Goal: Communication & Community: Answer question/provide support

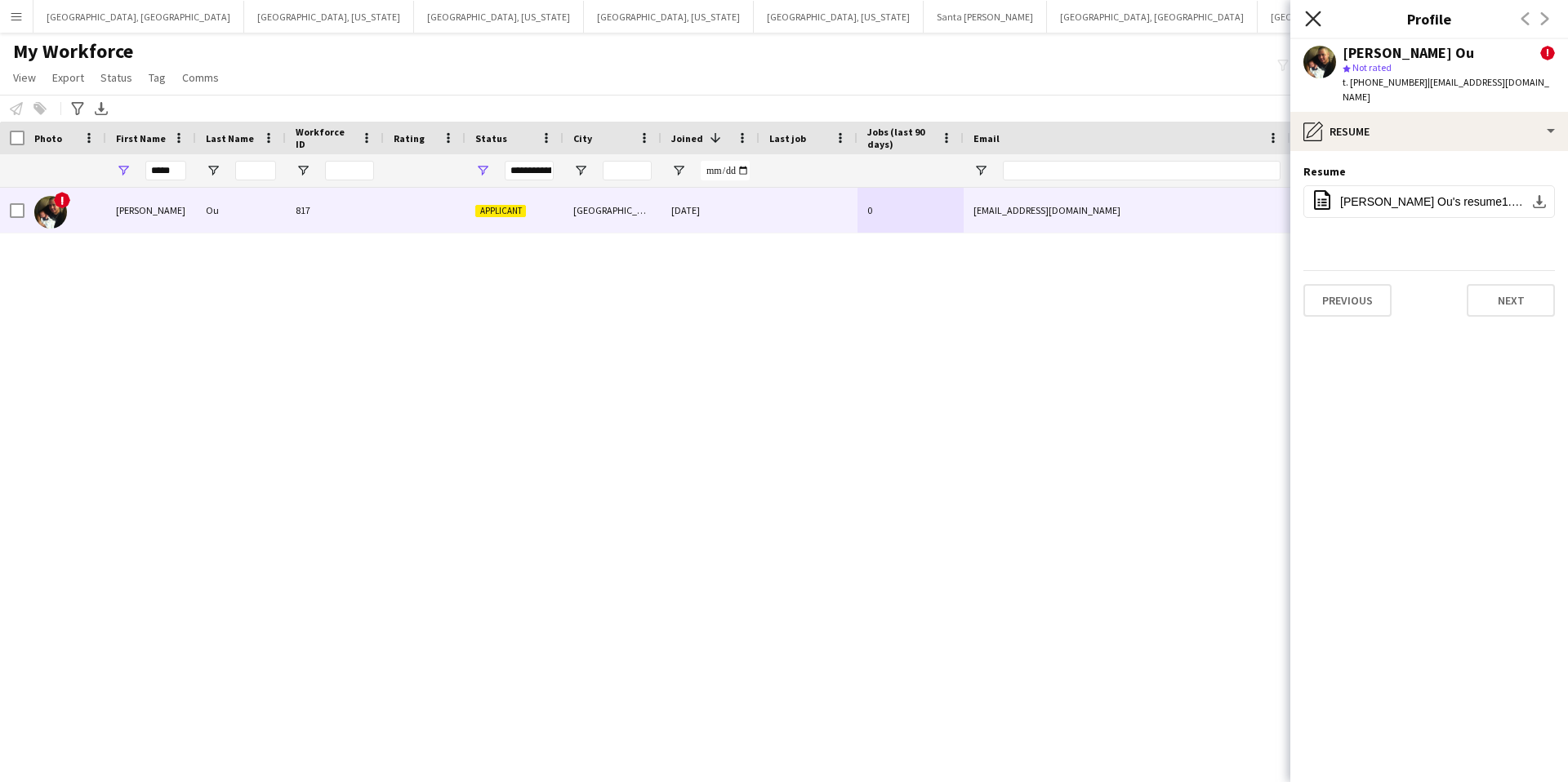
click at [1316, 22] on icon at bounding box center [1312, 18] width 15 height 15
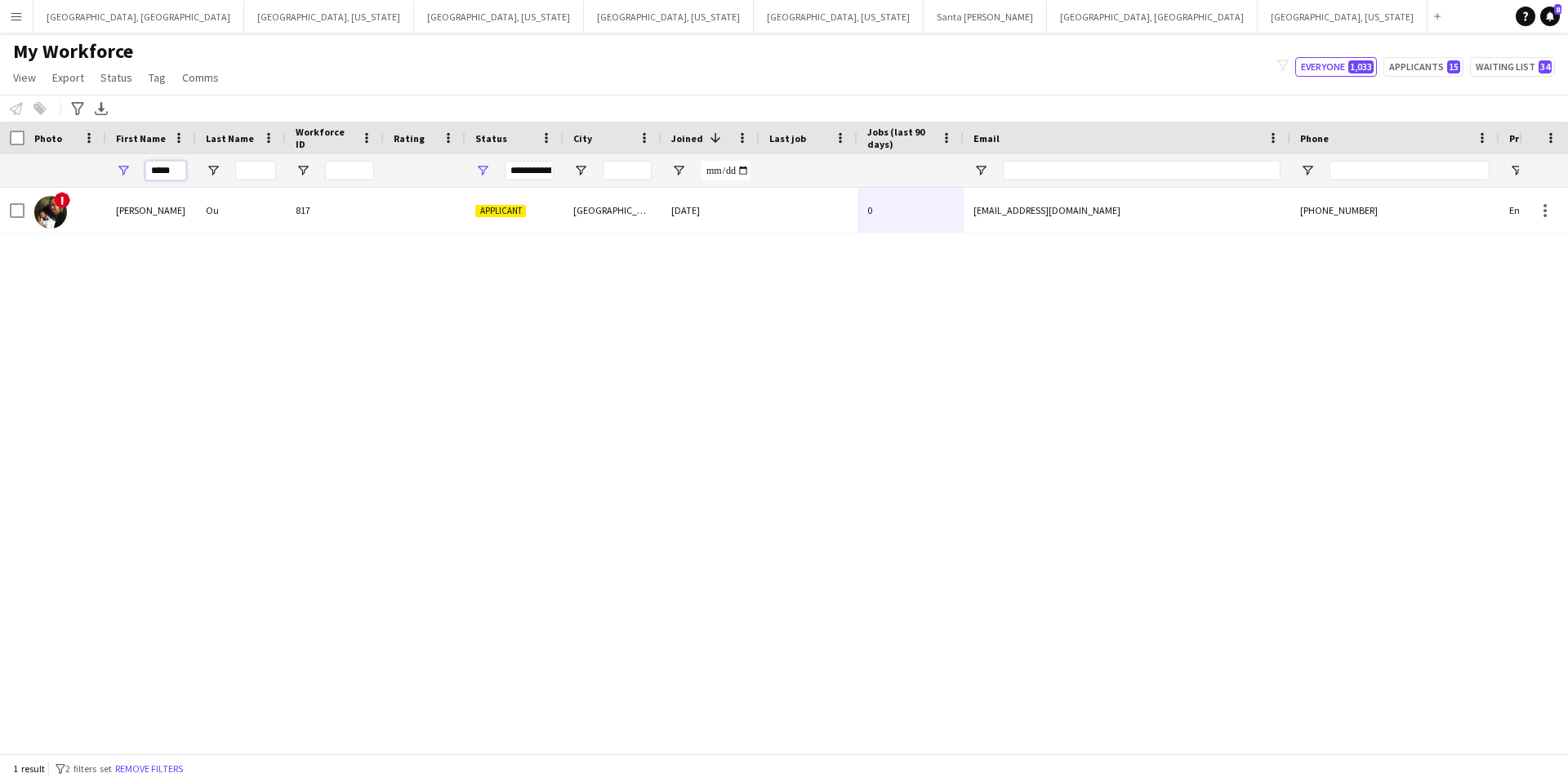
drag, startPoint x: 180, startPoint y: 171, endPoint x: 124, endPoint y: 167, distance: 56.1
click at [124, 167] on div "*****" at bounding box center [151, 171] width 89 height 33
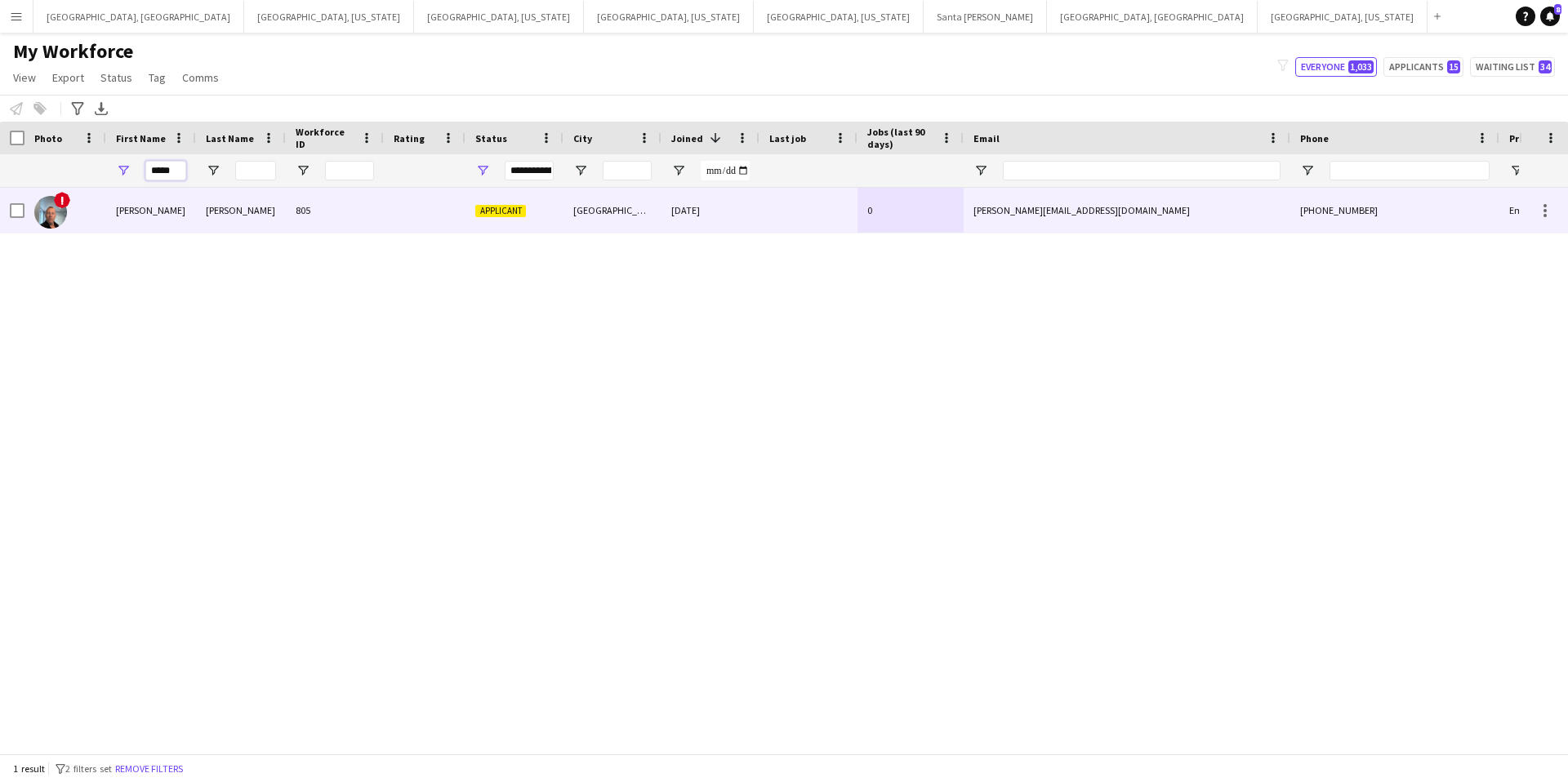
type input "*****"
click at [363, 210] on div "805" at bounding box center [334, 210] width 98 height 45
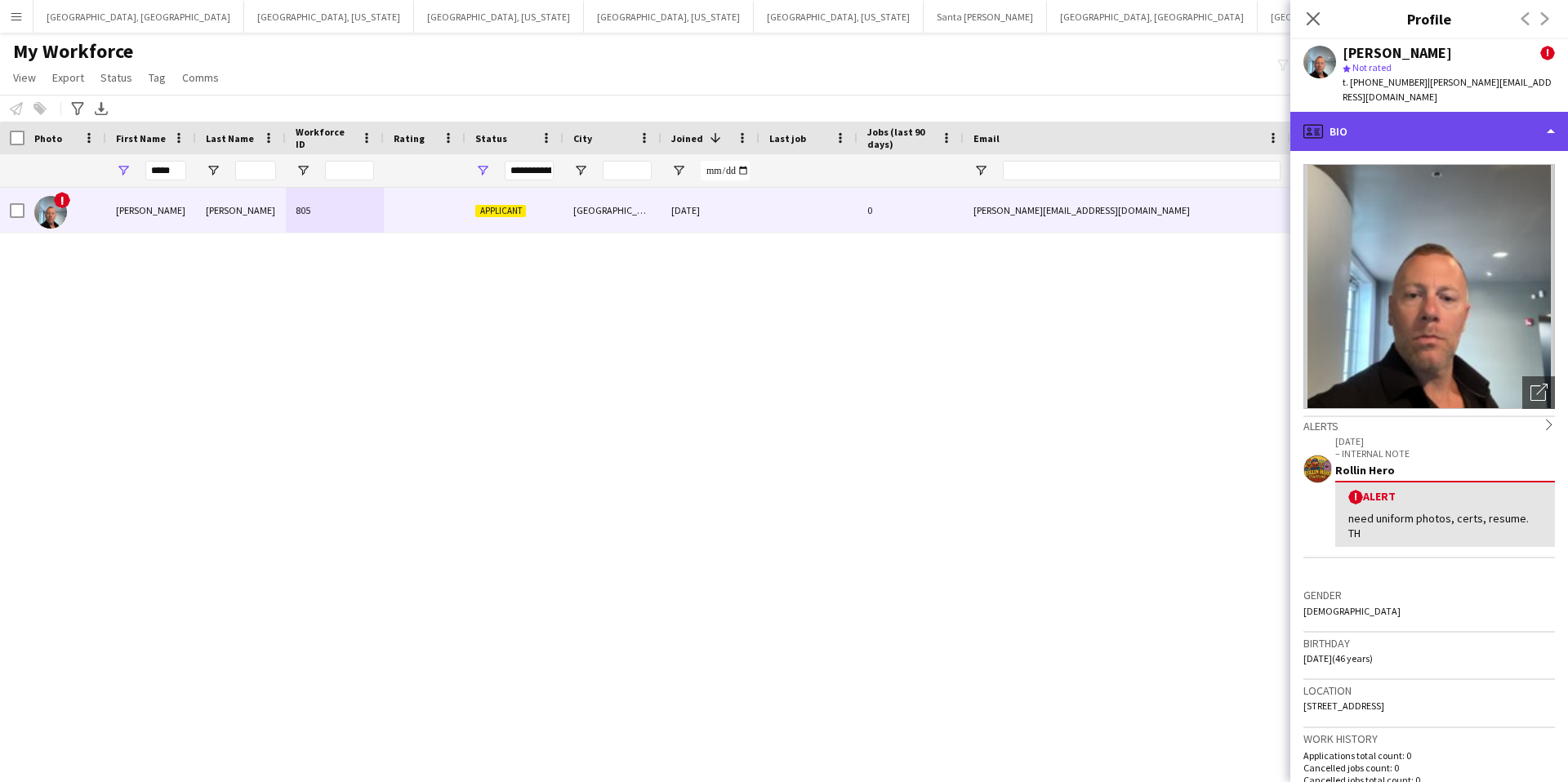
click at [1485, 117] on div "profile Bio" at bounding box center [1429, 131] width 277 height 39
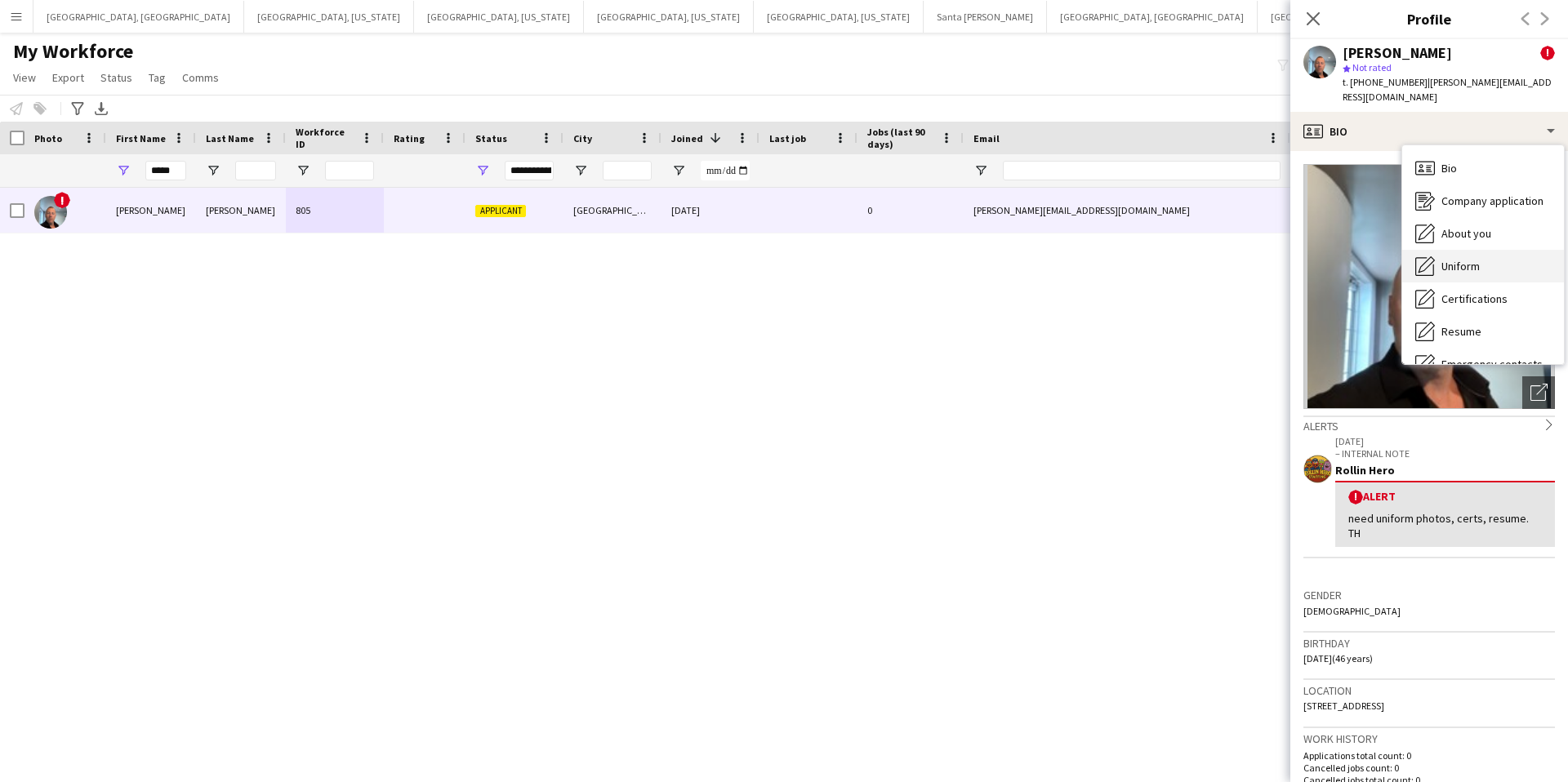
click at [1462, 259] on span "Uniform" at bounding box center [1461, 266] width 38 height 14
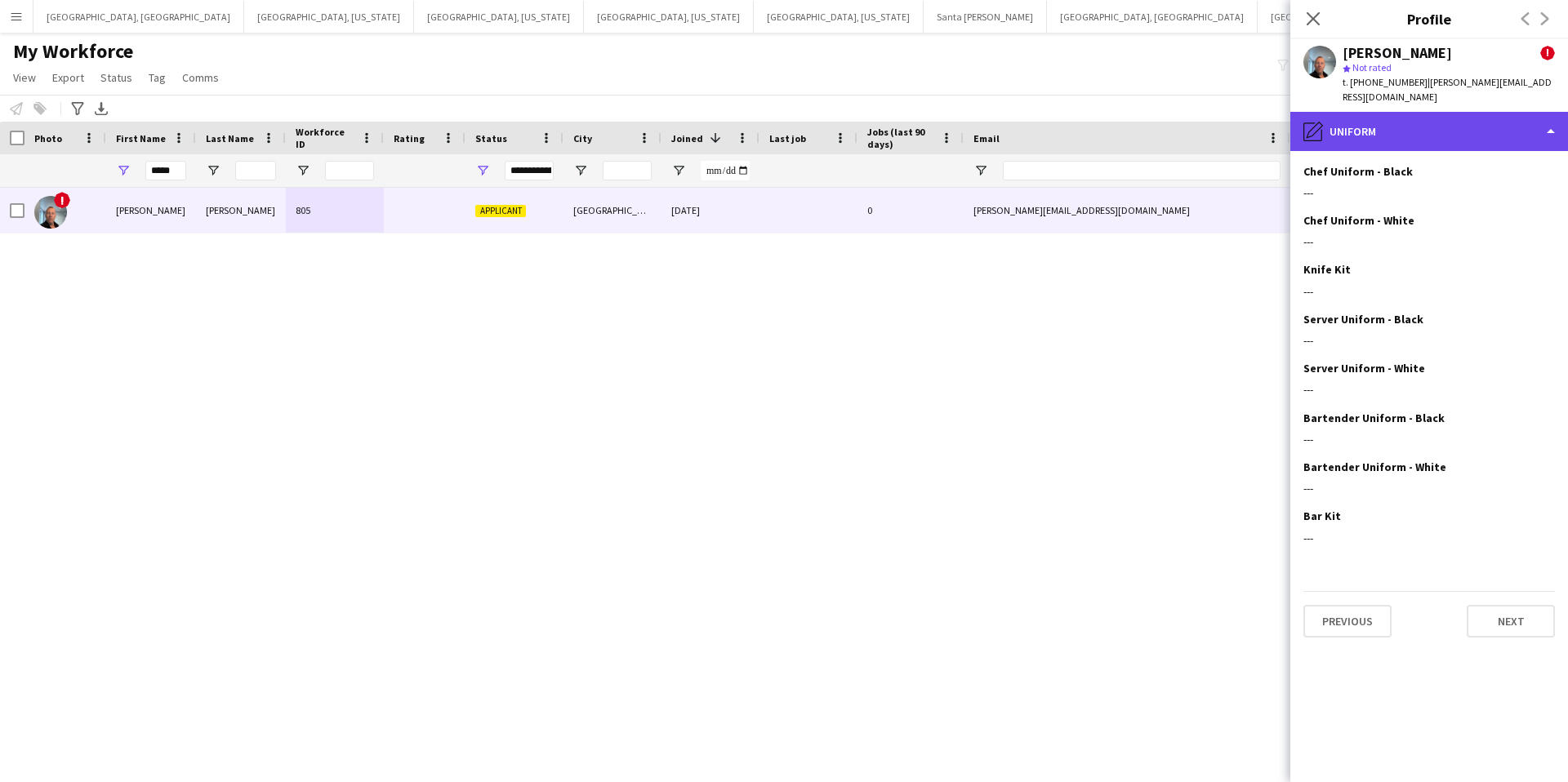
click at [1433, 112] on div "pencil4 Uniform" at bounding box center [1429, 131] width 277 height 39
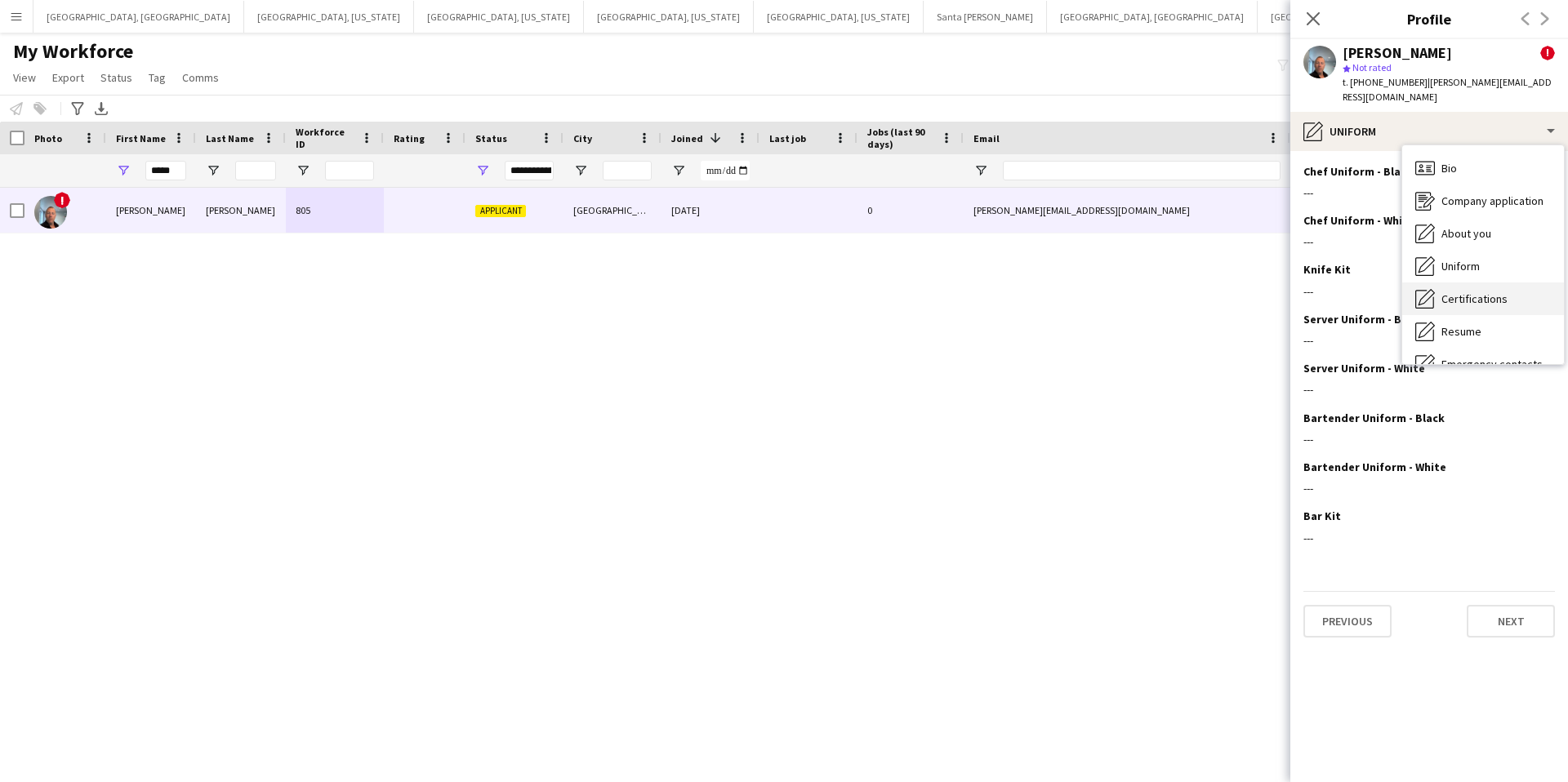
click at [1485, 292] on span "Certifications" at bounding box center [1474, 299] width 66 height 14
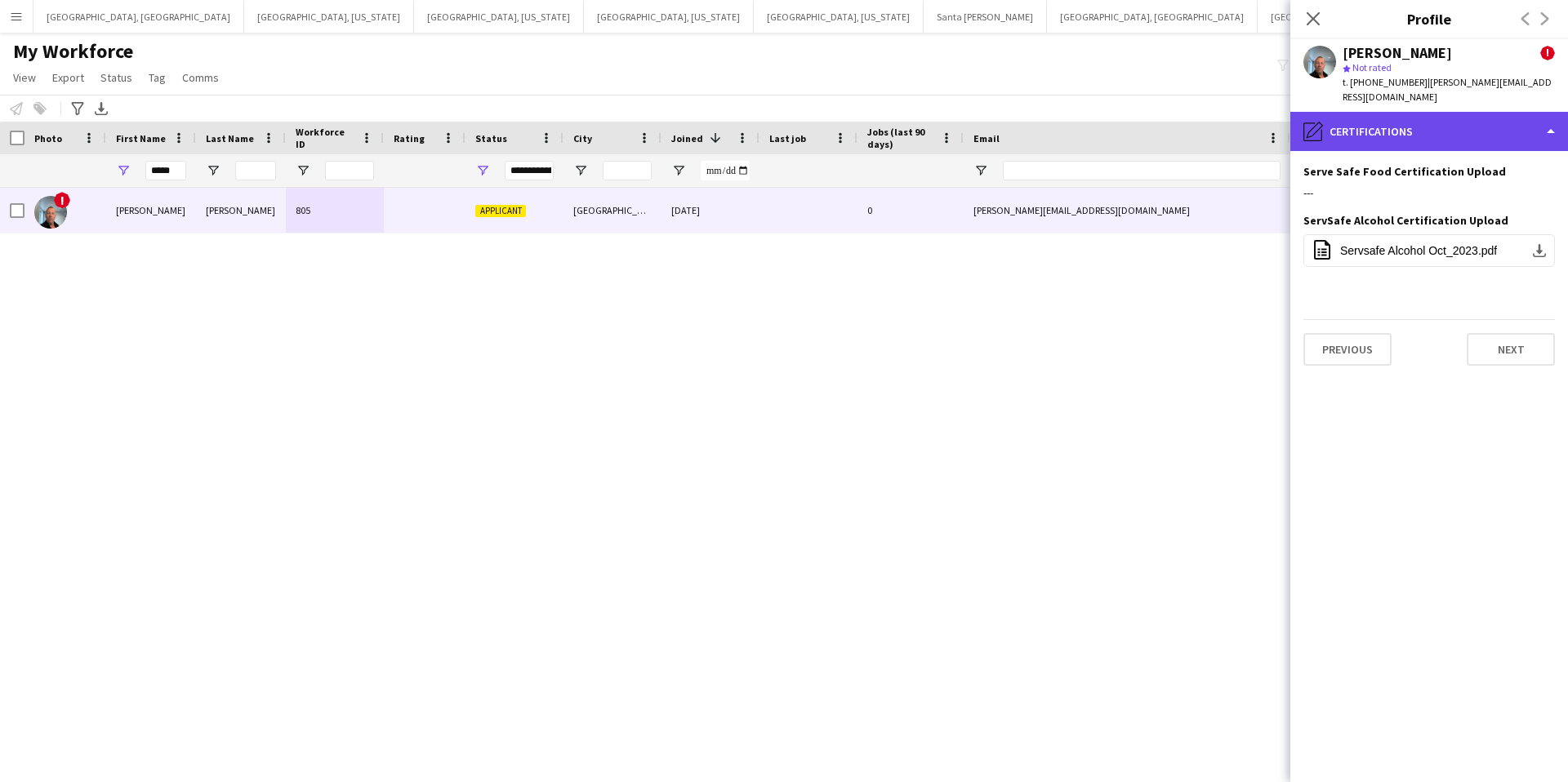
click at [1427, 116] on div "pencil4 Certifications" at bounding box center [1429, 131] width 277 height 39
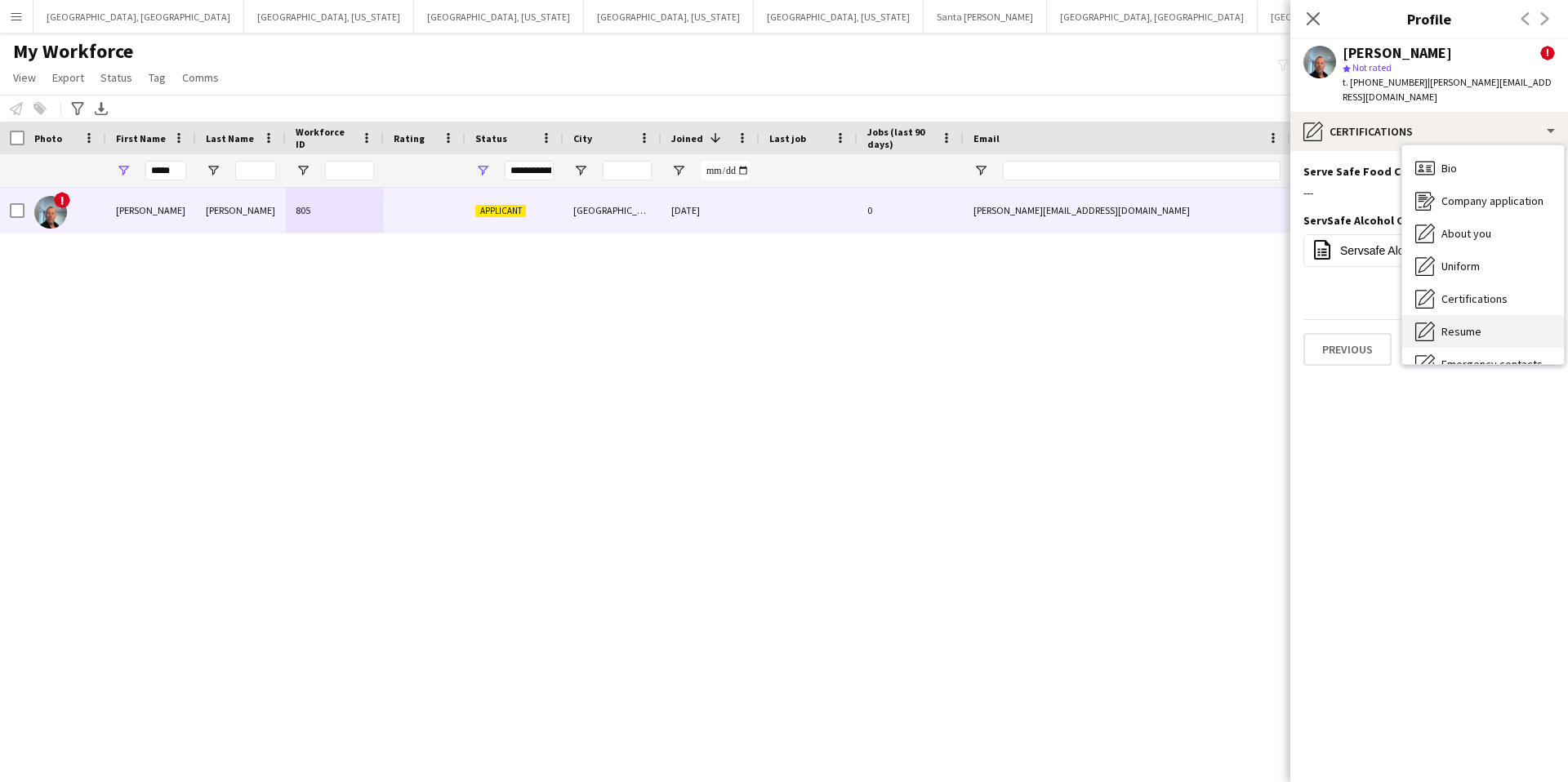
click at [1465, 324] on span "Resume" at bounding box center [1461, 331] width 40 height 14
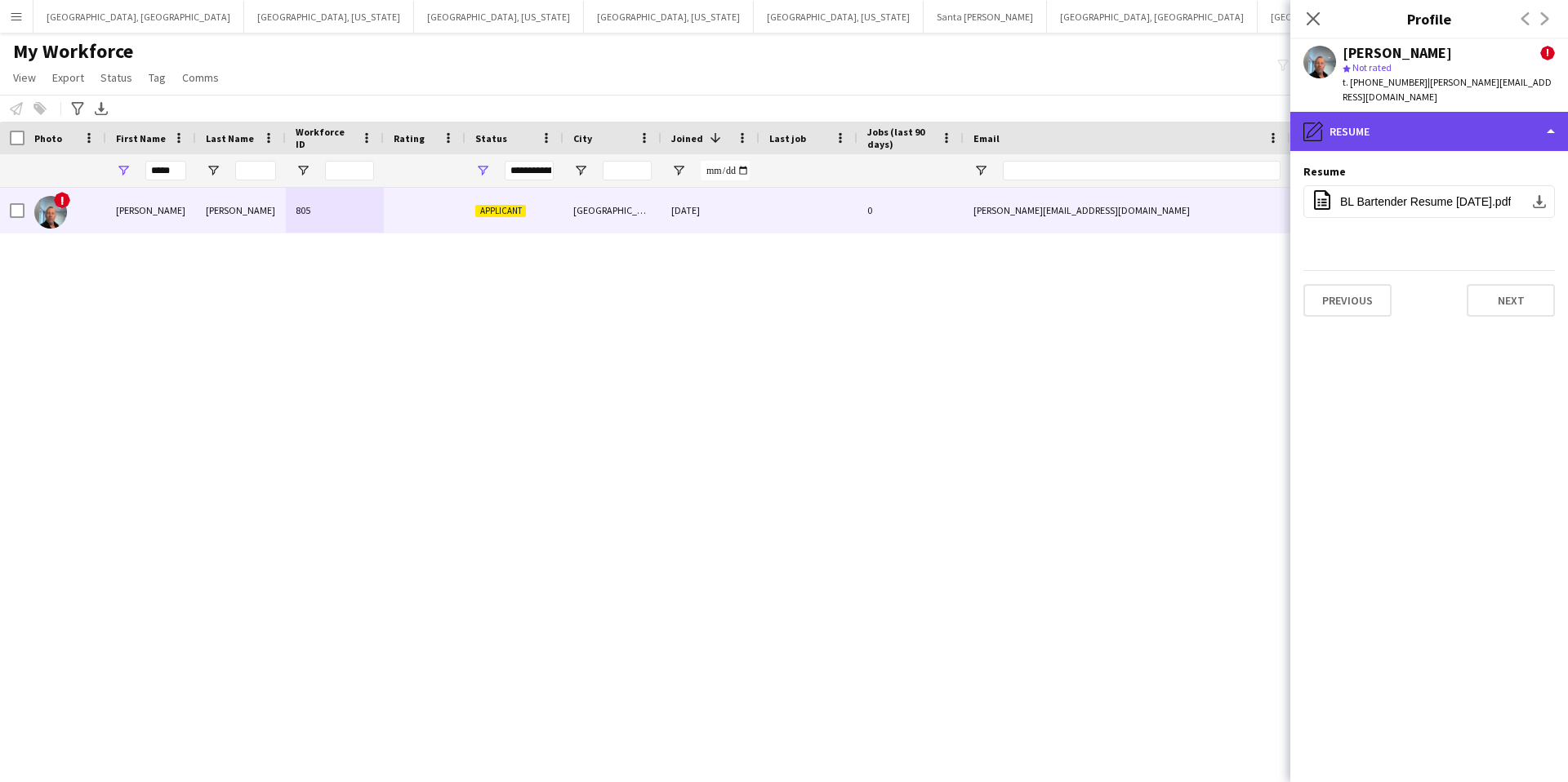
click at [1358, 116] on div "pencil4 Resume" at bounding box center [1429, 131] width 277 height 39
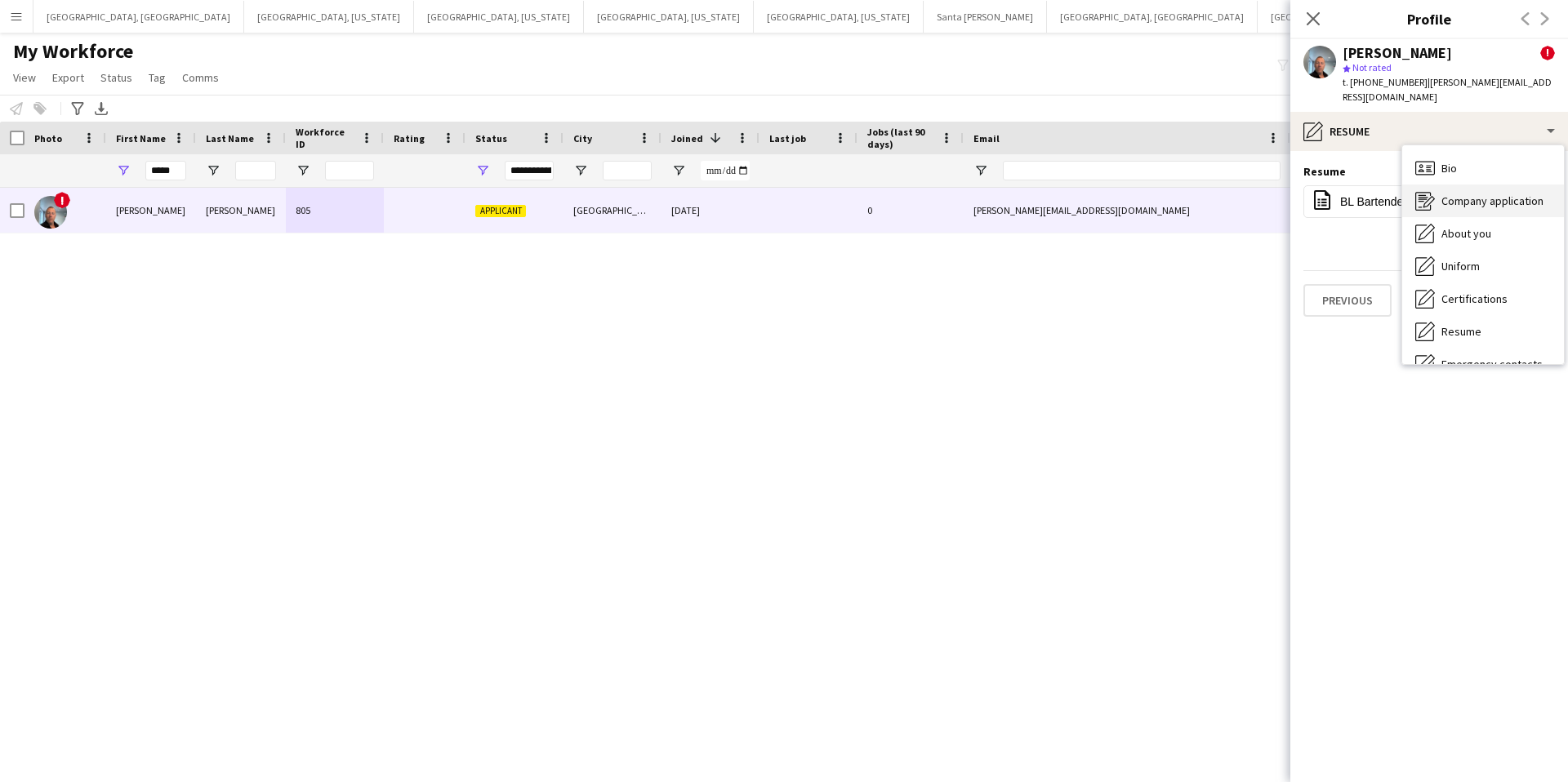
click at [1462, 193] on span "Company application" at bounding box center [1492, 200] width 102 height 14
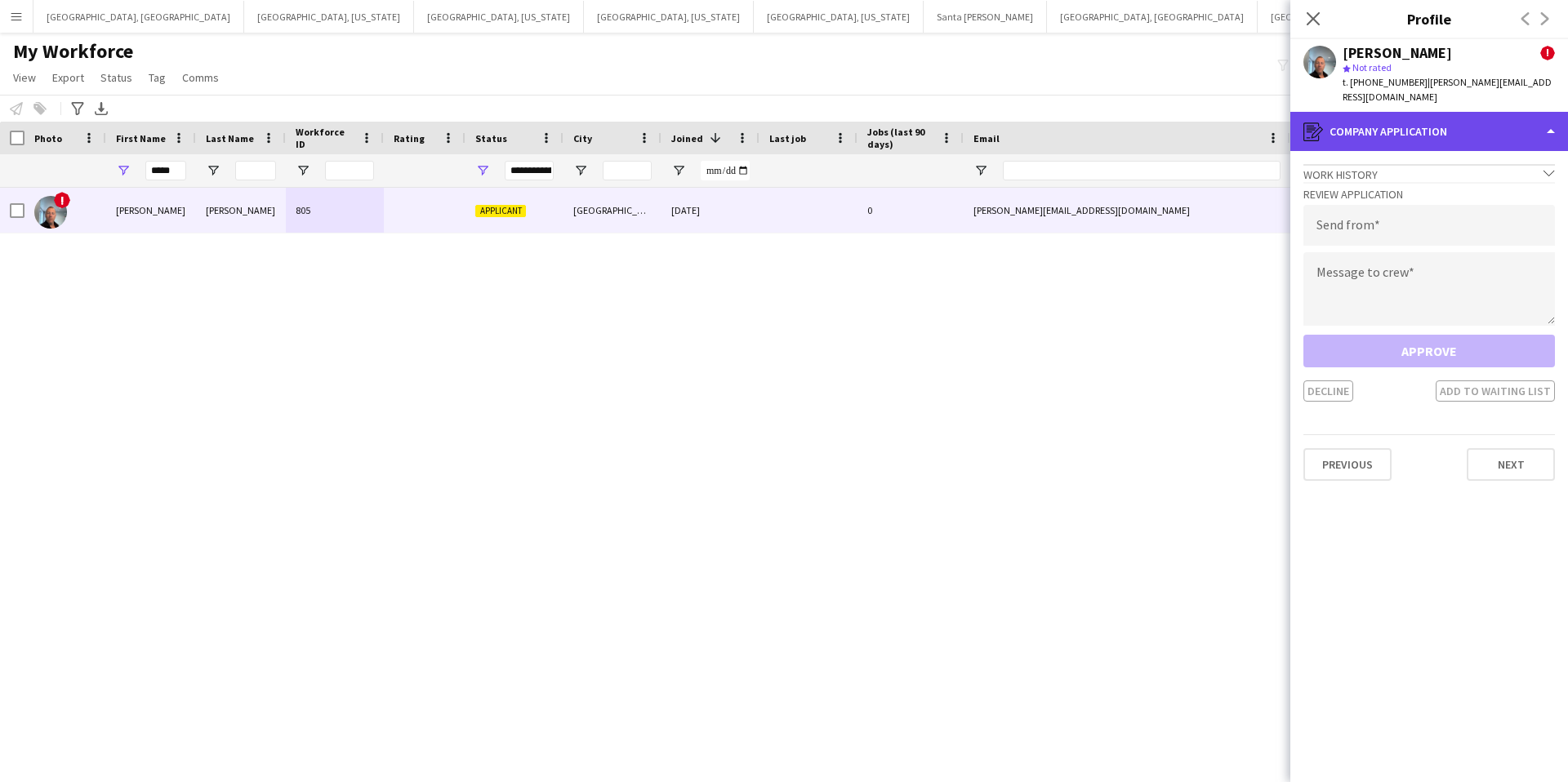
click at [1431, 112] on div "register Company application" at bounding box center [1429, 131] width 277 height 39
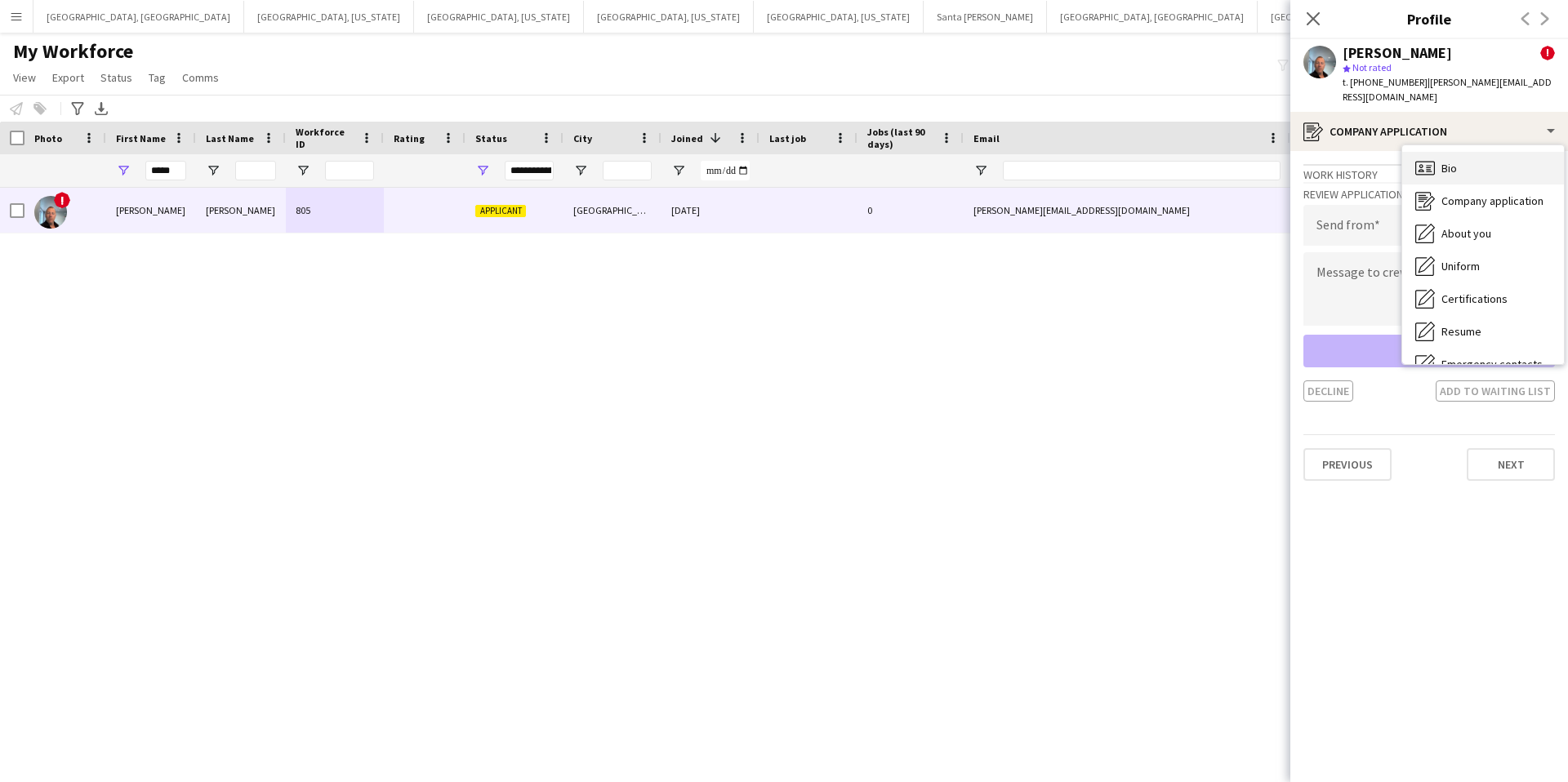
click at [1467, 154] on div "Bio Bio" at bounding box center [1482, 168] width 162 height 33
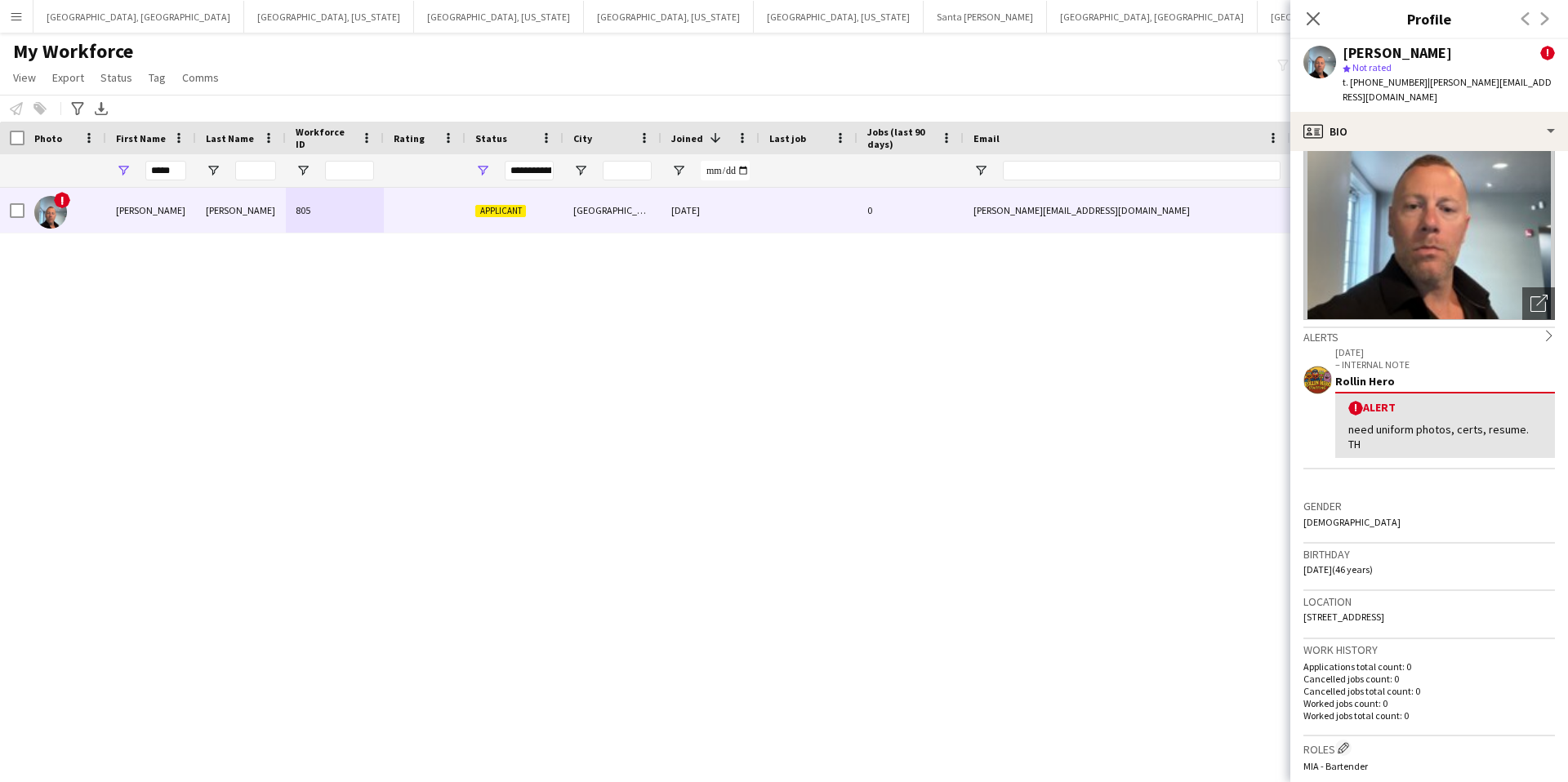
scroll to position [92, 0]
click at [1432, 262] on img at bounding box center [1429, 194] width 251 height 245
click at [1543, 292] on icon "Open photos pop-in" at bounding box center [1538, 300] width 17 height 17
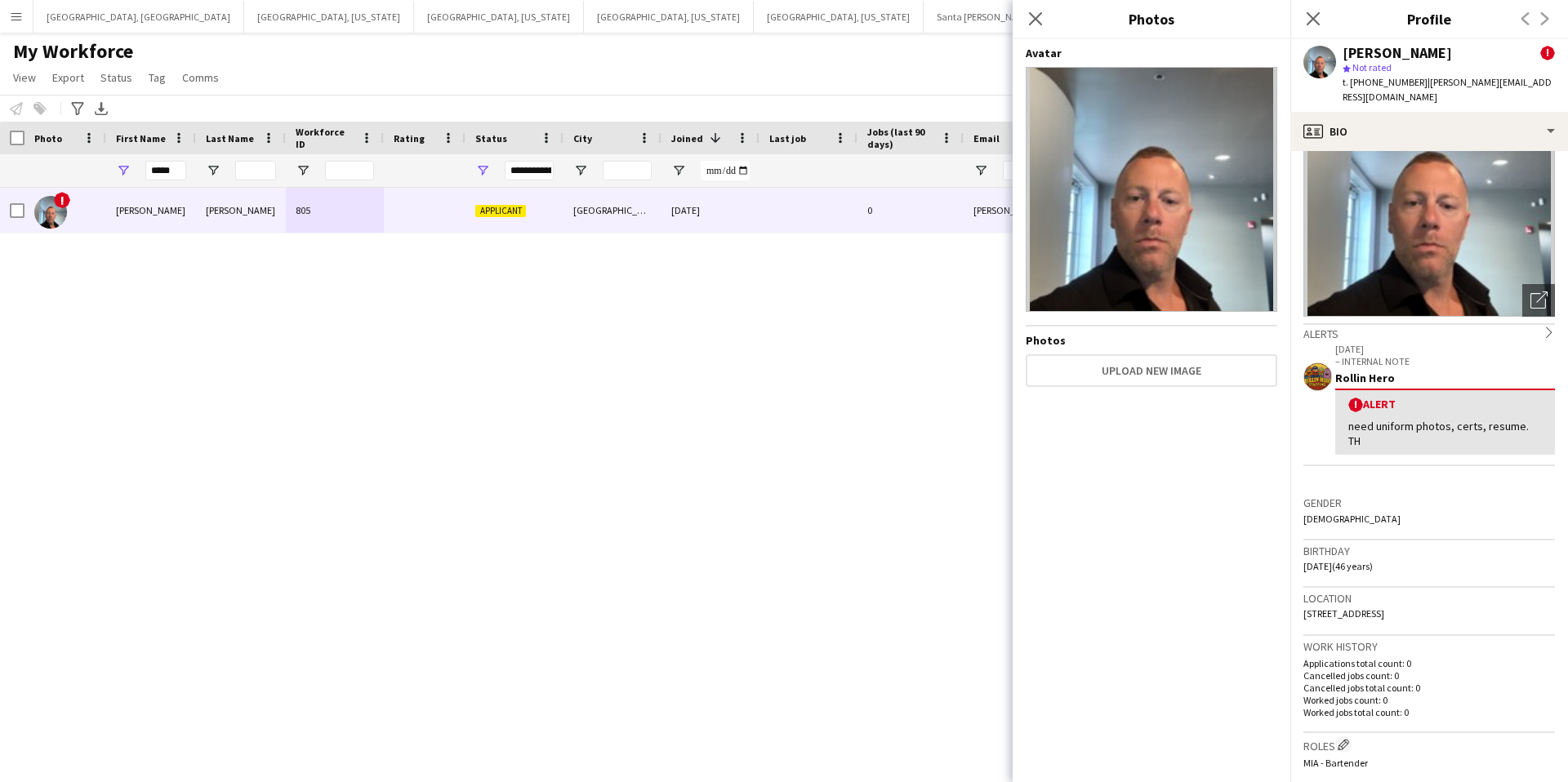
drag, startPoint x: 1038, startPoint y: 17, endPoint x: 1181, endPoint y: 45, distance: 145.7
click at [1038, 17] on icon "Close pop-in" at bounding box center [1035, 19] width 13 height 13
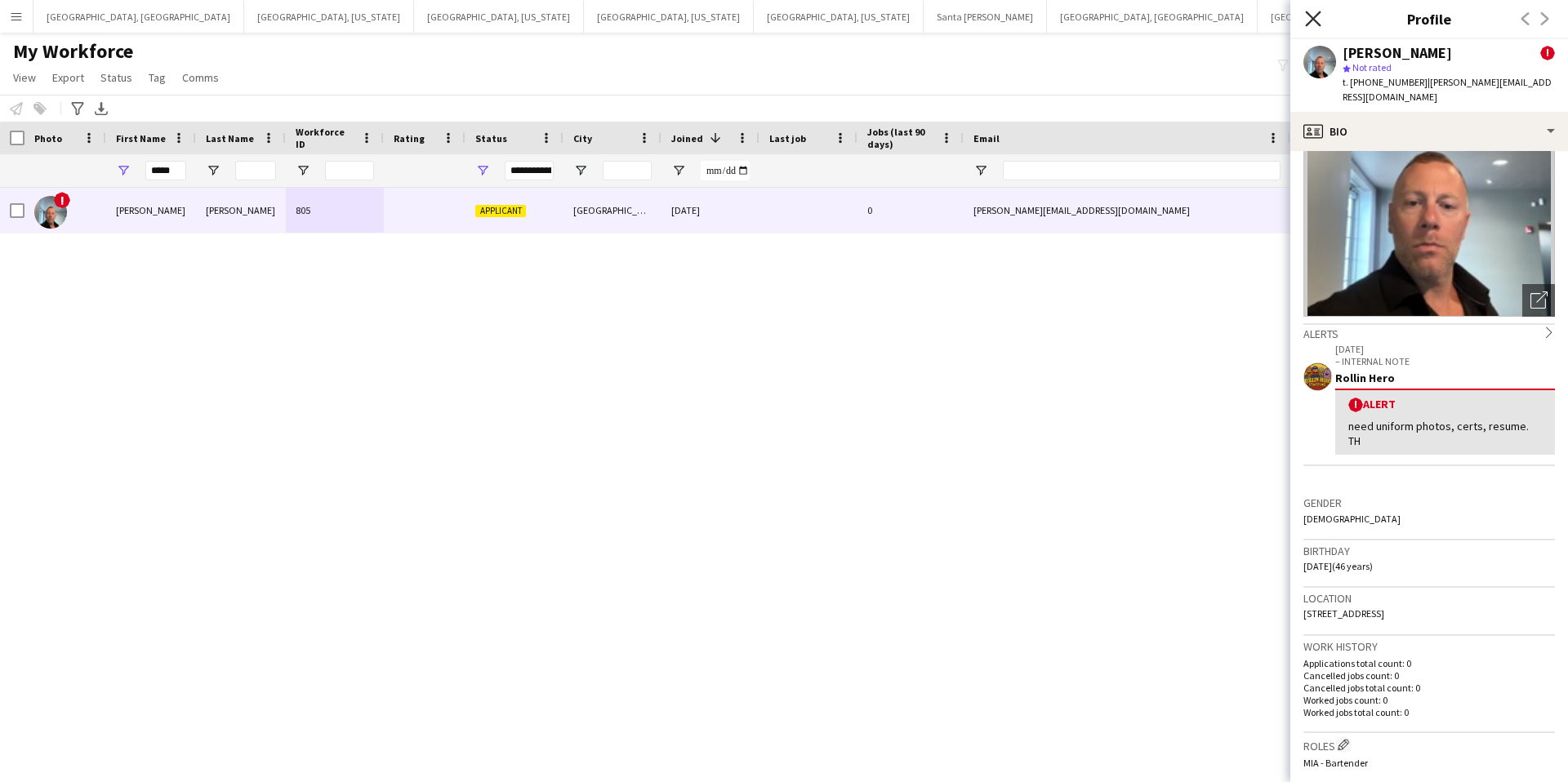
click at [1308, 22] on icon "Close pop-in" at bounding box center [1312, 18] width 15 height 15
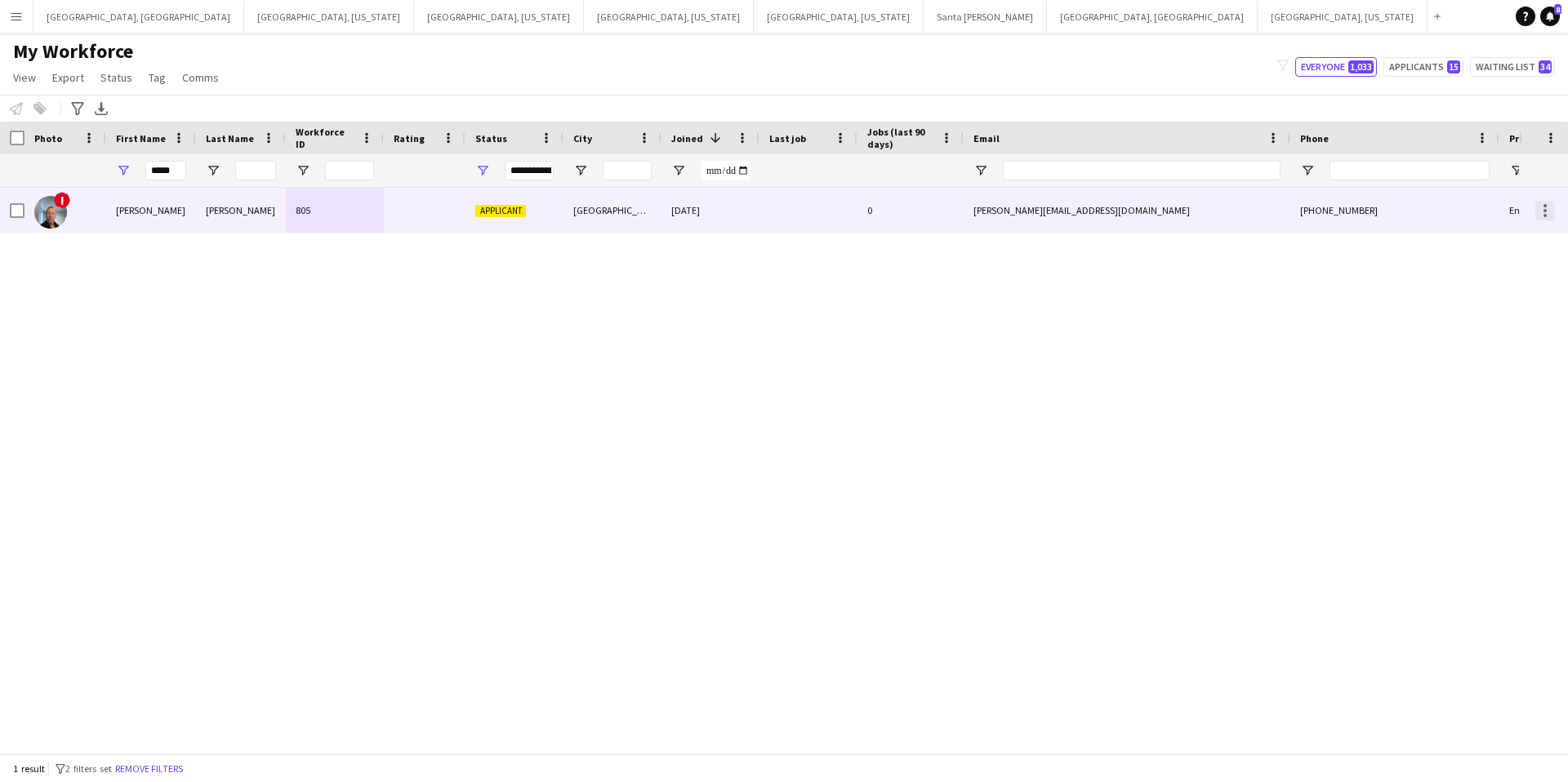
click at [1548, 209] on div at bounding box center [1545, 210] width 20 height 20
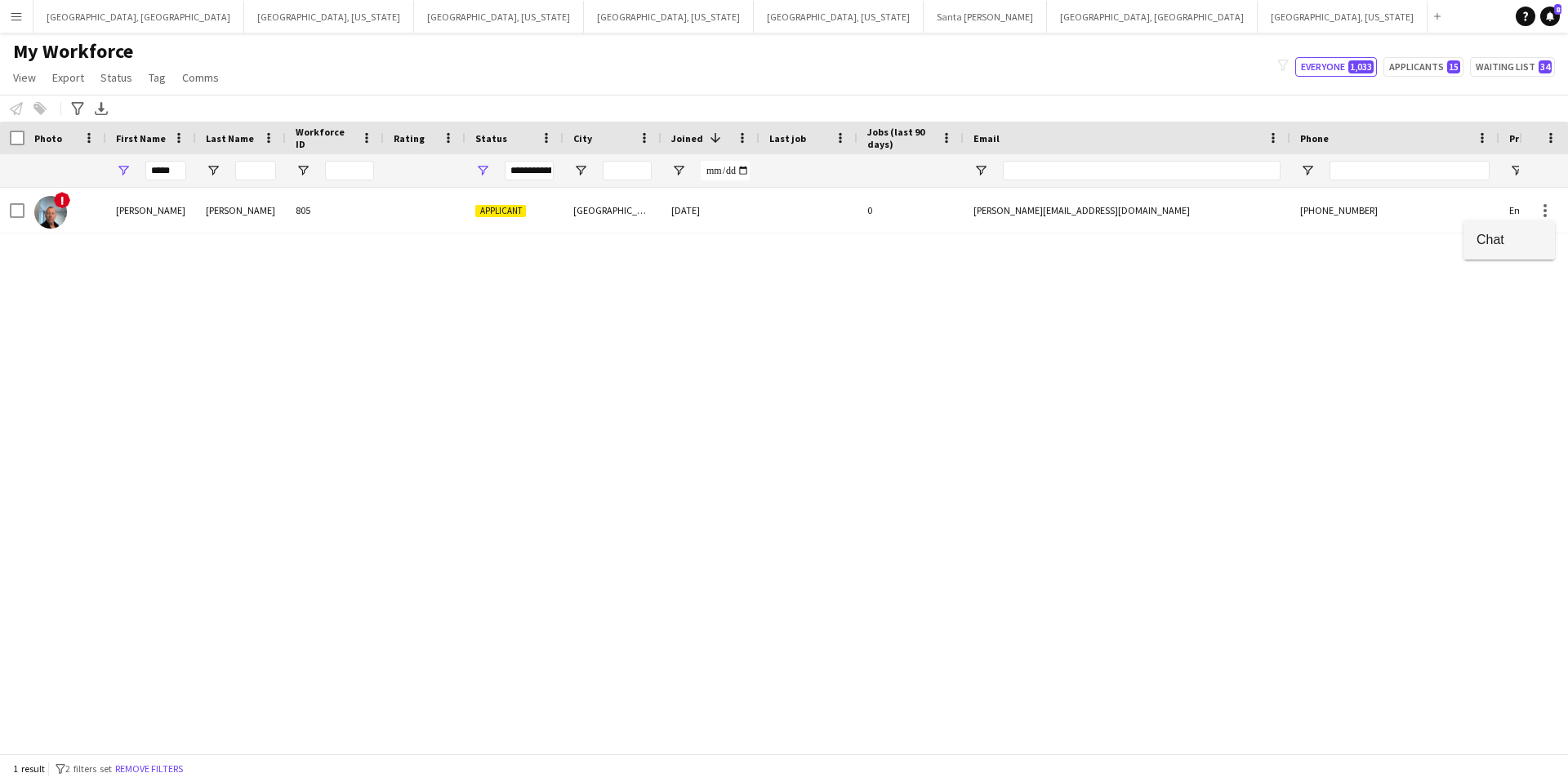
click at [1506, 244] on span "Chat" at bounding box center [1509, 239] width 65 height 14
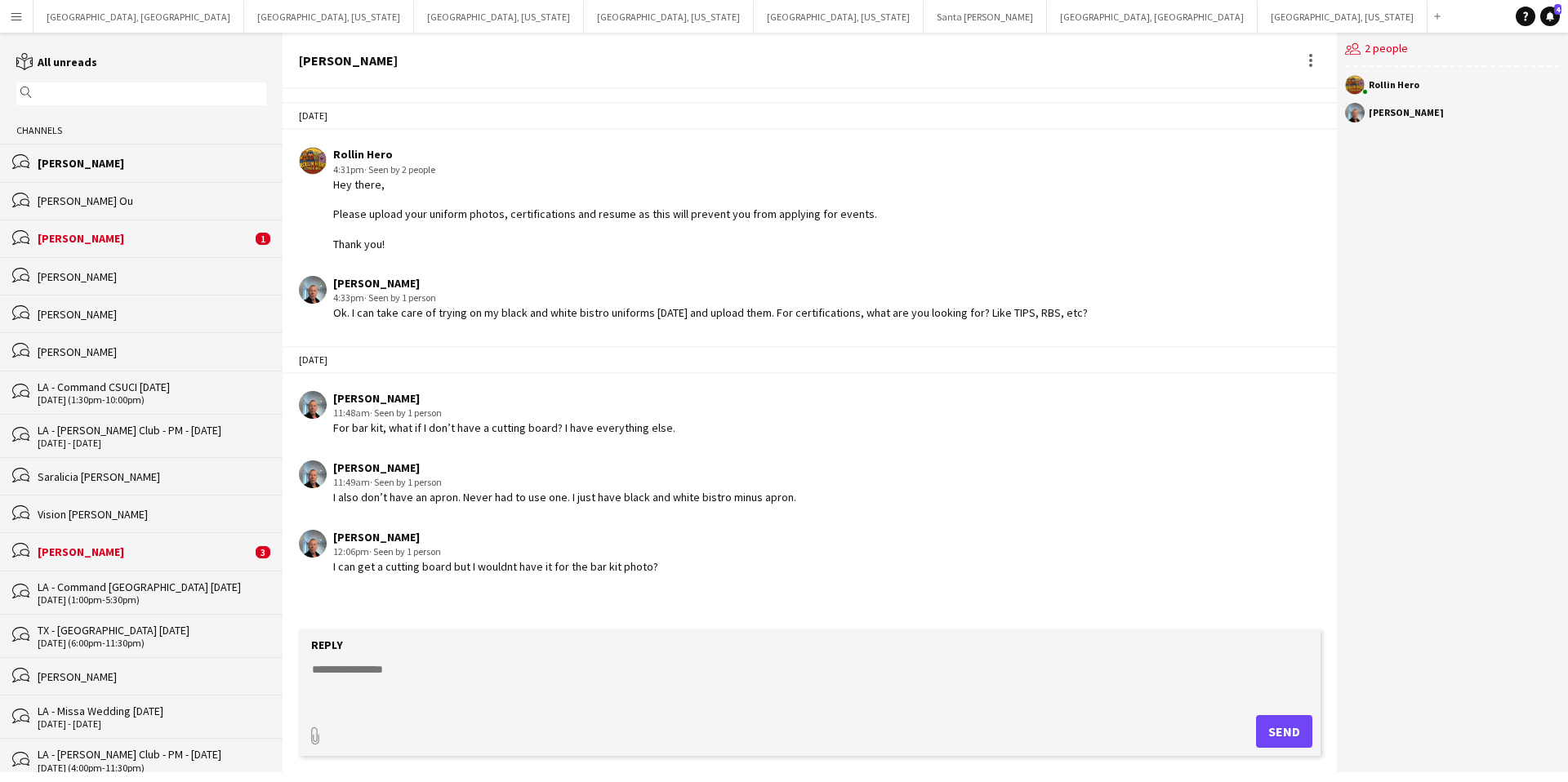
click at [386, 684] on textarea at bounding box center [813, 682] width 1005 height 42
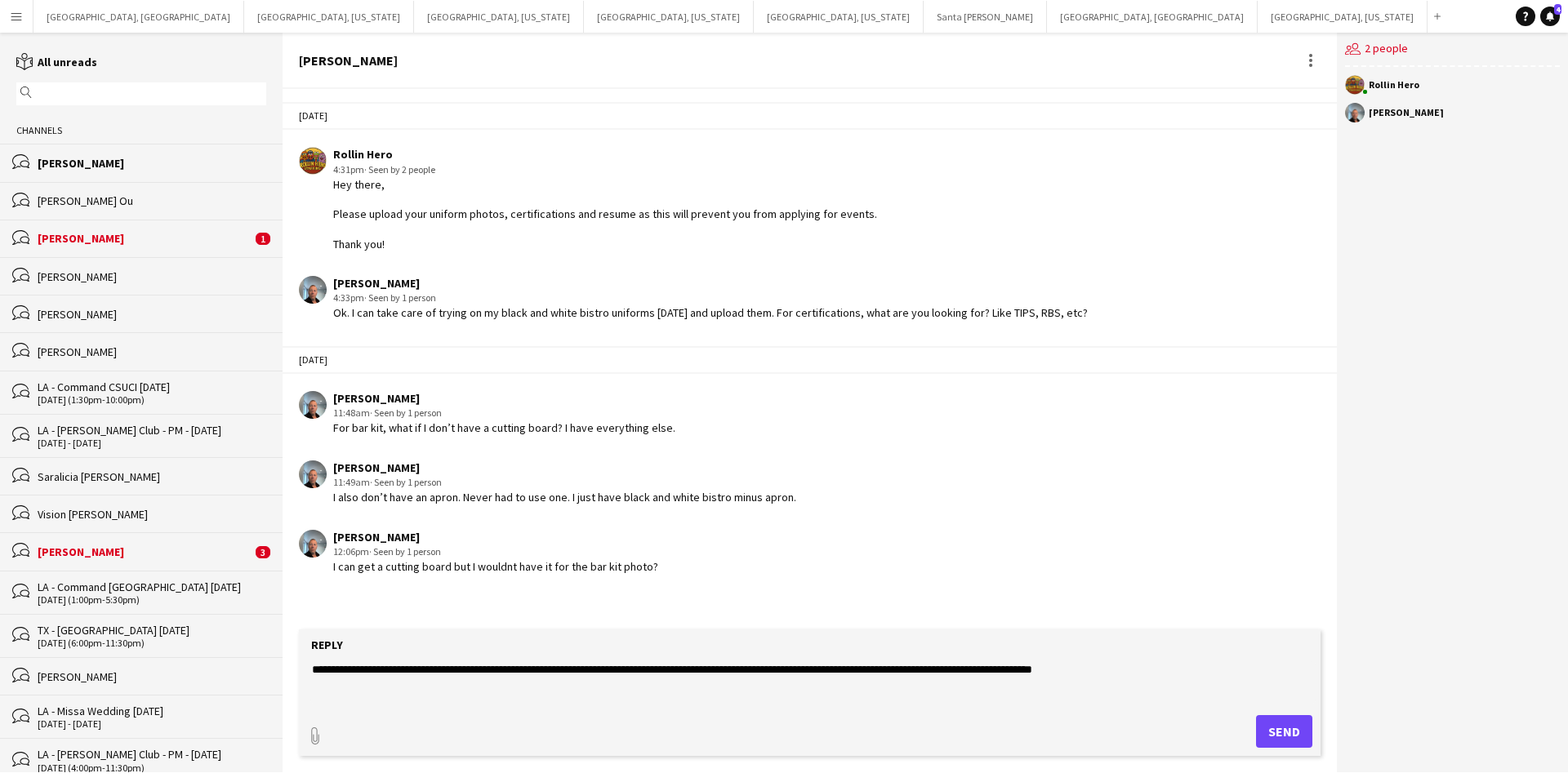
click at [1044, 666] on textarea "**********" at bounding box center [813, 682] width 1005 height 42
click at [516, 671] on textarea "**********" at bounding box center [813, 682] width 1005 height 42
click at [557, 670] on textarea "**********" at bounding box center [813, 682] width 1005 height 42
click at [1168, 674] on textarea "**********" at bounding box center [813, 682] width 1005 height 42
drag, startPoint x: 1187, startPoint y: 674, endPoint x: 1199, endPoint y: 672, distance: 12.2
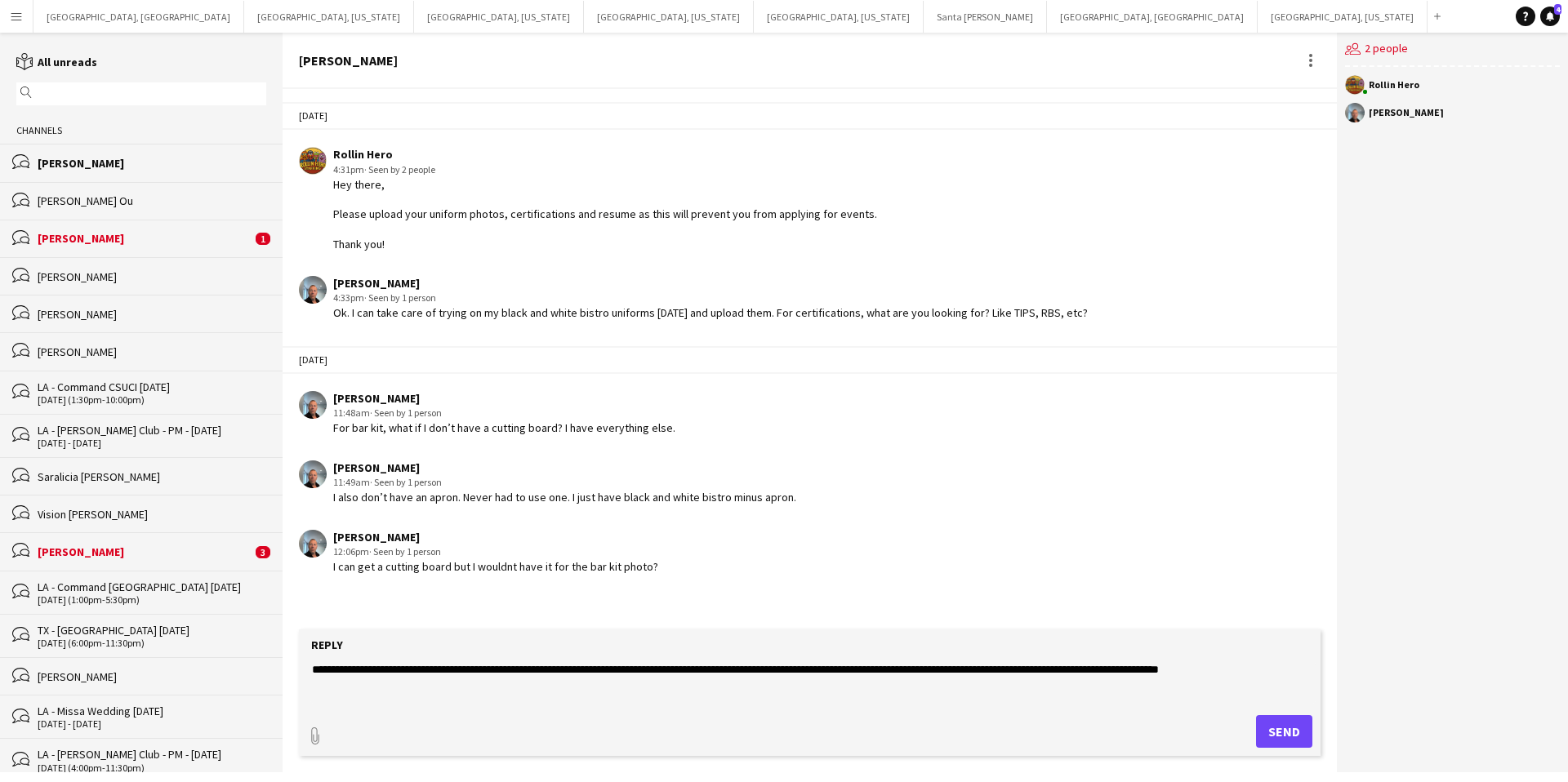
click at [1187, 674] on textarea "**********" at bounding box center [813, 682] width 1005 height 42
click at [1250, 670] on textarea "**********" at bounding box center [813, 682] width 1005 height 42
click at [1300, 672] on textarea "**********" at bounding box center [813, 682] width 1005 height 42
drag, startPoint x: 422, startPoint y: 685, endPoint x: 485, endPoint y: 680, distance: 63.2
click at [422, 685] on textarea "**********" at bounding box center [813, 682] width 1005 height 42
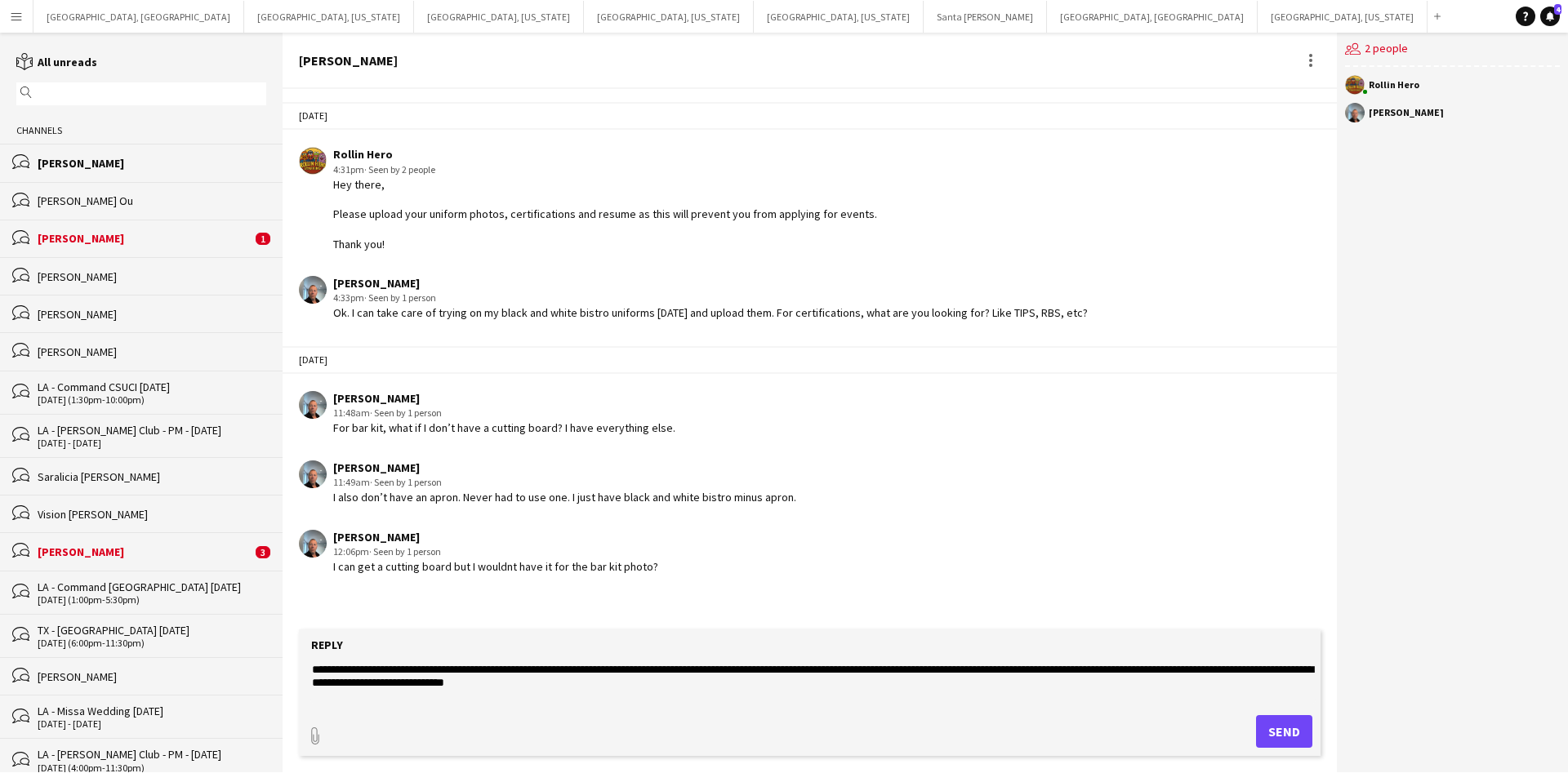
click at [628, 684] on textarea "**********" at bounding box center [813, 682] width 1005 height 42
type textarea "**********"
click at [1266, 721] on button "Send" at bounding box center [1284, 731] width 56 height 33
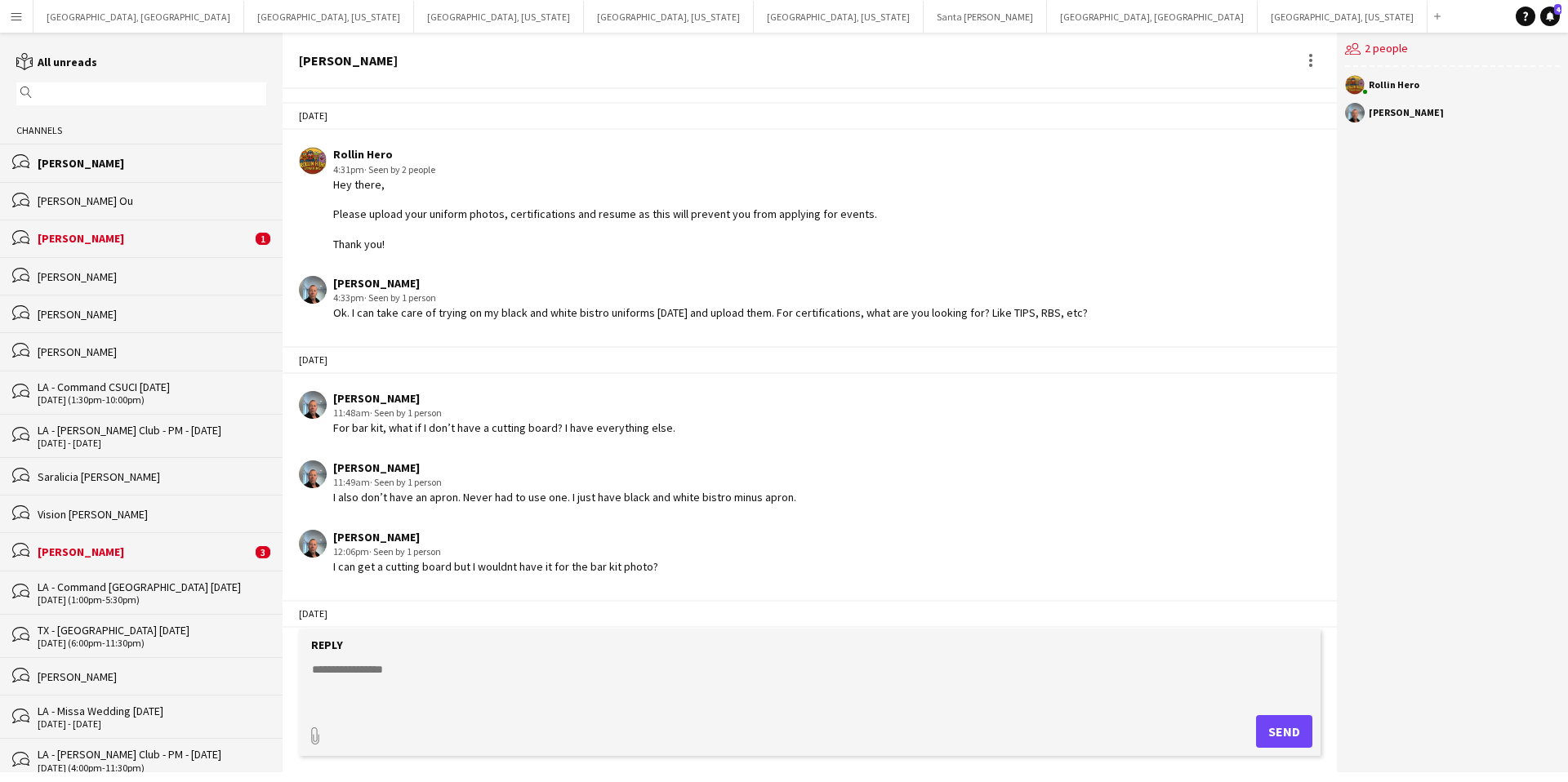
click at [1364, 107] on app-user-avatar at bounding box center [1355, 113] width 20 height 20
click at [1385, 116] on div "[PERSON_NAME]" at bounding box center [1405, 112] width 75 height 10
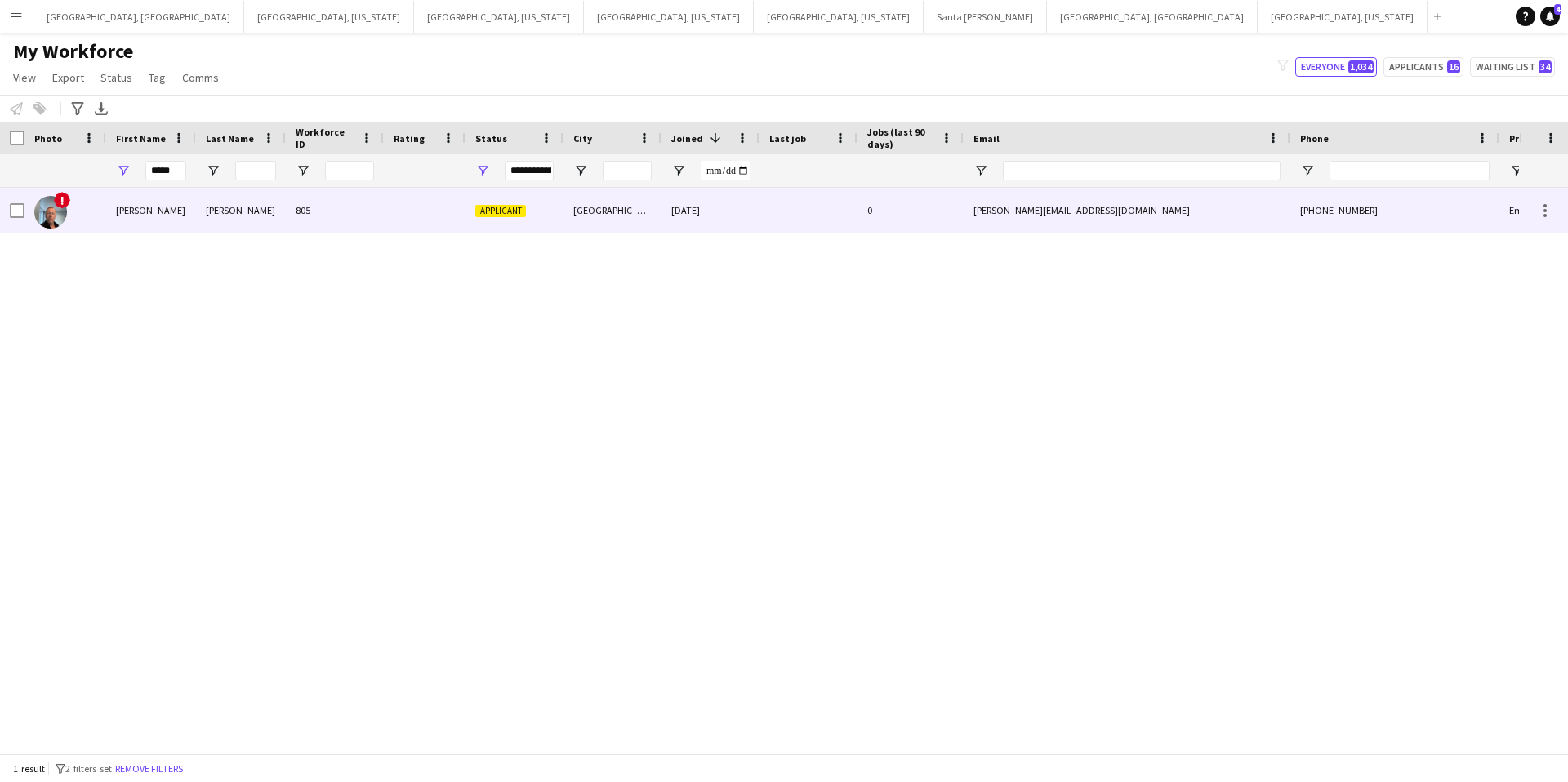
click at [570, 211] on div "[GEOGRAPHIC_DATA]" at bounding box center [612, 210] width 98 height 45
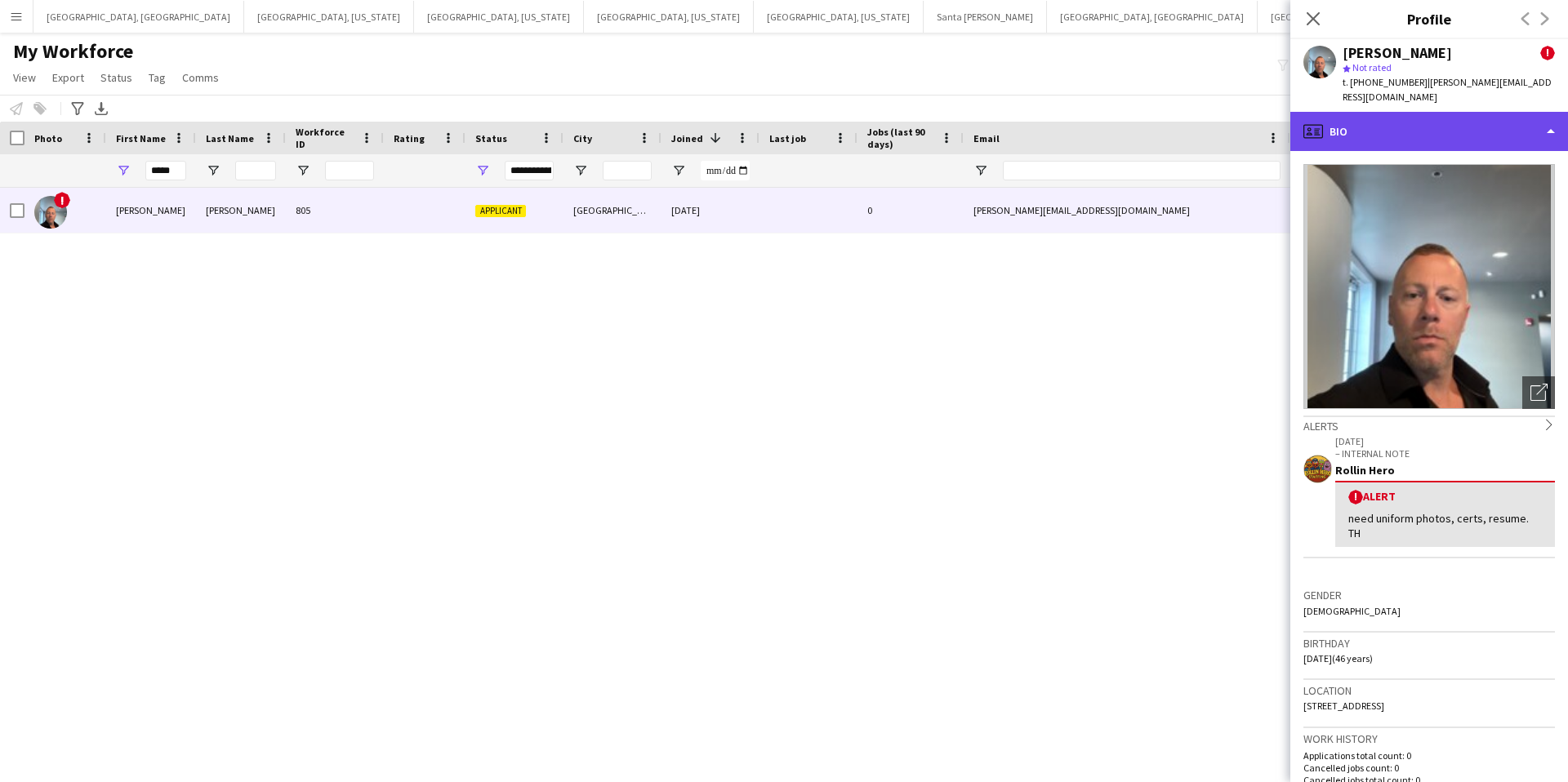
click at [1396, 116] on div "profile Bio" at bounding box center [1429, 131] width 277 height 39
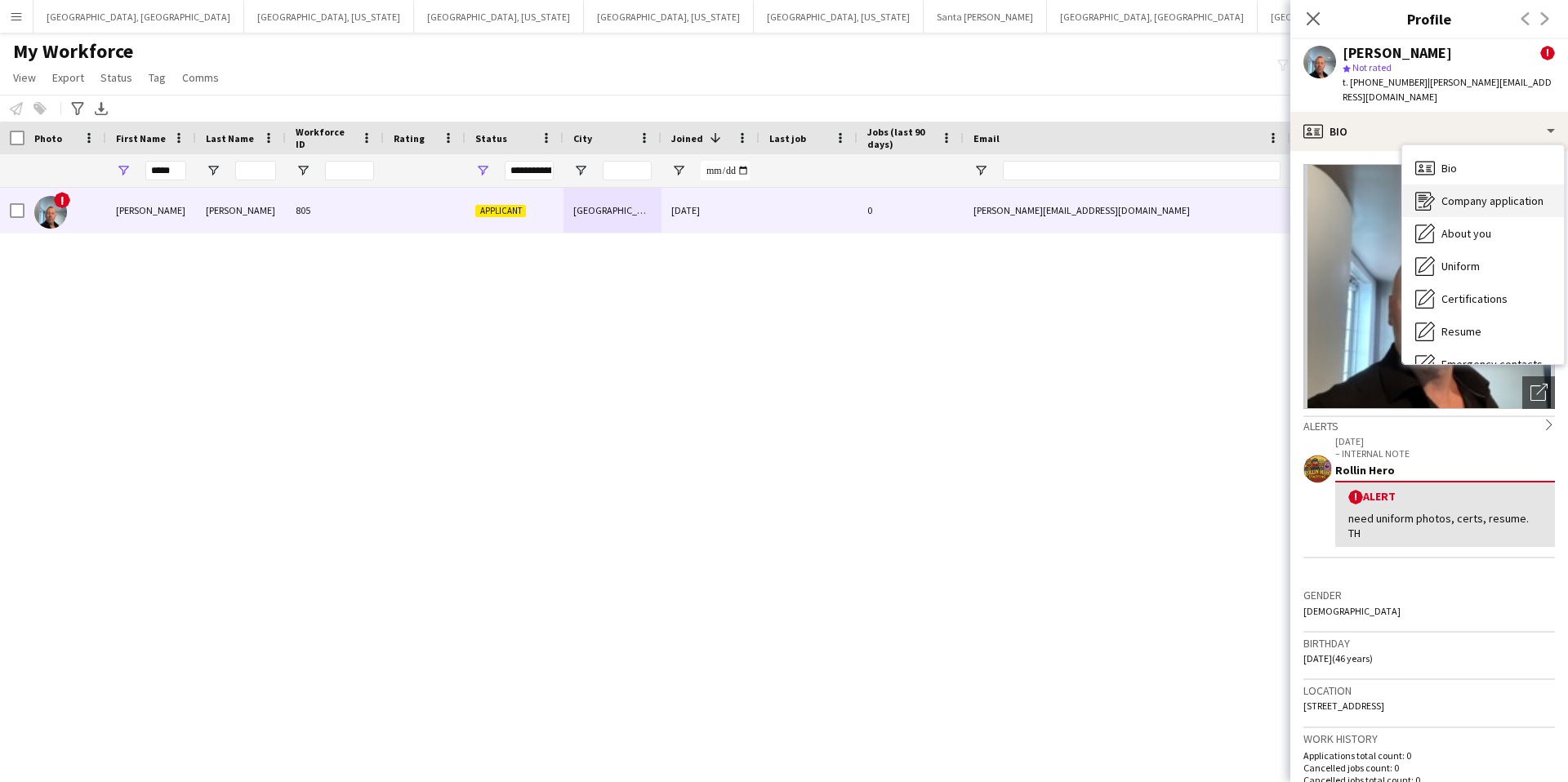
click at [1479, 193] on span "Company application" at bounding box center [1492, 200] width 102 height 14
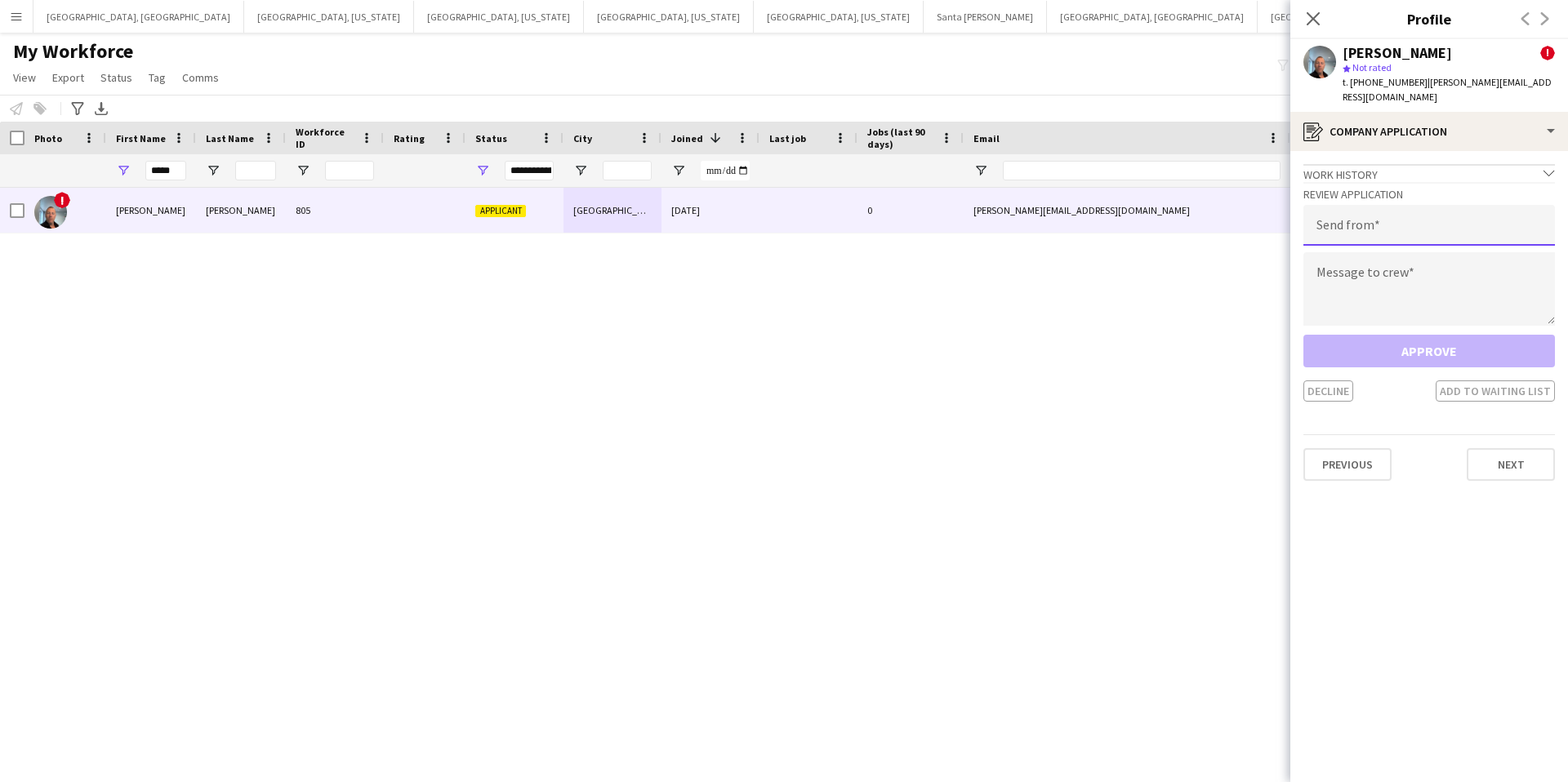
click at [1337, 216] on input "email" at bounding box center [1429, 225] width 251 height 41
type input "**********"
click at [1355, 262] on textarea at bounding box center [1429, 288] width 251 height 73
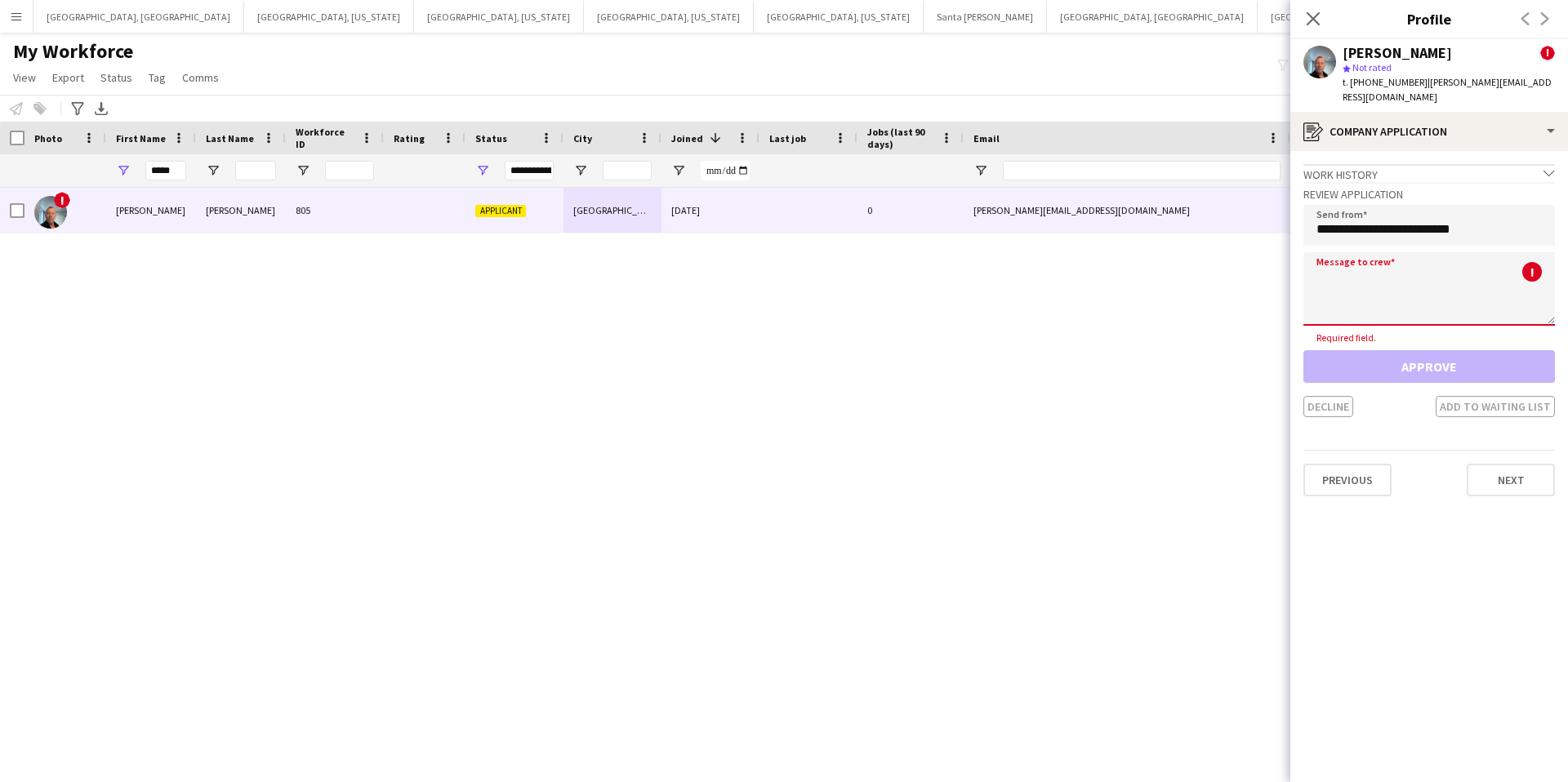
paste textarea "**********"
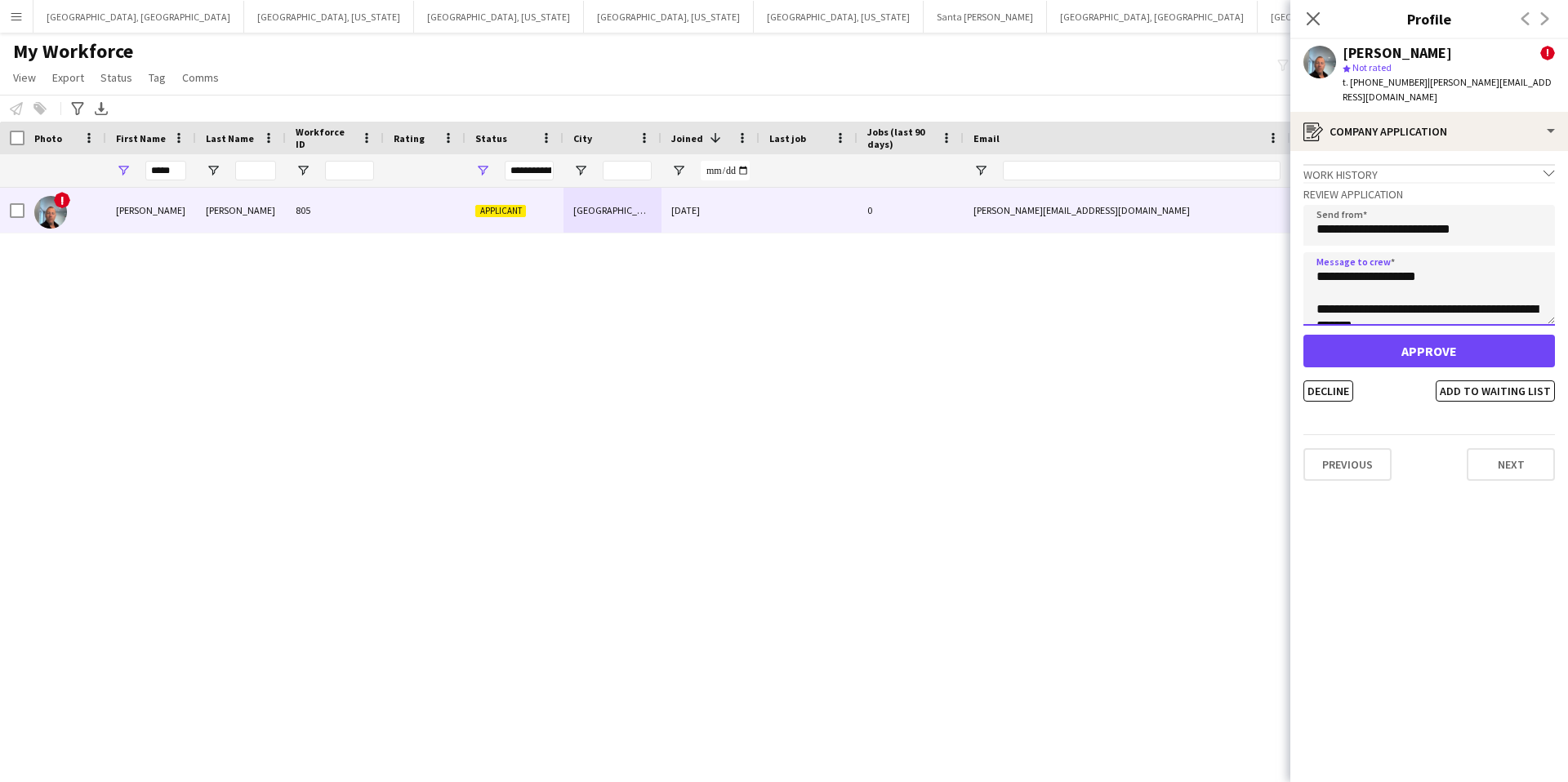
type textarea "**********"
click at [1414, 338] on button "Approve" at bounding box center [1429, 351] width 251 height 33
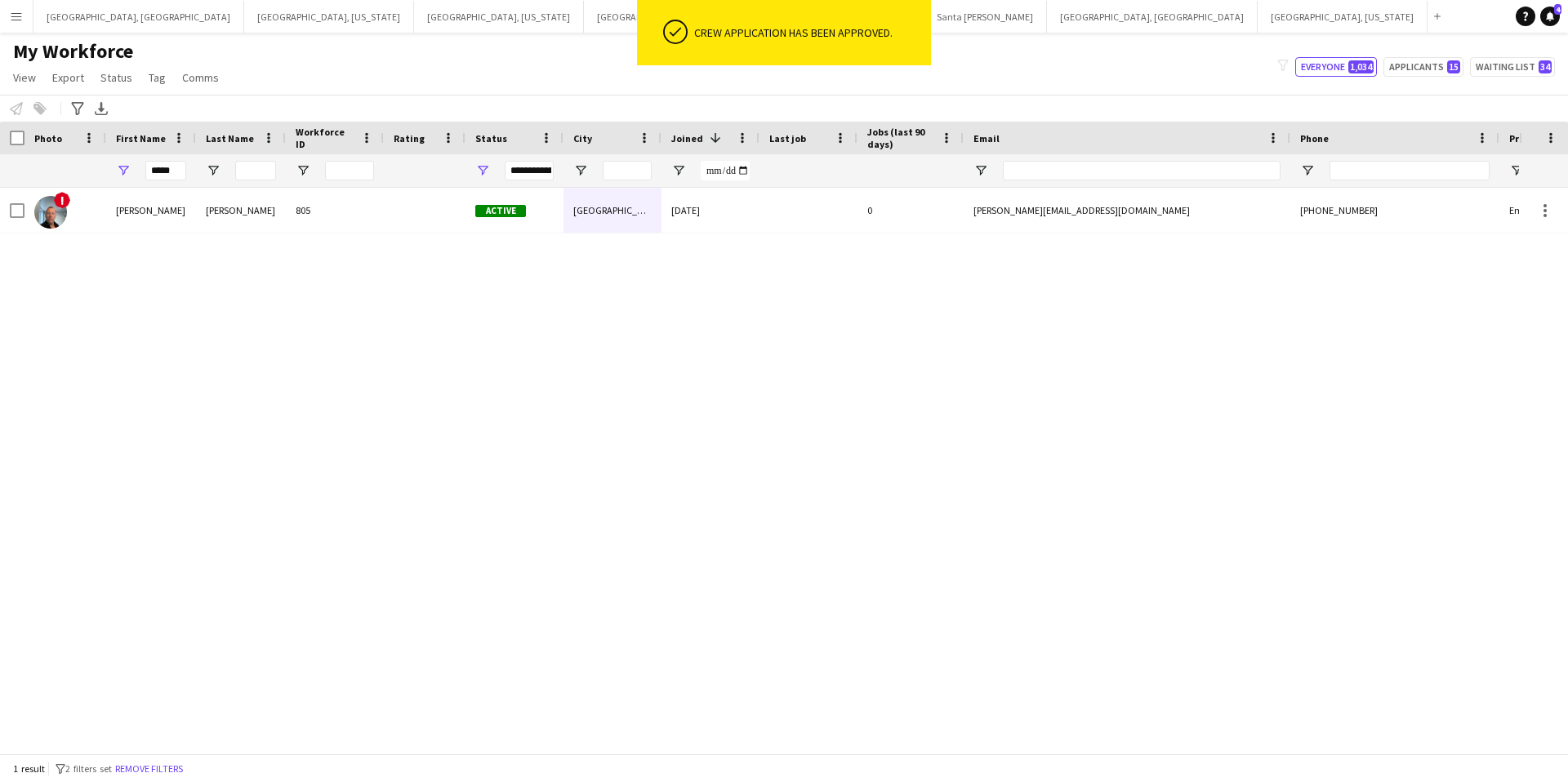
scroll to position [0, 1]
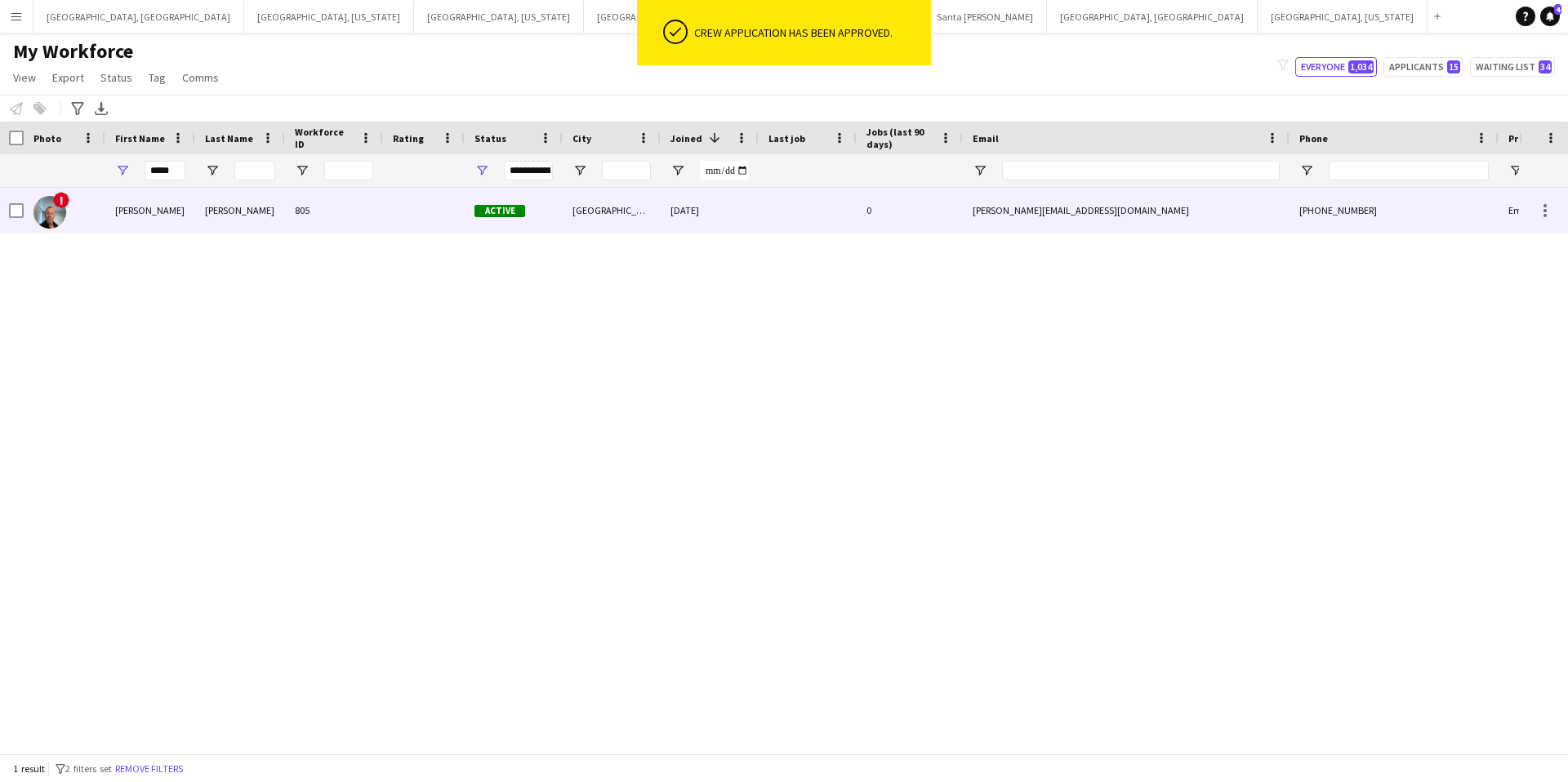
click at [905, 220] on div "0" at bounding box center [910, 210] width 107 height 45
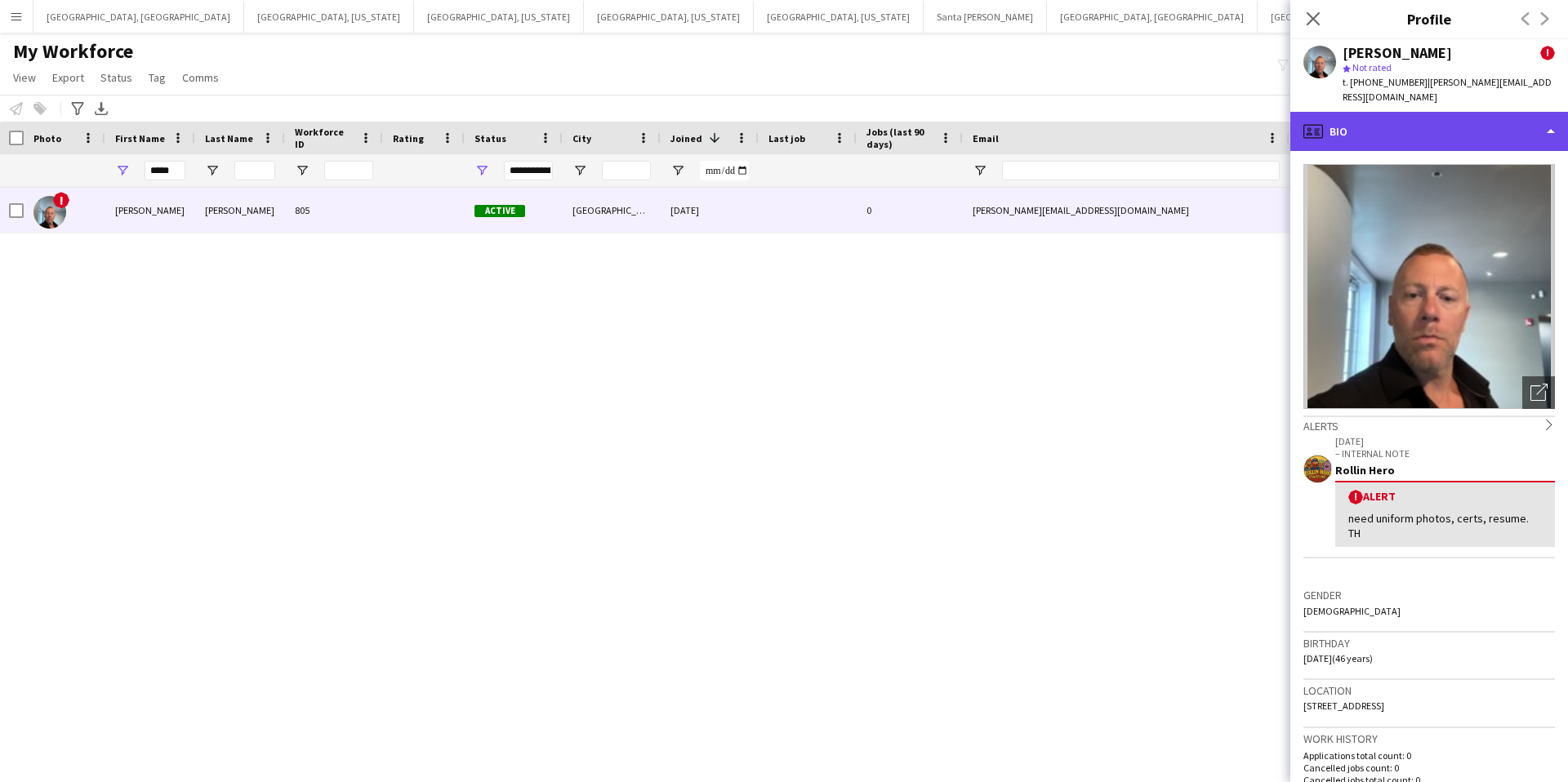
drag, startPoint x: 1382, startPoint y: 111, endPoint x: 1379, endPoint y: 126, distance: 15.3
click at [1382, 112] on div "profile Bio" at bounding box center [1429, 131] width 277 height 39
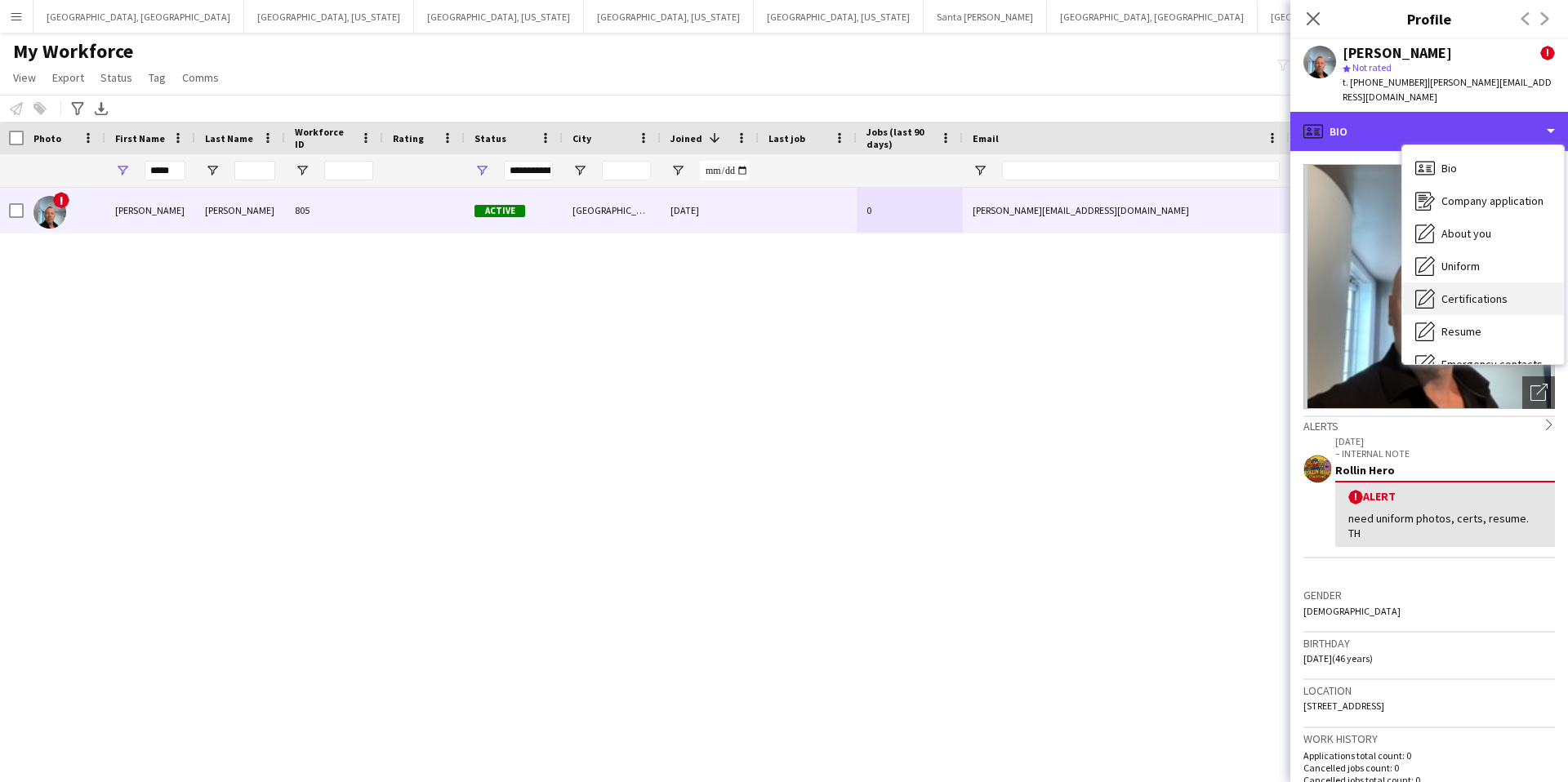
scroll to position [88, 0]
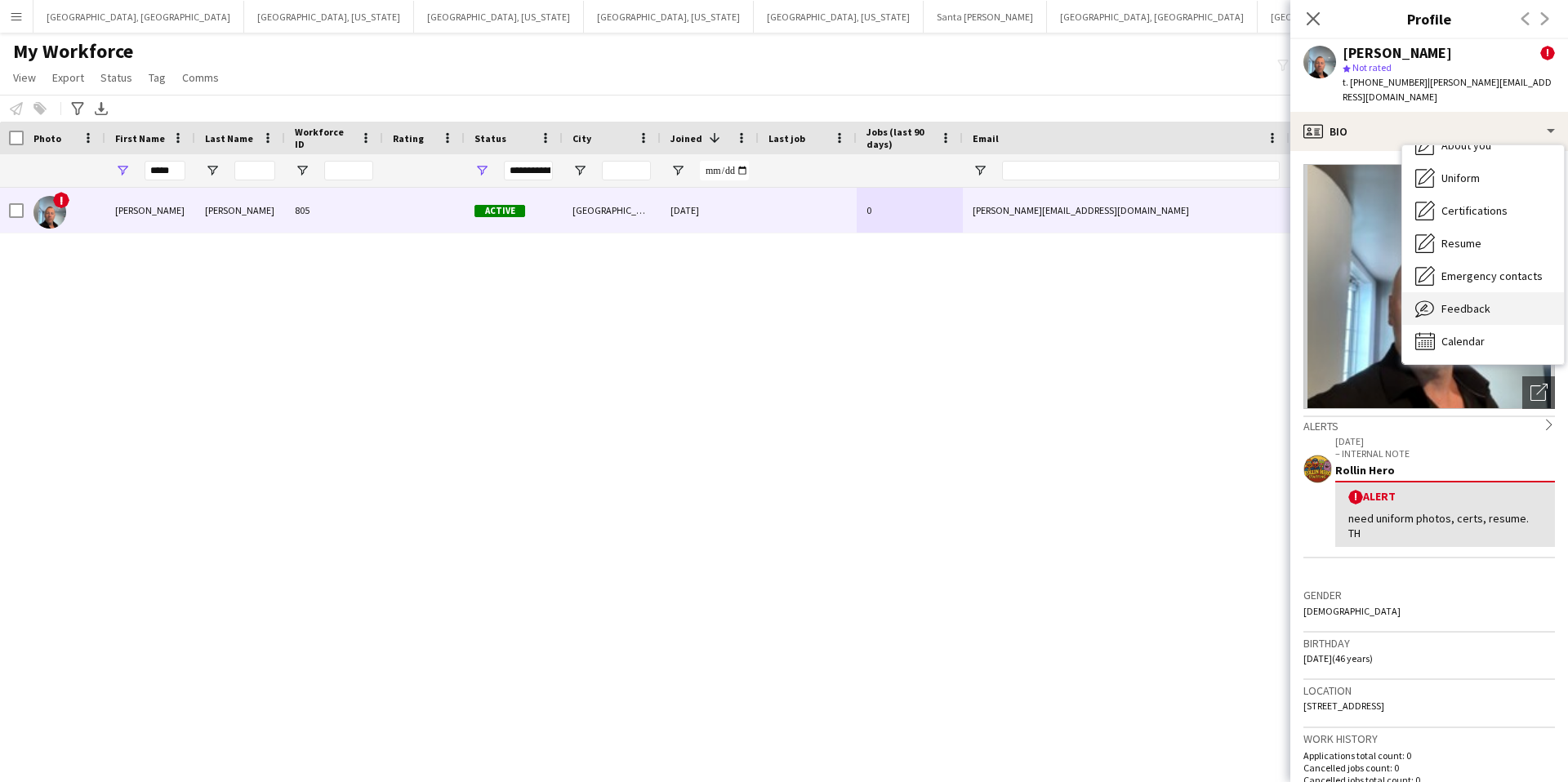
click at [1456, 302] on span "Feedback" at bounding box center [1466, 309] width 49 height 14
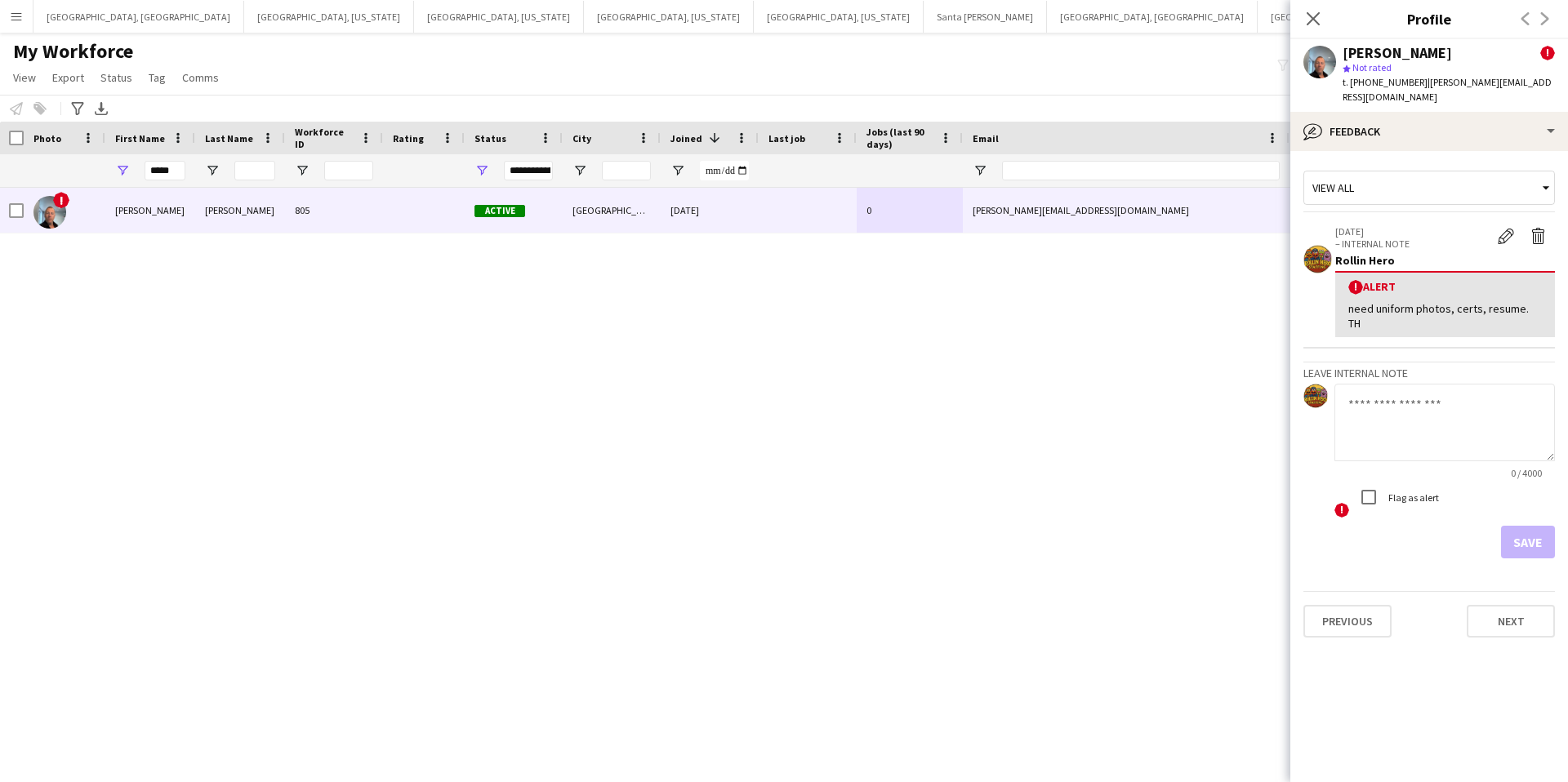
click at [1380, 384] on textarea at bounding box center [1444, 423] width 220 height 78
type textarea "**********"
click at [1545, 228] on app-icon "Delete alert" at bounding box center [1538, 236] width 16 height 16
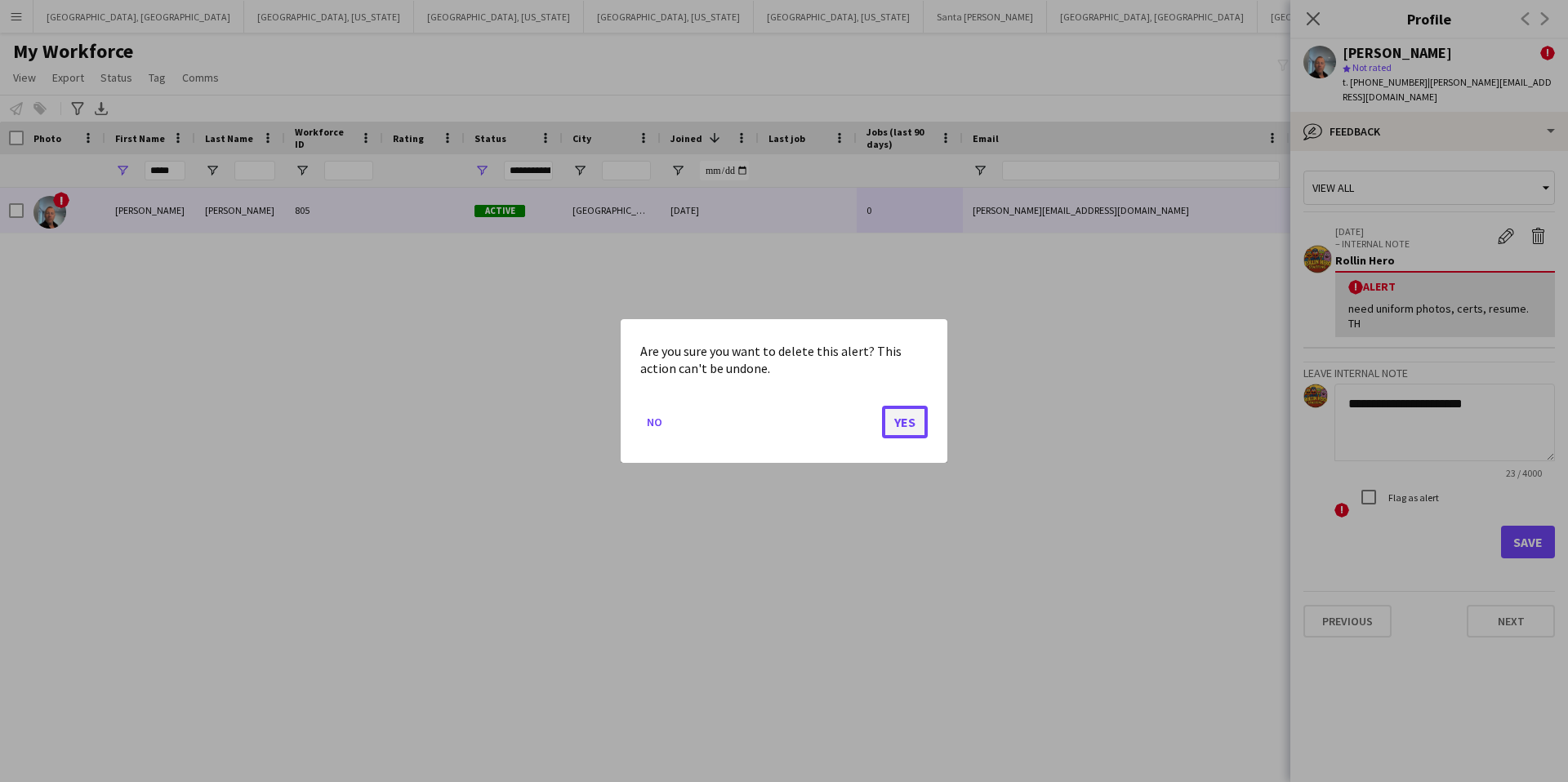
click at [918, 420] on button "Yes" at bounding box center [904, 422] width 46 height 33
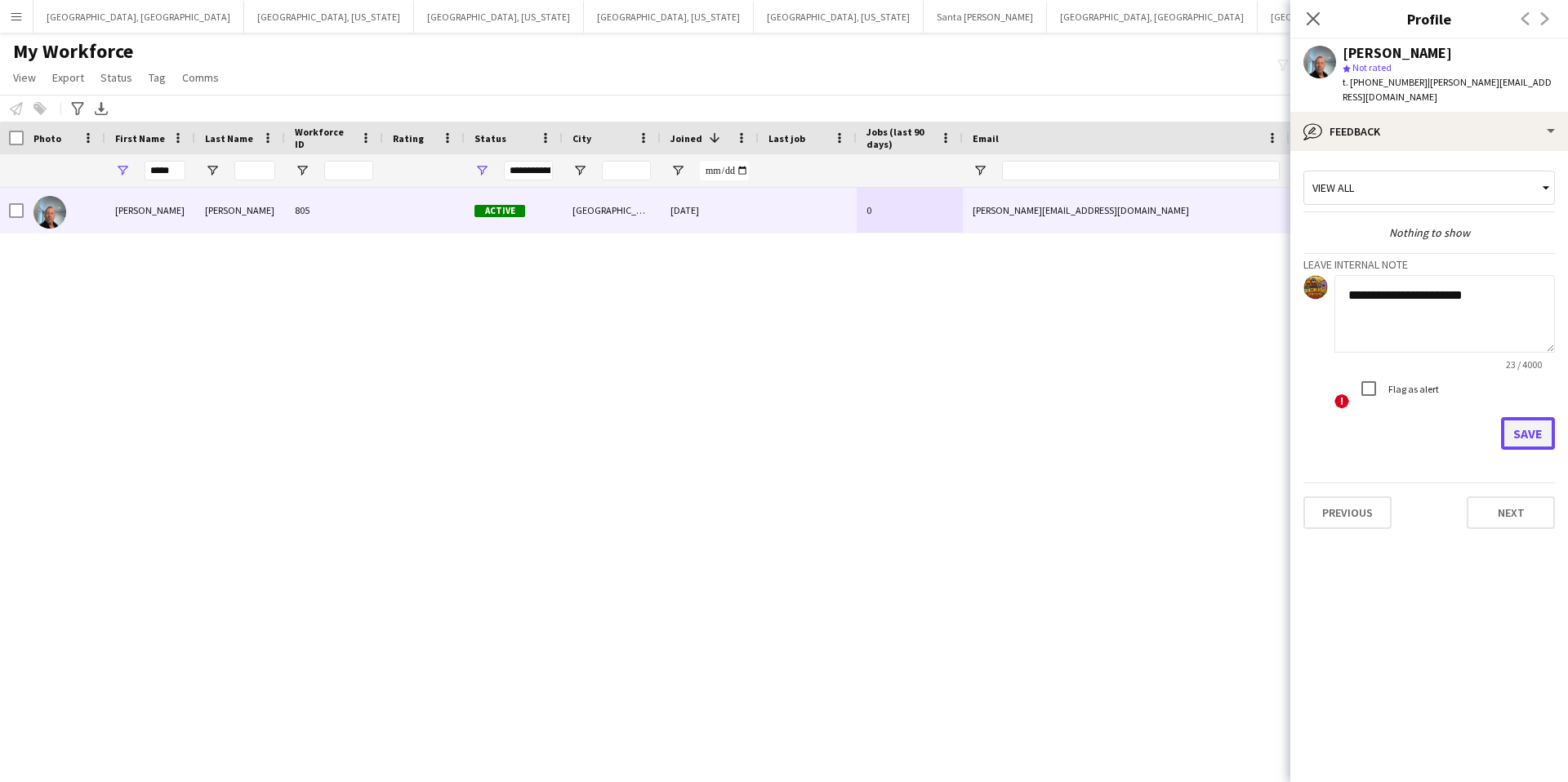
click at [1522, 417] on button "Save" at bounding box center [1528, 433] width 54 height 33
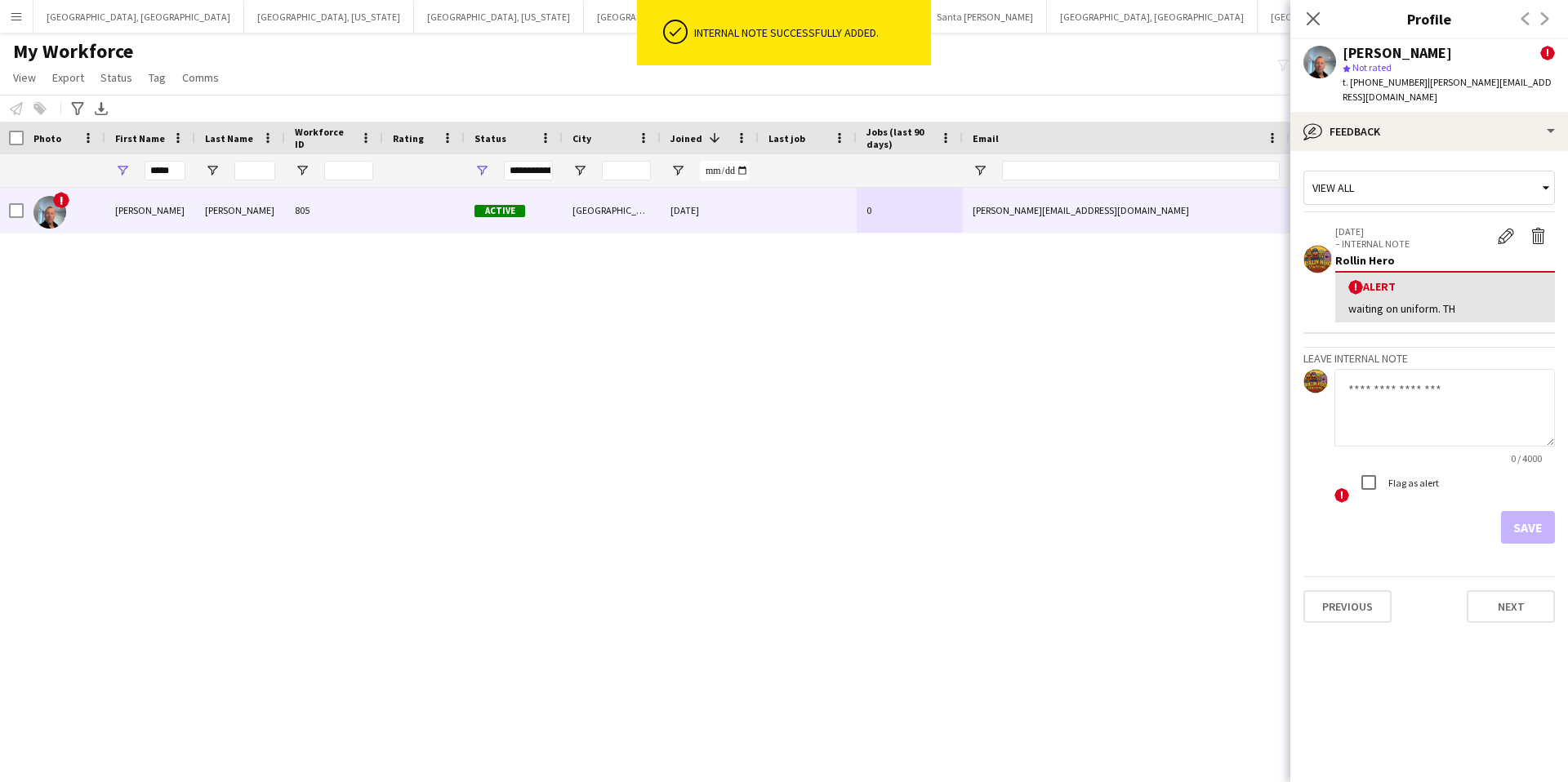
click at [20, 22] on app-icon "Menu" at bounding box center [16, 16] width 13 height 13
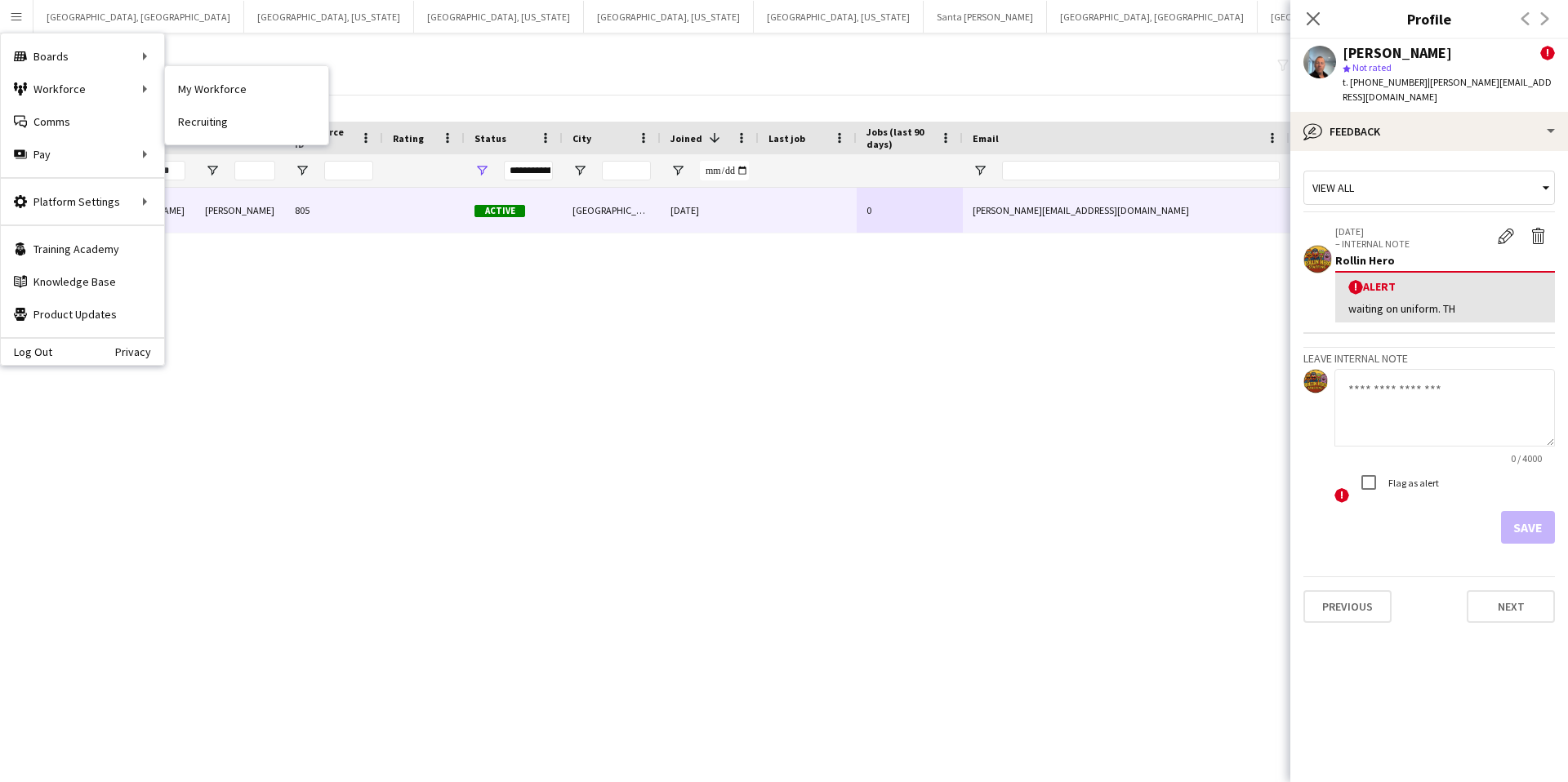
click at [229, 98] on link "My Workforce" at bounding box center [247, 88] width 163 height 33
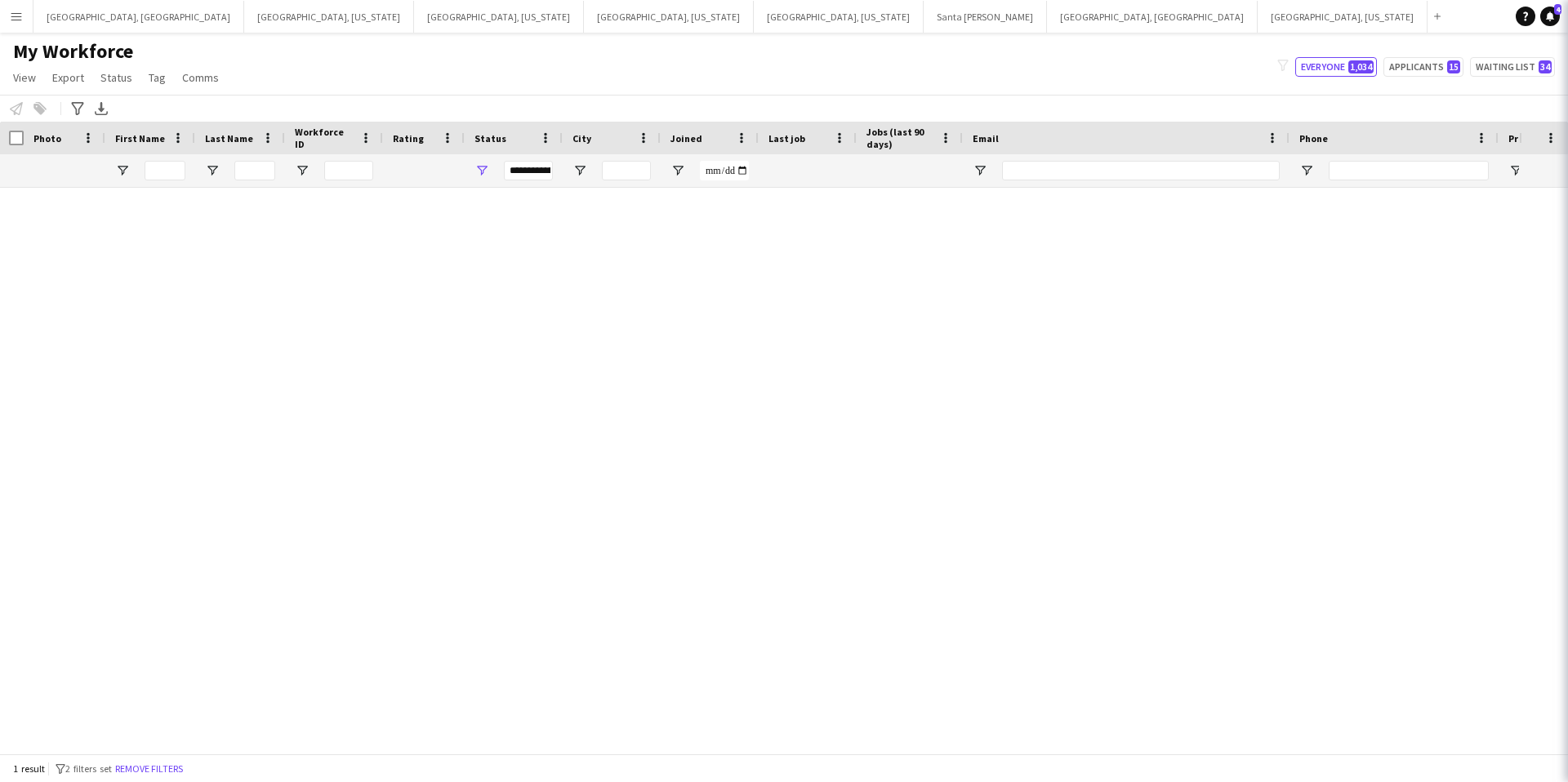
type input "*****"
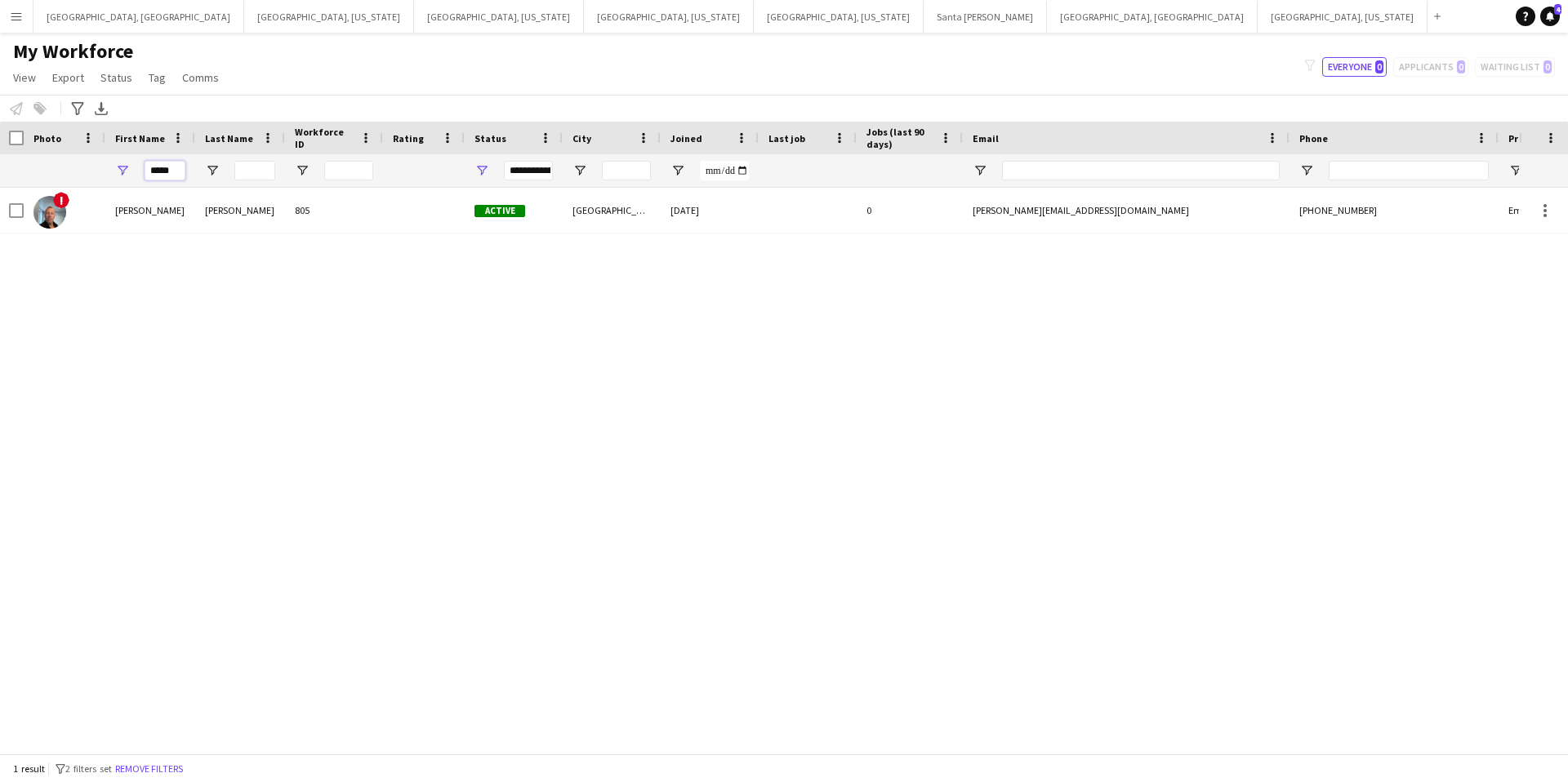
drag, startPoint x: 177, startPoint y: 168, endPoint x: 123, endPoint y: 168, distance: 54.0
click at [123, 168] on div "*****" at bounding box center [150, 171] width 89 height 33
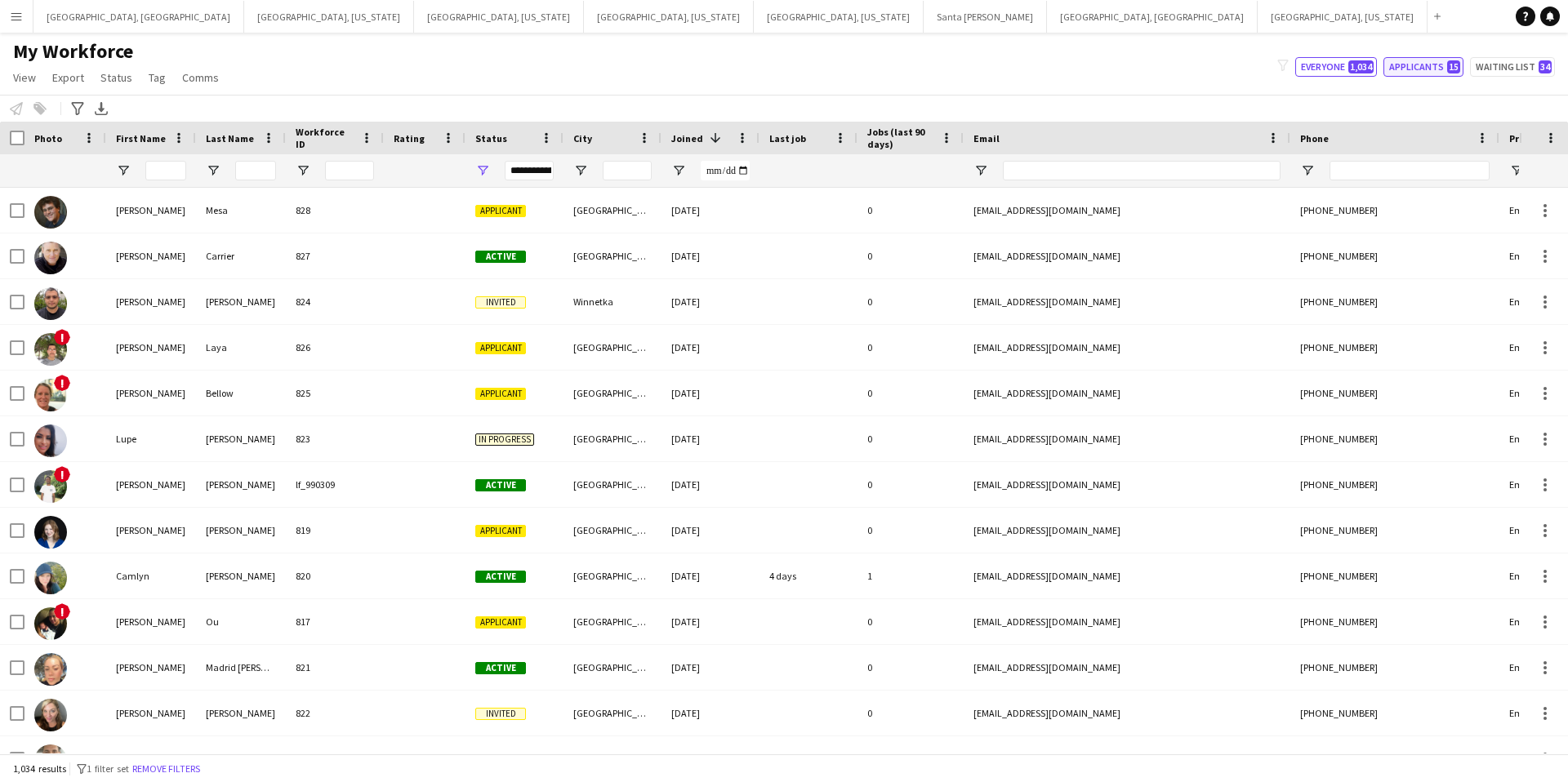
click at [1435, 70] on button "Applicants 15" at bounding box center [1423, 67] width 80 height 20
type input "**********"
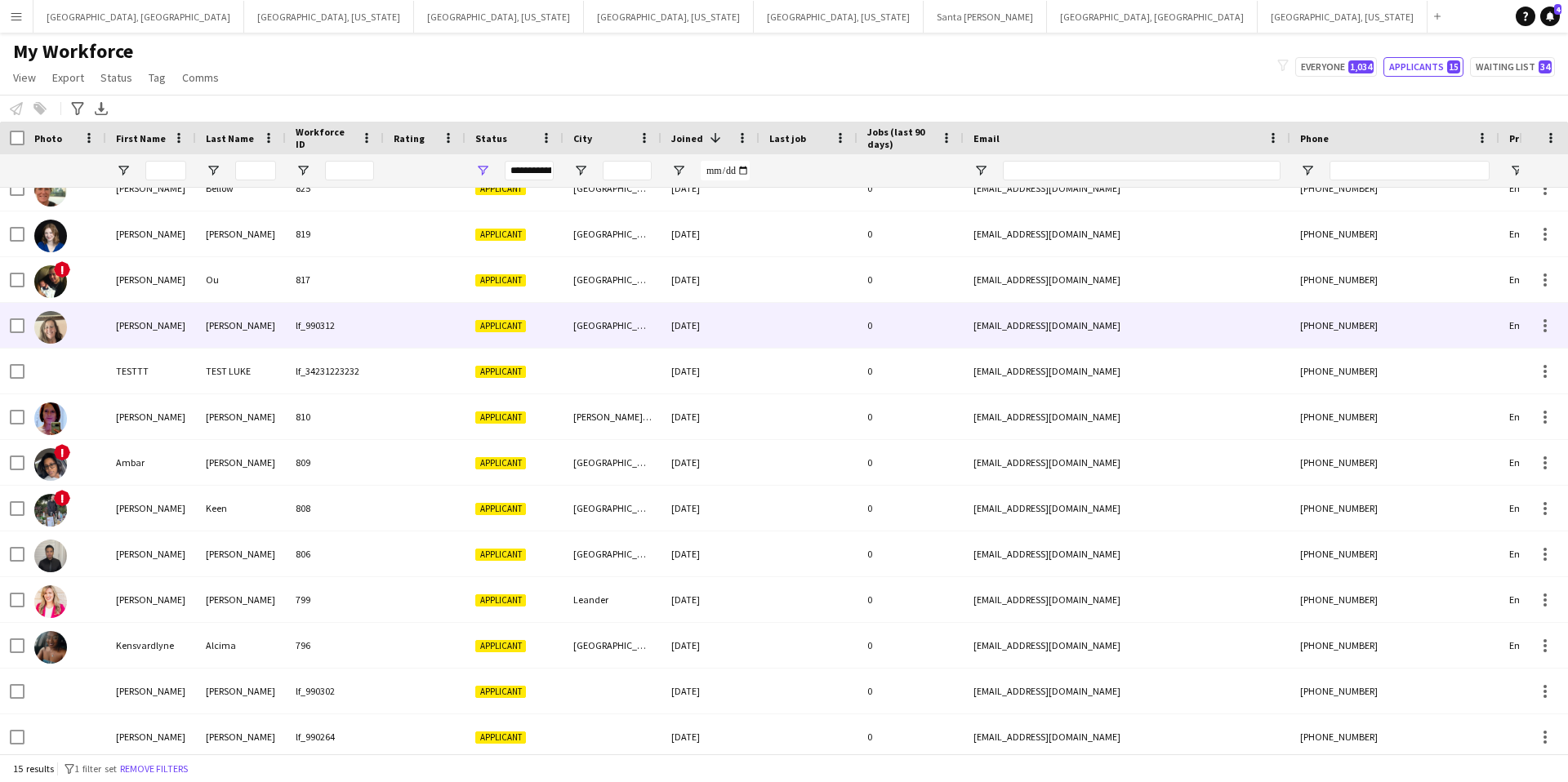
scroll to position [120, 0]
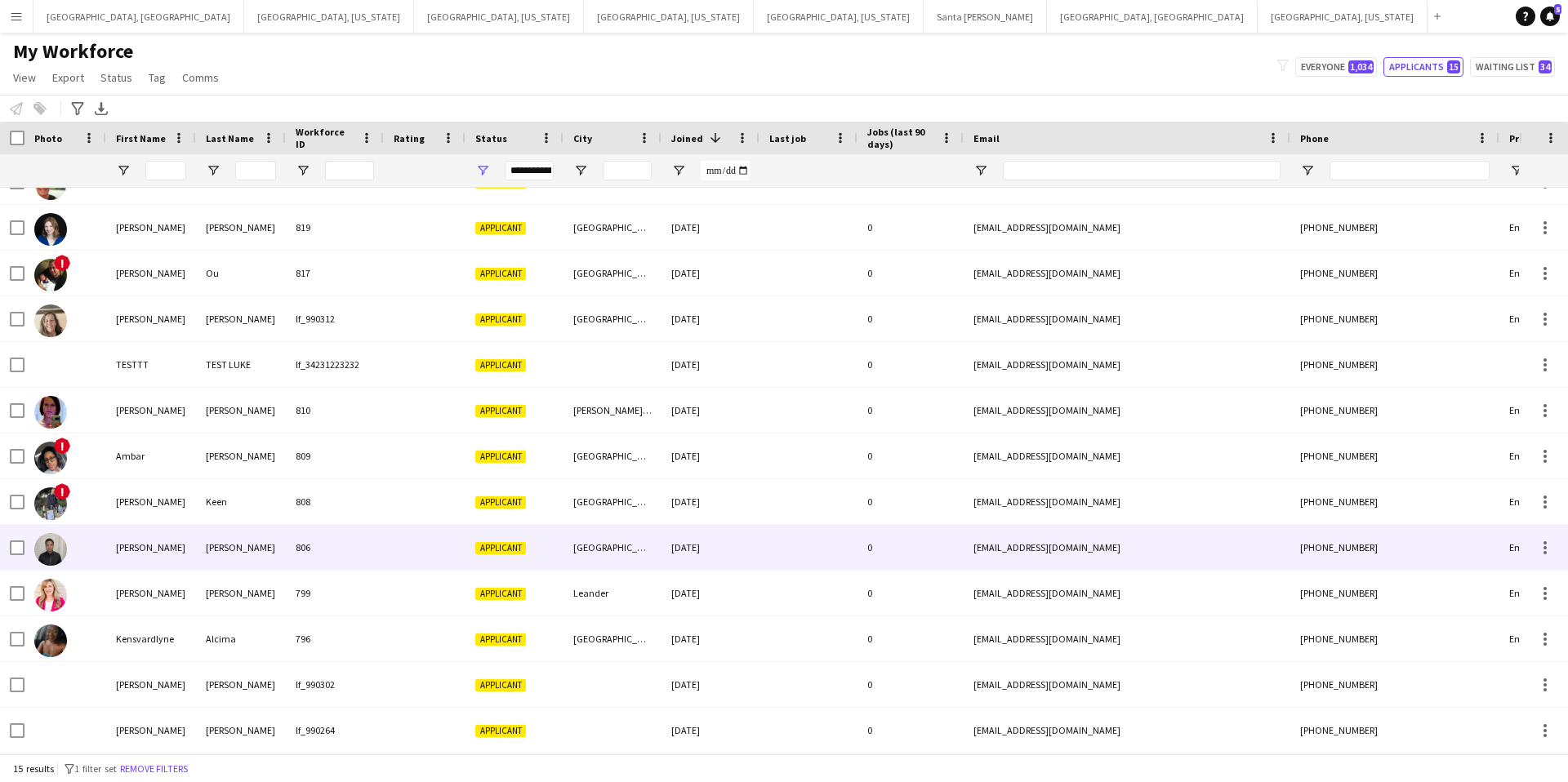
click at [378, 554] on div "806" at bounding box center [334, 547] width 98 height 45
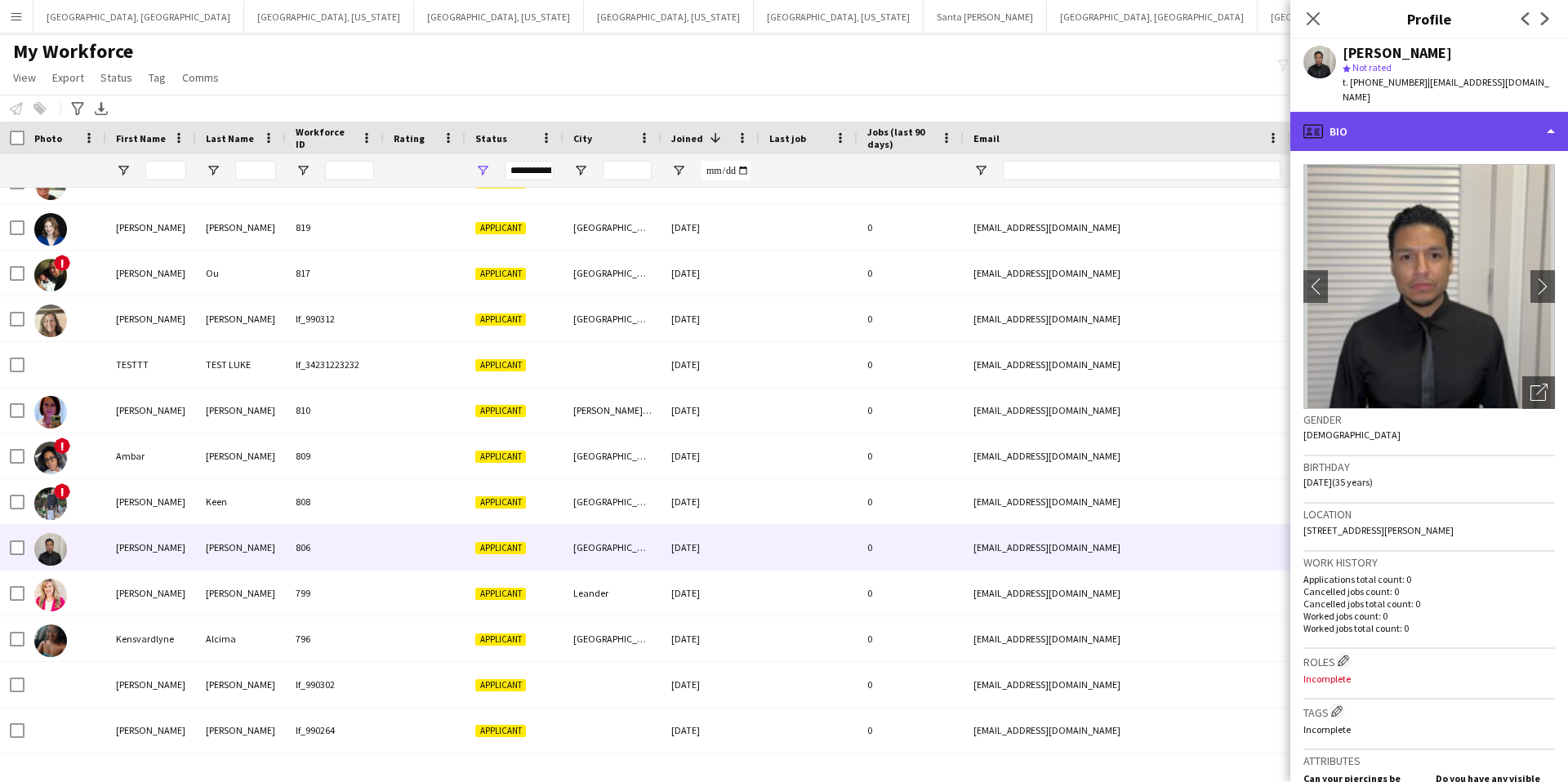
click at [1411, 113] on div "profile Bio" at bounding box center [1429, 131] width 277 height 39
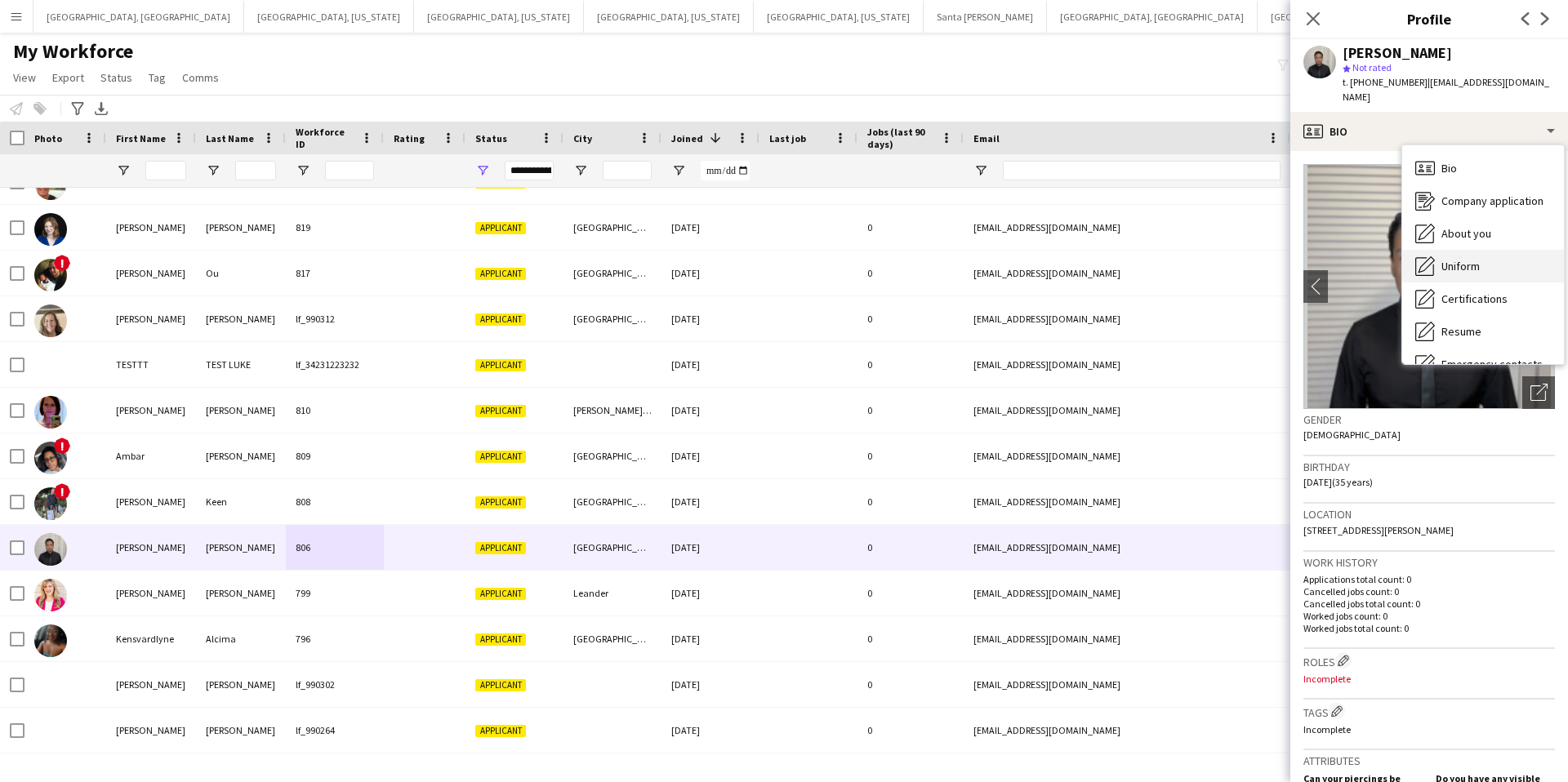
click at [1495, 250] on div "Uniform Uniform" at bounding box center [1482, 266] width 162 height 33
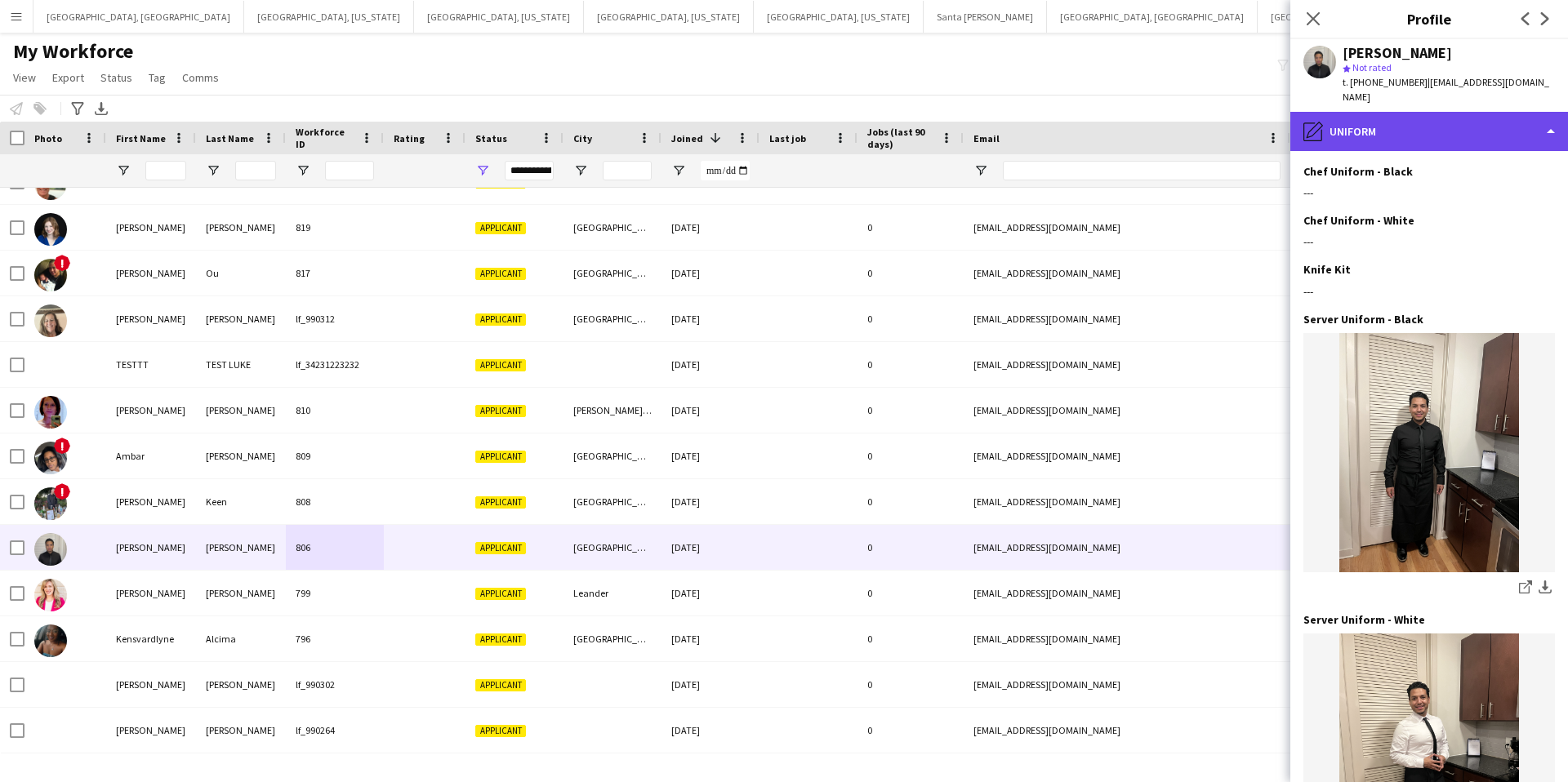
click at [1406, 124] on div "pencil4 Uniform" at bounding box center [1429, 131] width 277 height 39
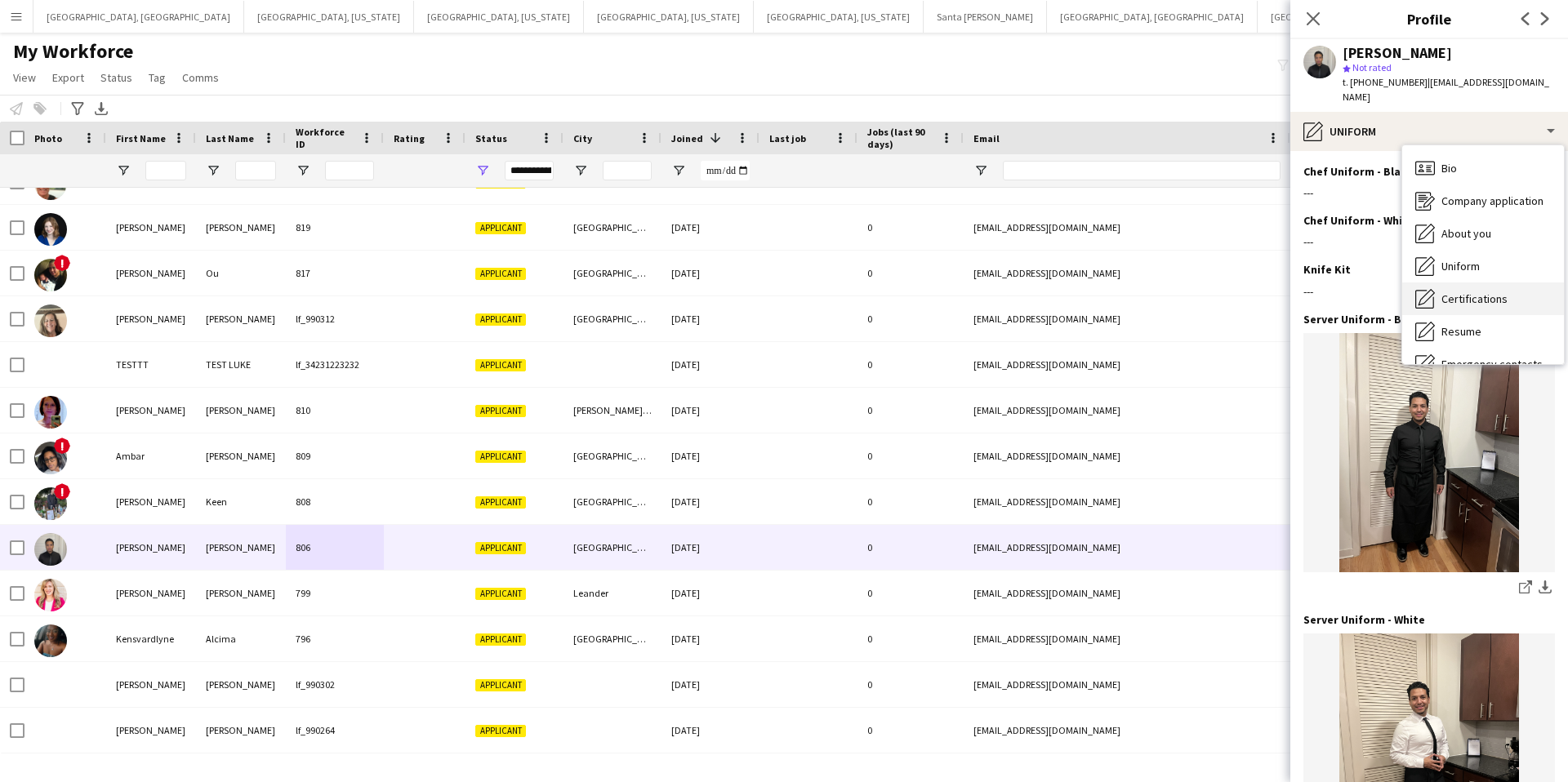
click at [1464, 292] on span "Certifications" at bounding box center [1474, 299] width 66 height 14
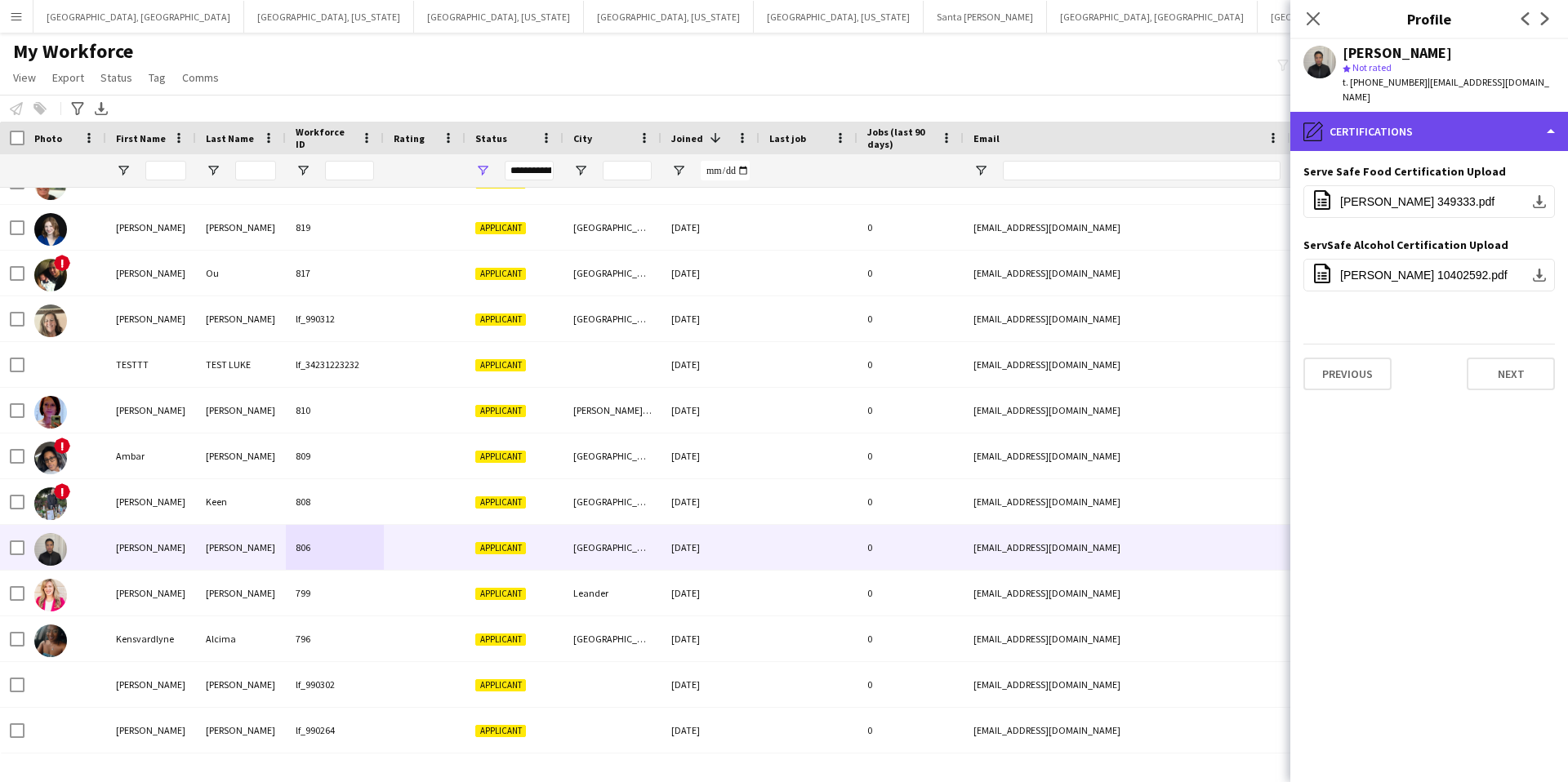
click at [1413, 125] on div "pencil4 Certifications" at bounding box center [1429, 131] width 277 height 39
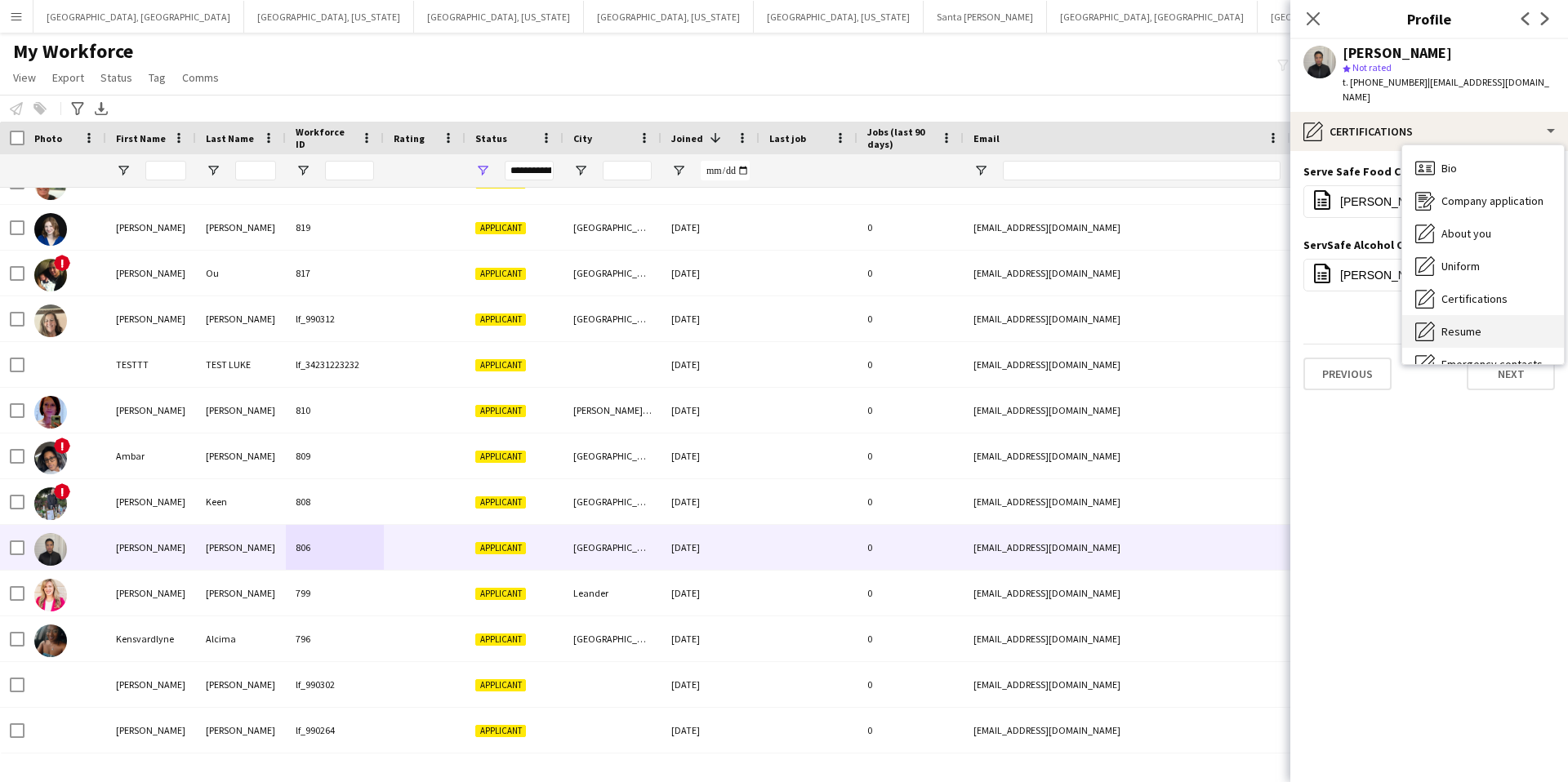
click at [1478, 324] on span "Resume" at bounding box center [1461, 331] width 40 height 14
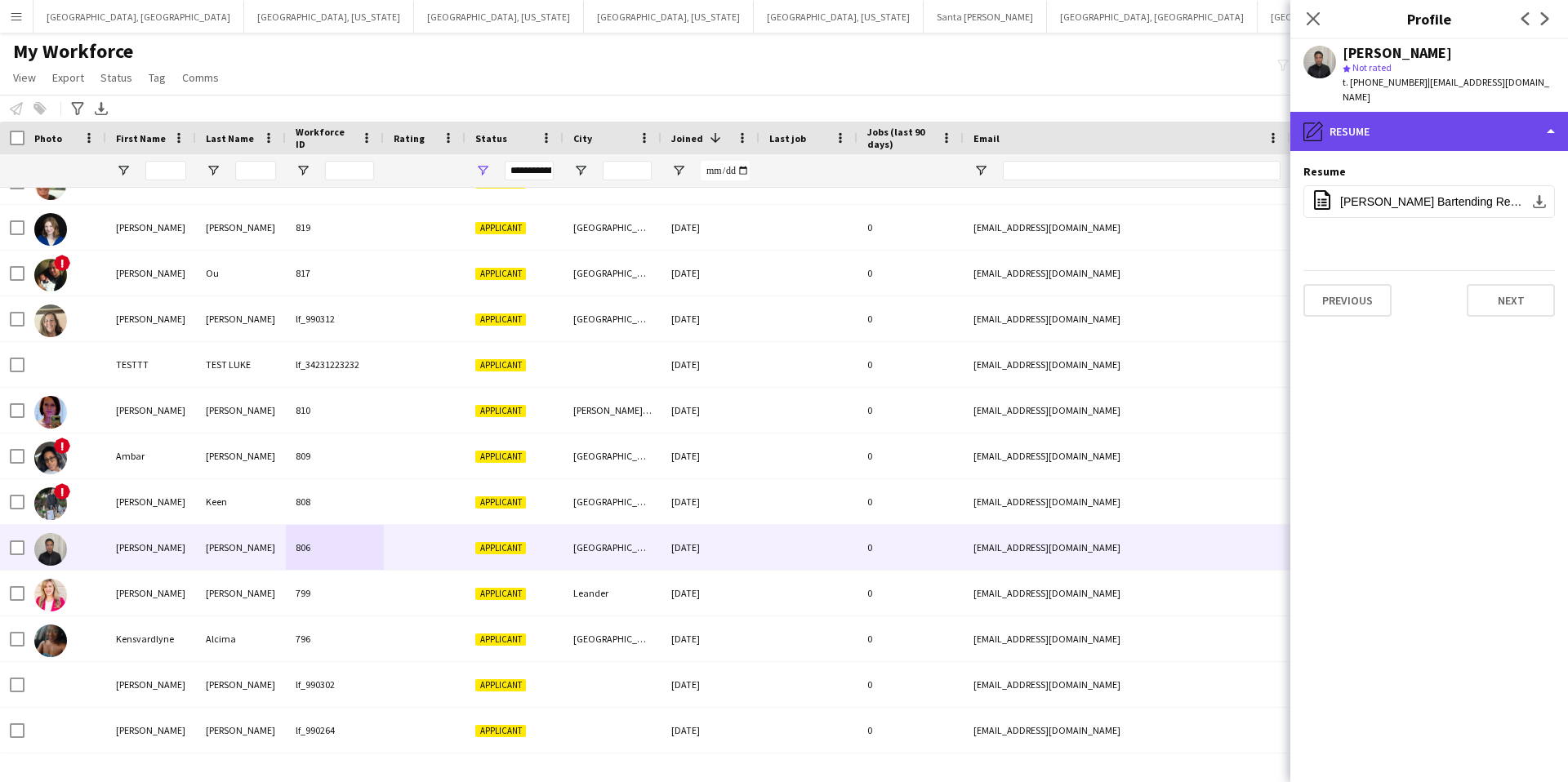
click at [1359, 118] on div "pencil4 Resume" at bounding box center [1429, 131] width 277 height 39
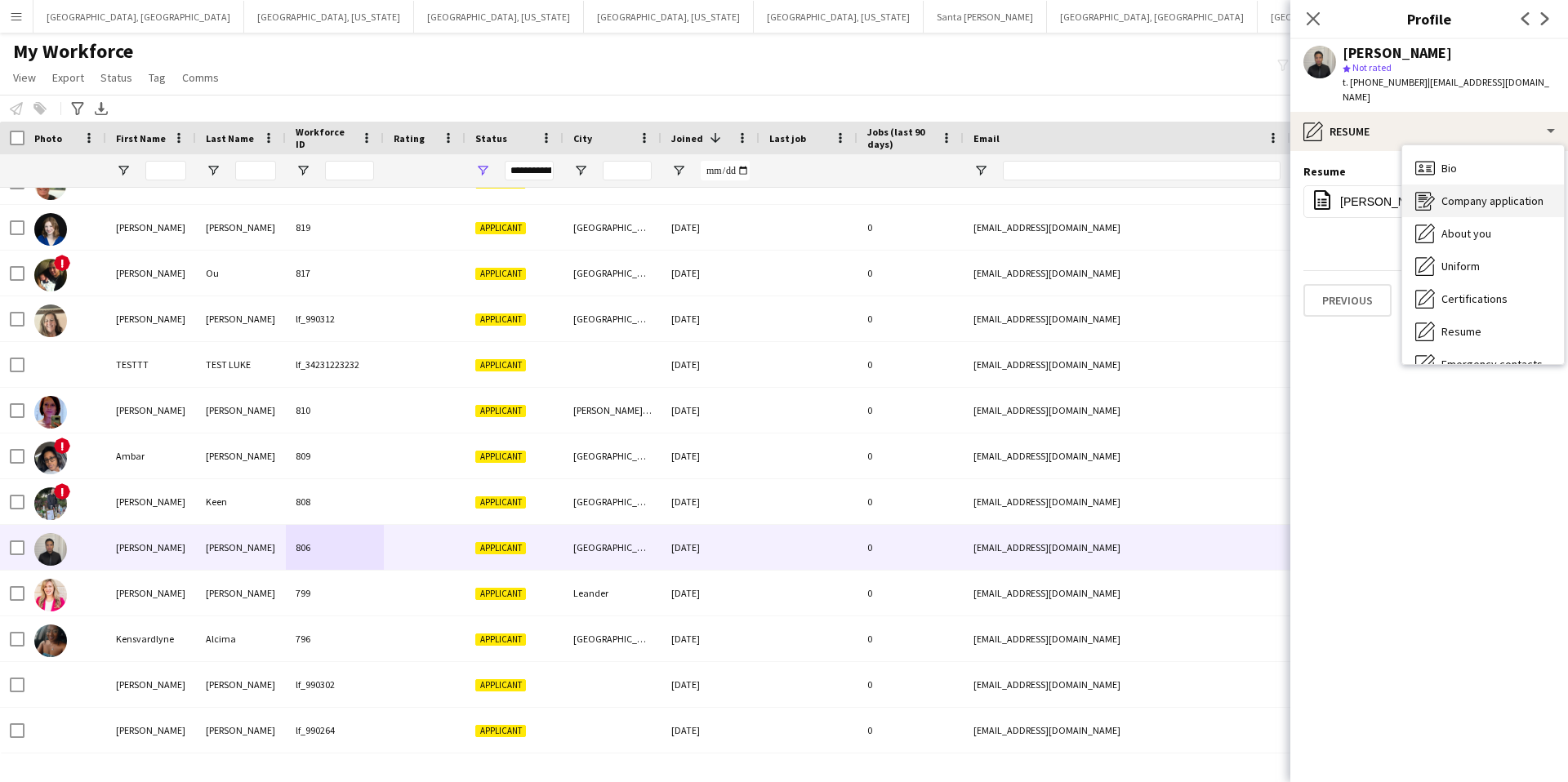
click at [1476, 193] on span "Company application" at bounding box center [1492, 200] width 102 height 14
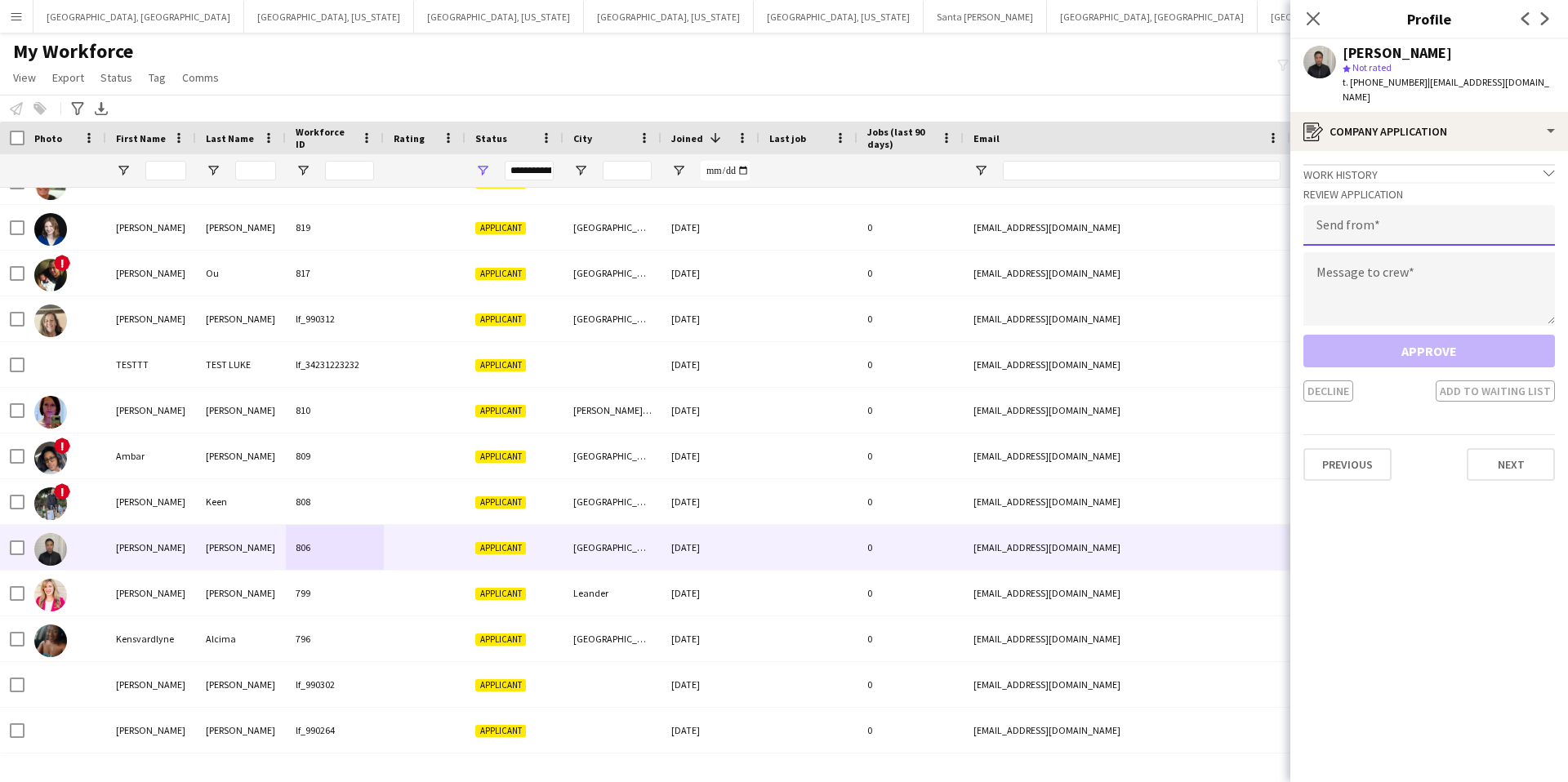
click at [1358, 224] on input "email" at bounding box center [1429, 225] width 251 height 41
type input "**********"
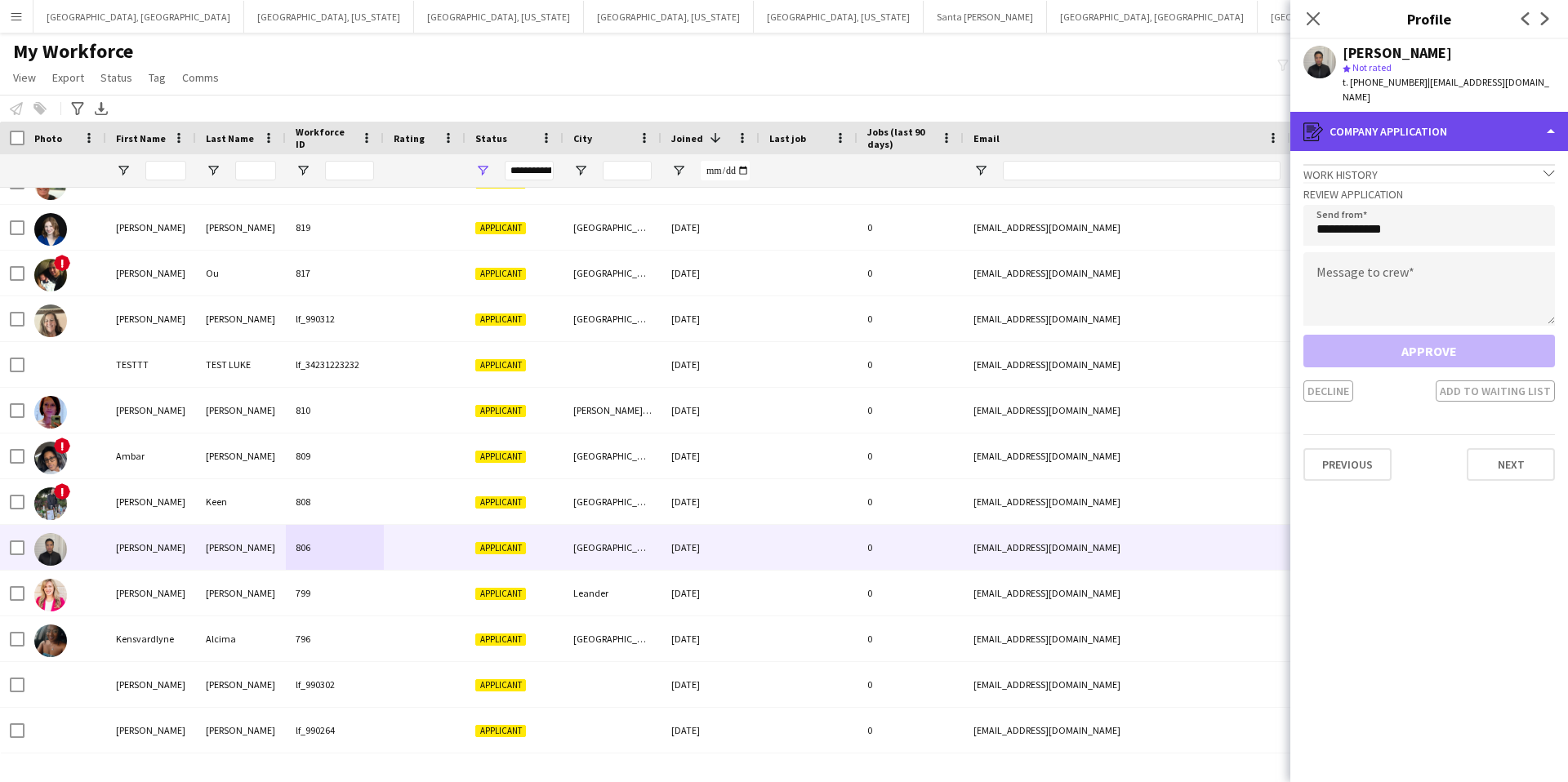
click at [1464, 116] on div "register Company application" at bounding box center [1429, 131] width 277 height 39
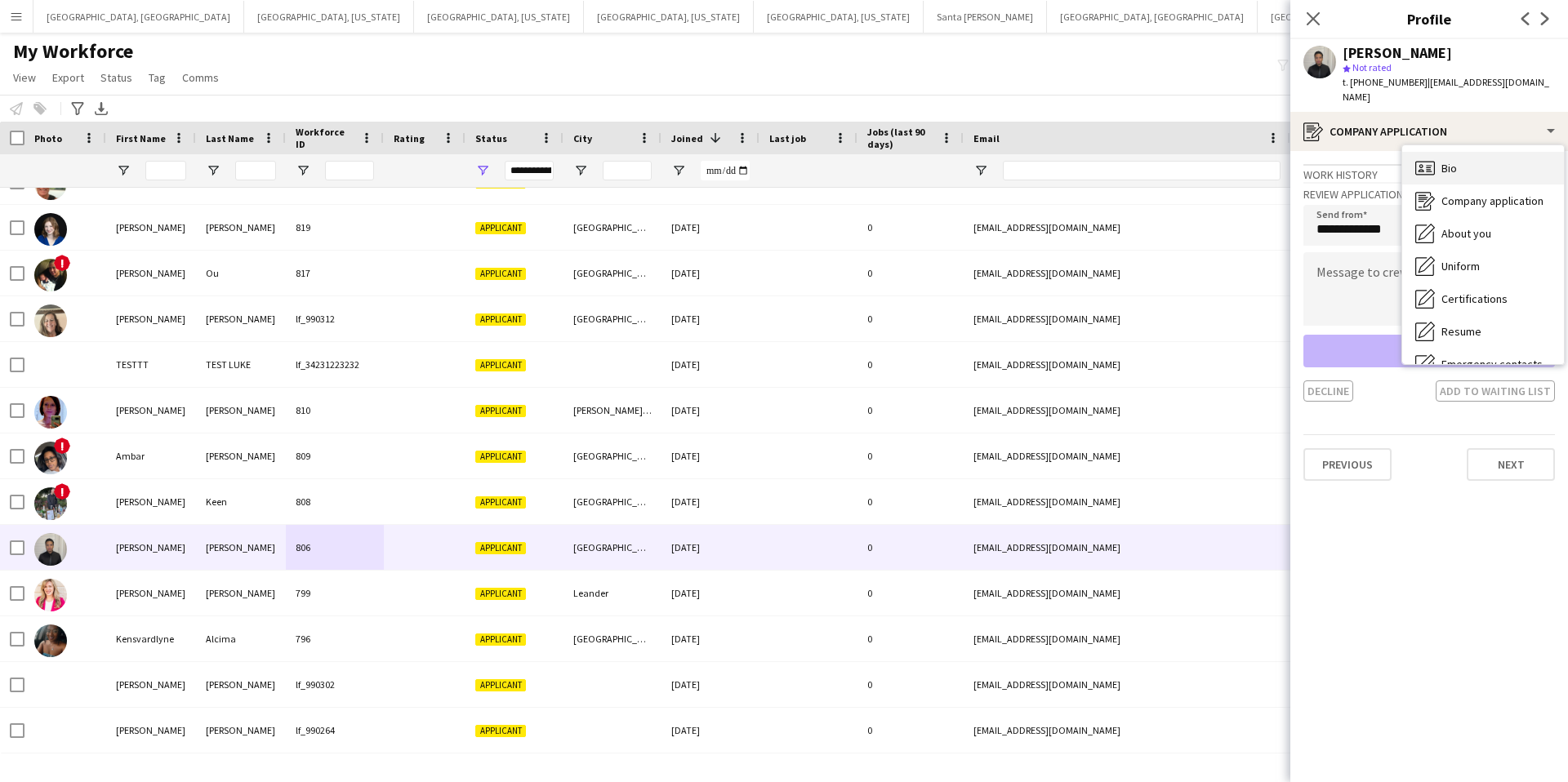
click at [1474, 154] on div "Bio Bio" at bounding box center [1482, 168] width 162 height 33
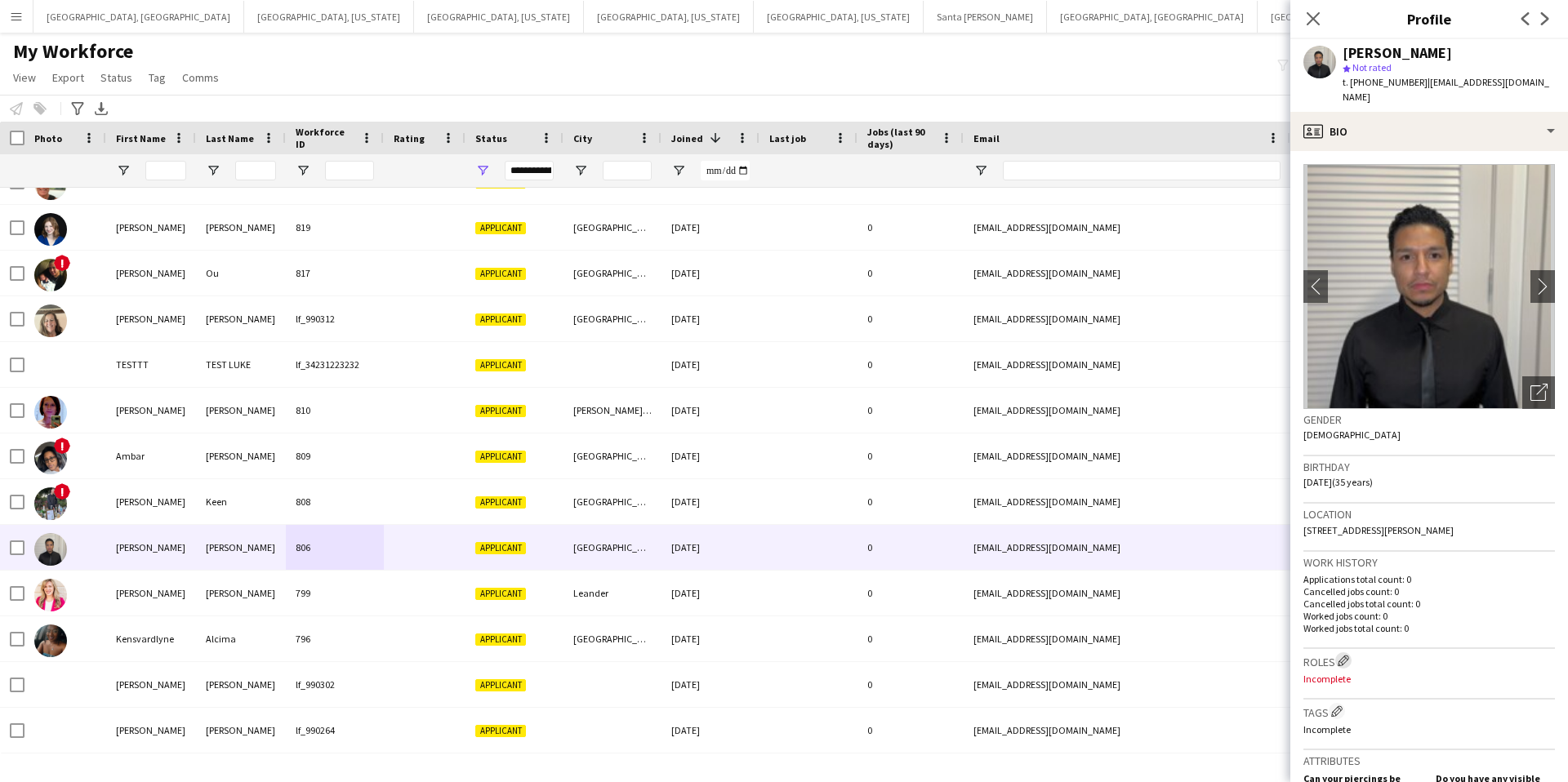
click at [1340, 655] on app-icon "Edit crew company roles" at bounding box center [1343, 660] width 12 height 12
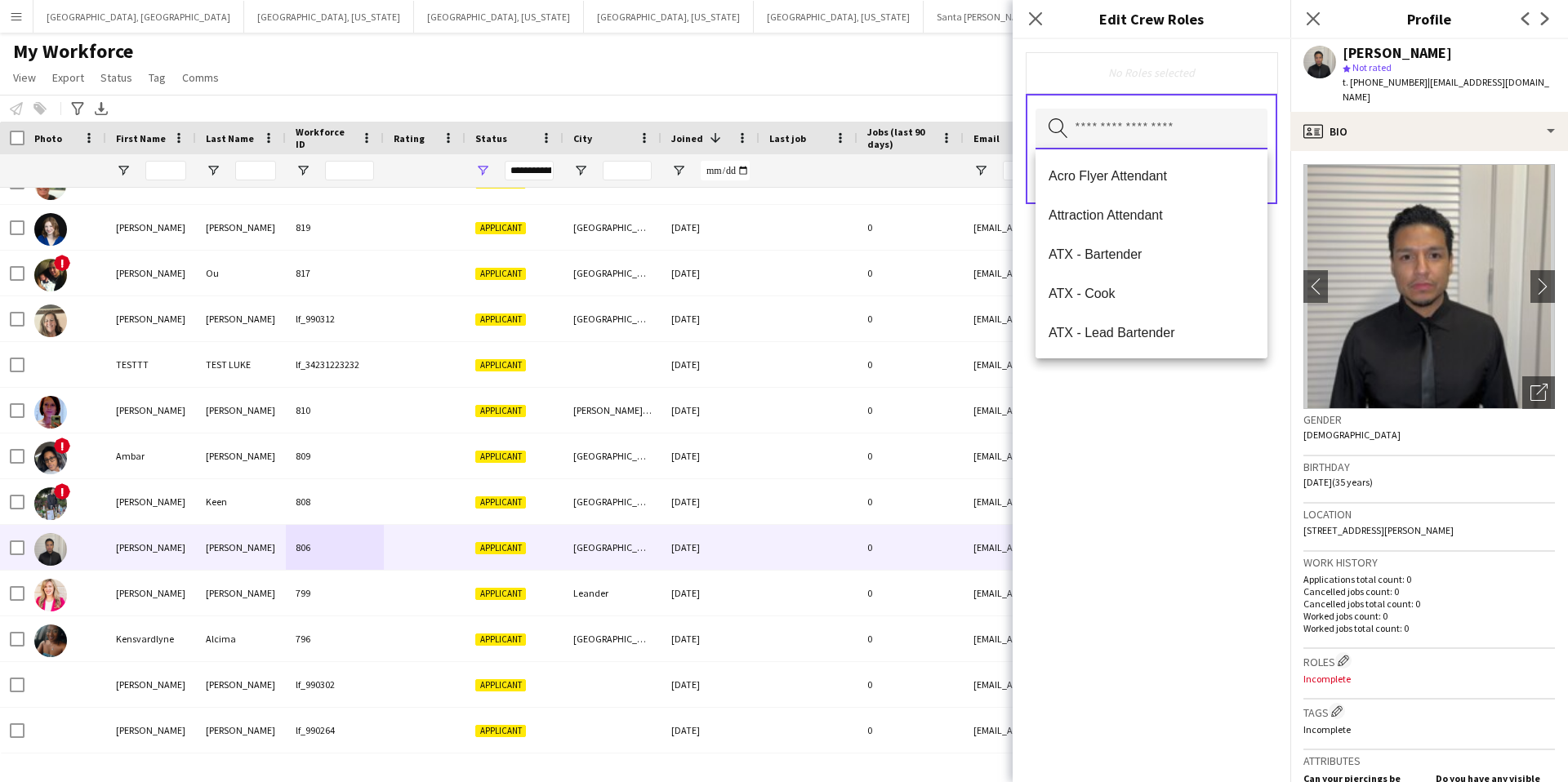
click at [1112, 132] on input "text" at bounding box center [1151, 128] width 232 height 41
type input "***"
click at [1118, 183] on mat-option "HTX - Bartender" at bounding box center [1151, 175] width 232 height 39
drag, startPoint x: 1203, startPoint y: 74, endPoint x: 1212, endPoint y: 105, distance: 32.3
click at [1203, 74] on div "HTX - Bartender Remove" at bounding box center [1152, 73] width 226 height 16
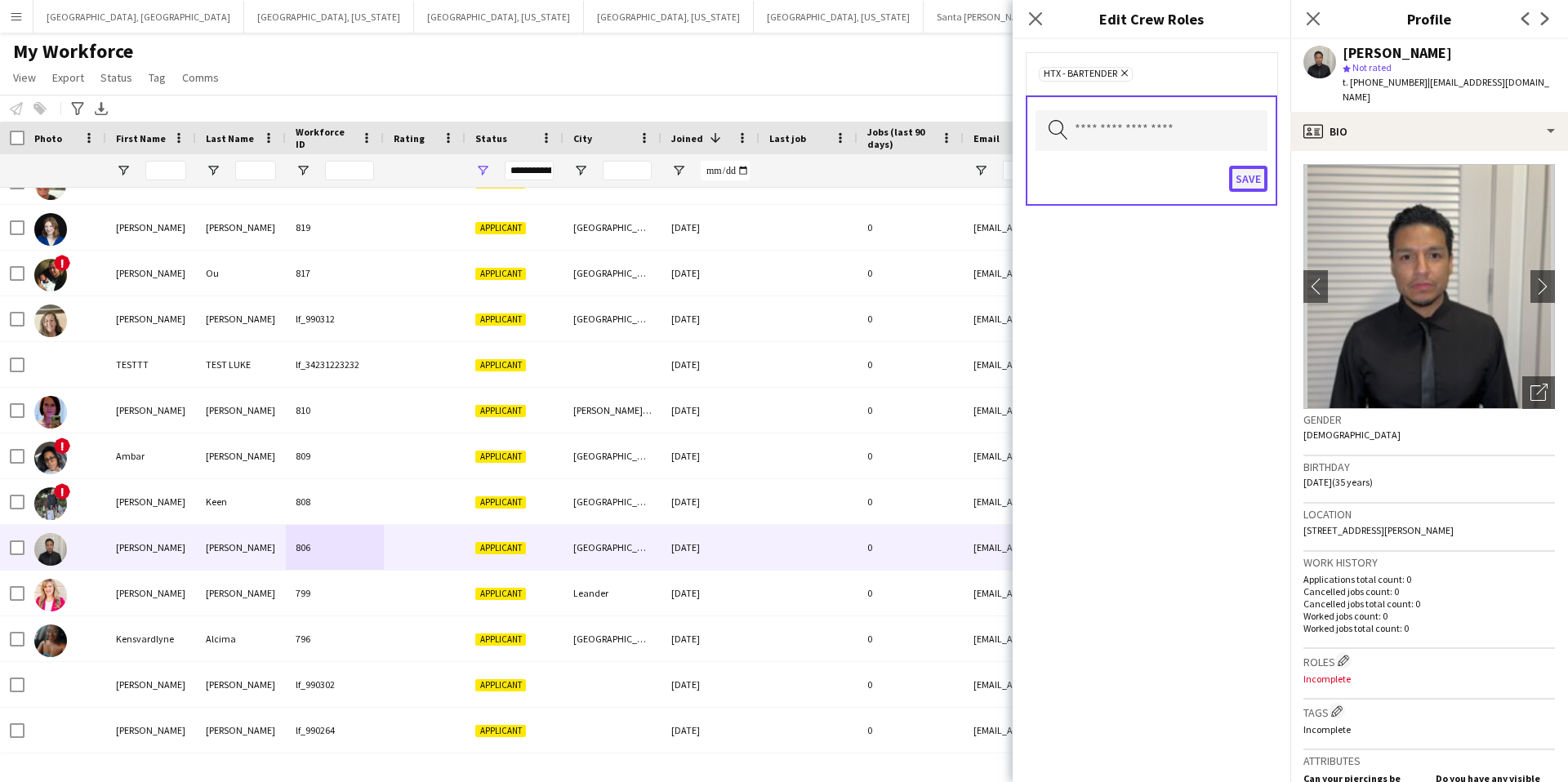
click at [1246, 170] on button "Save" at bounding box center [1248, 179] width 38 height 26
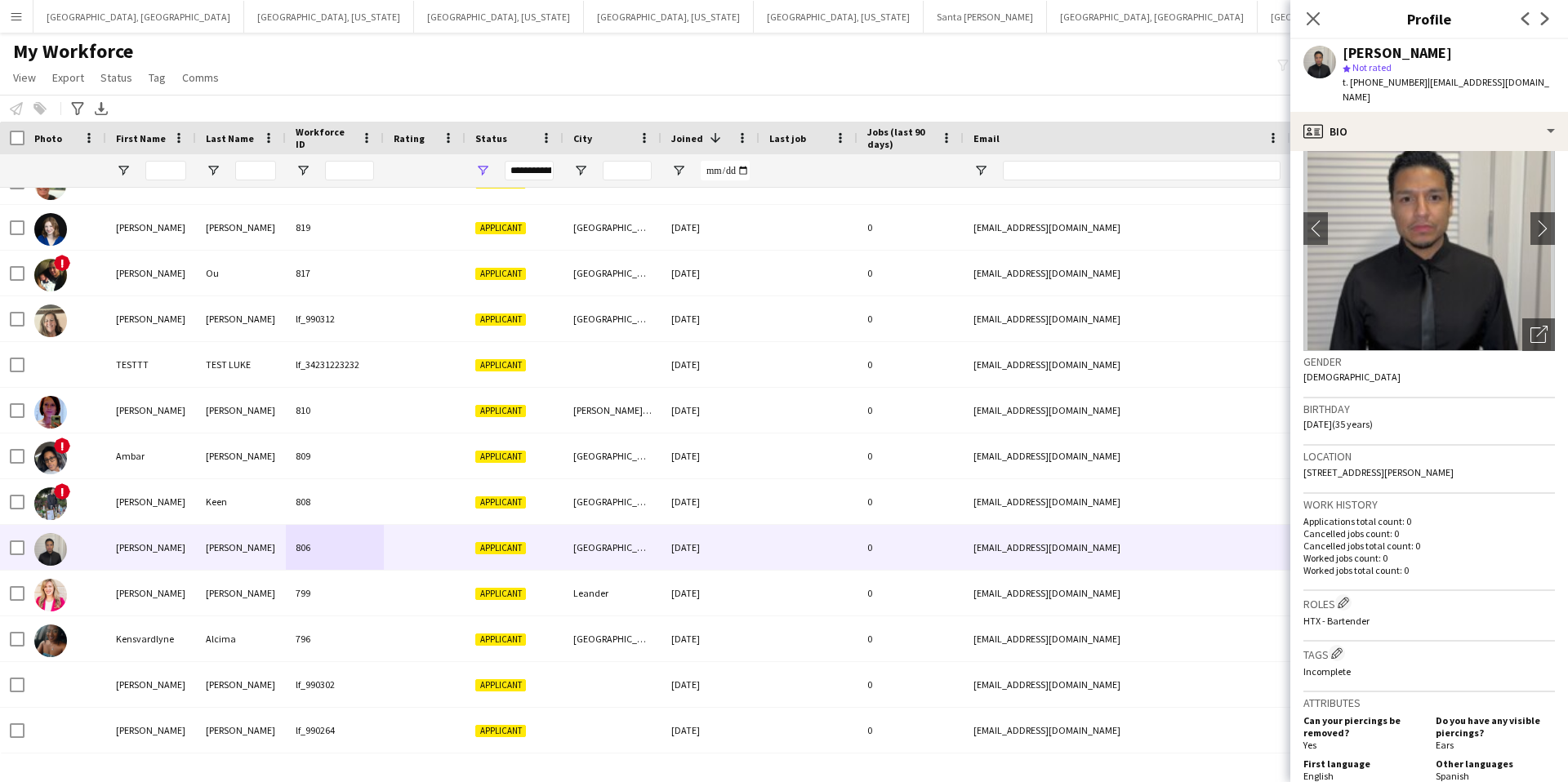
scroll to position [0, 0]
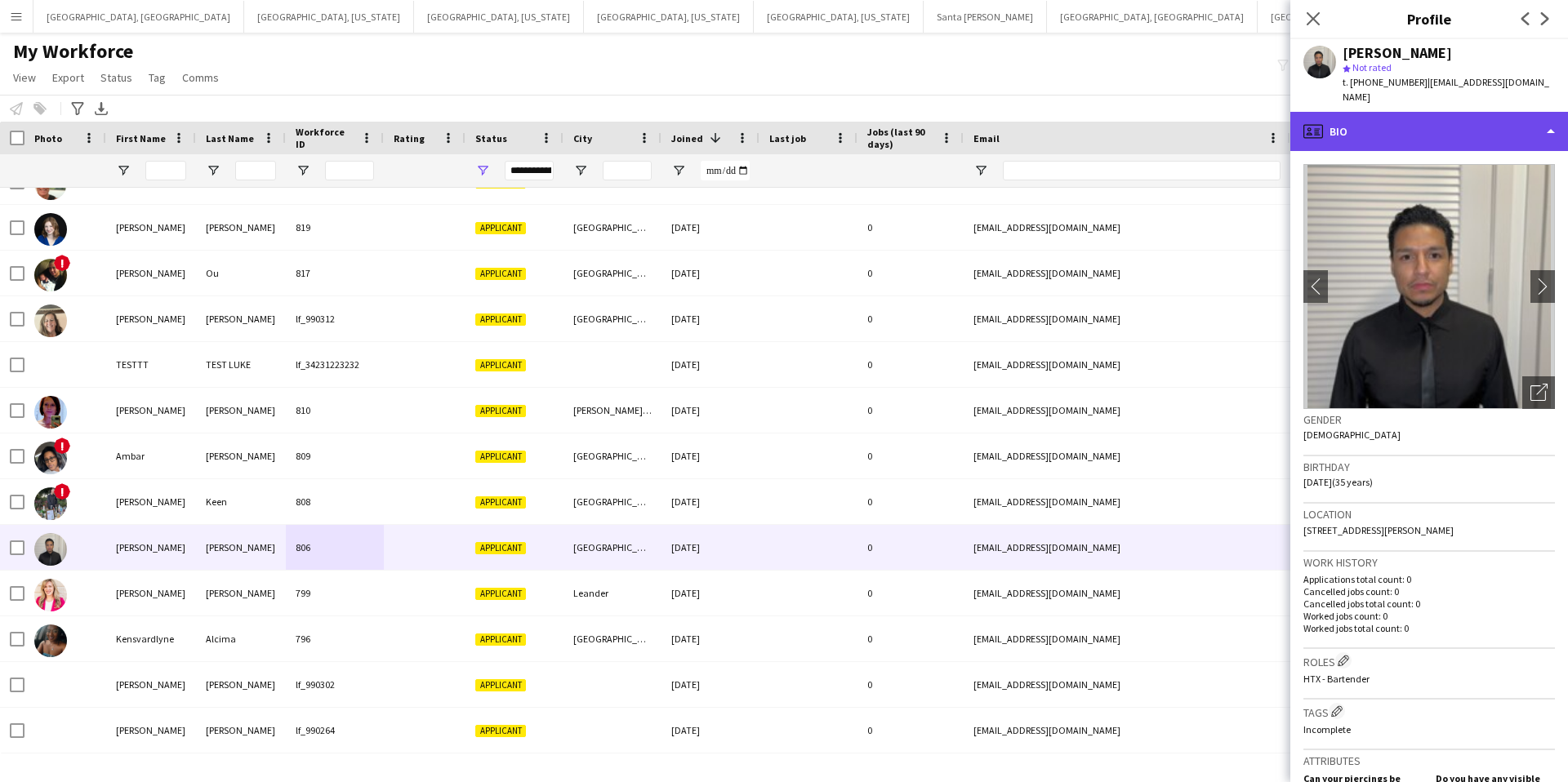
click at [1435, 112] on div "profile Bio" at bounding box center [1429, 131] width 277 height 39
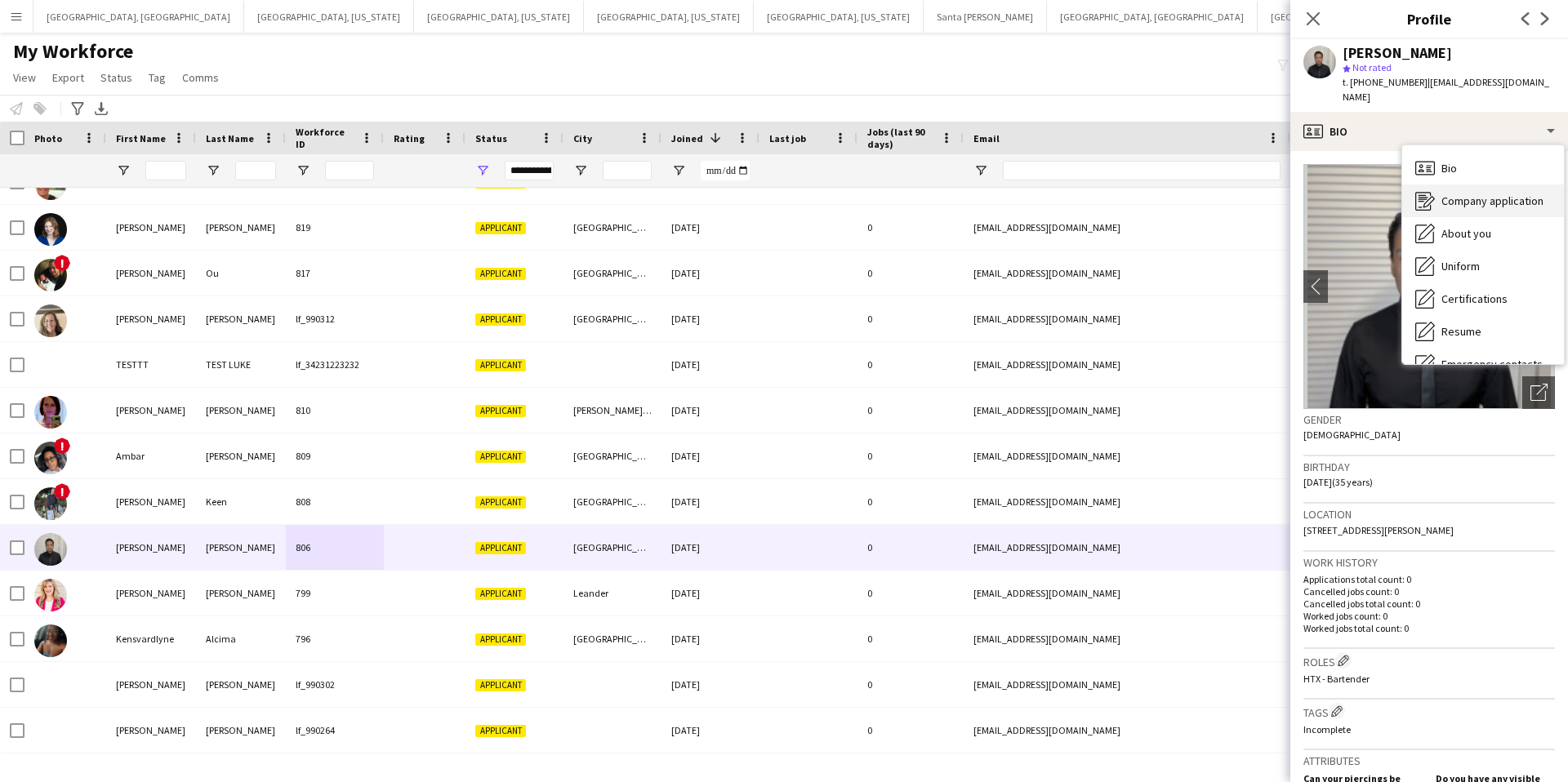
click at [1481, 193] on span "Company application" at bounding box center [1492, 200] width 102 height 14
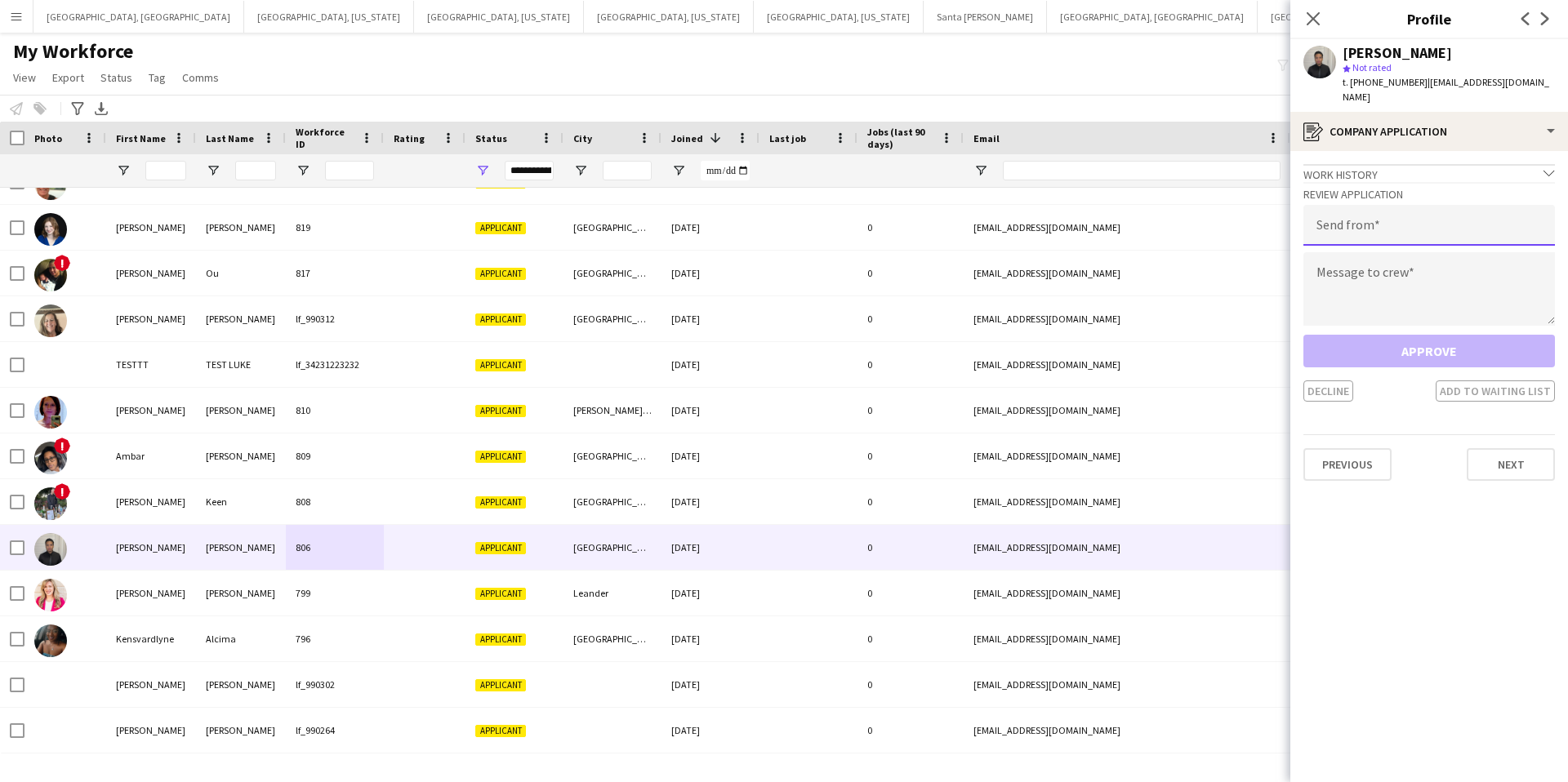
click at [1377, 216] on input "email" at bounding box center [1429, 225] width 251 height 41
type input "**********"
click at [1401, 275] on textarea at bounding box center [1429, 288] width 251 height 73
paste textarea "**********"
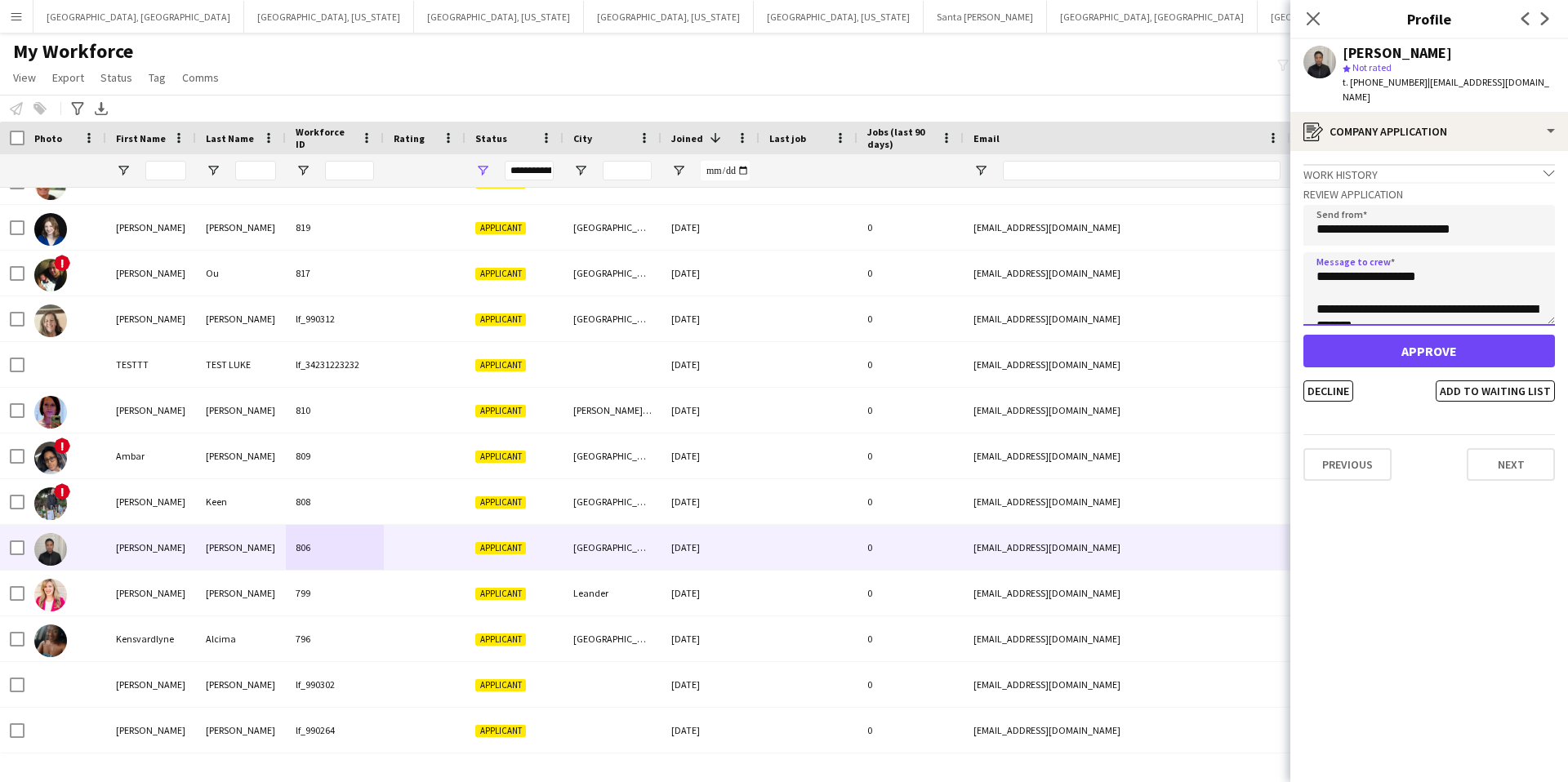
type textarea "**********"
click at [1438, 337] on button "Approve" at bounding box center [1429, 351] width 251 height 33
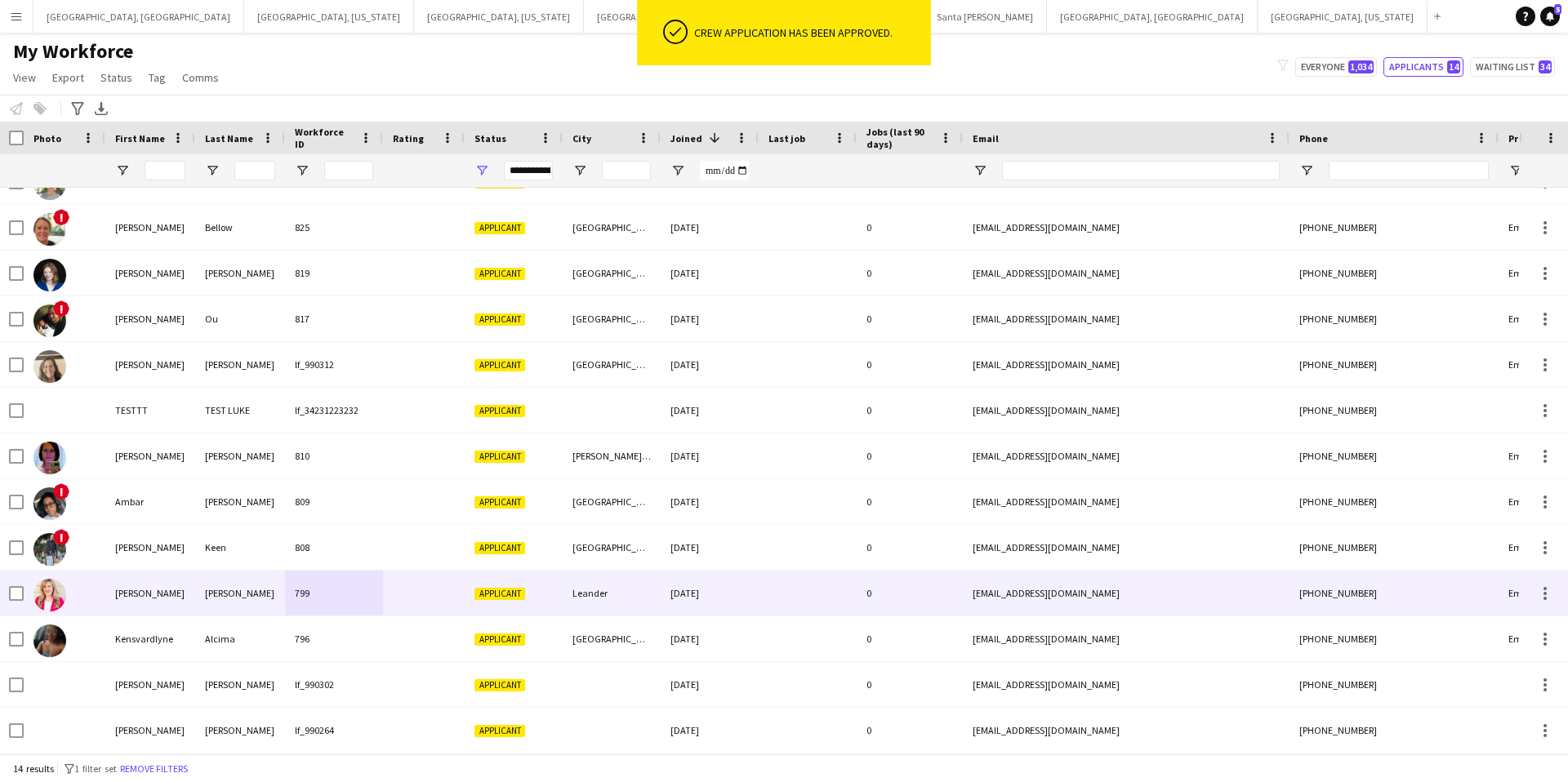
scroll to position [0, 1]
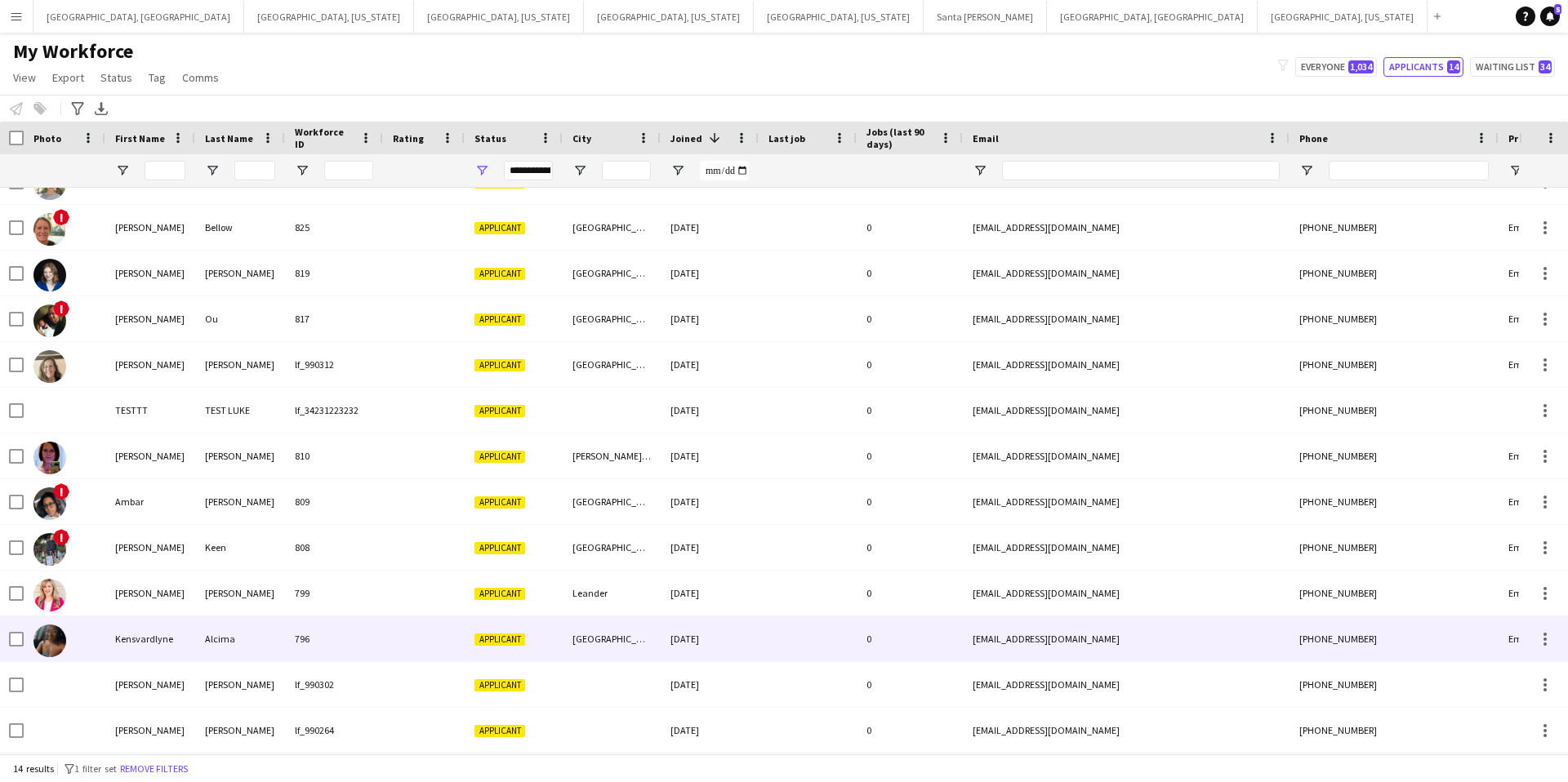
click at [759, 637] on div at bounding box center [807, 639] width 98 height 45
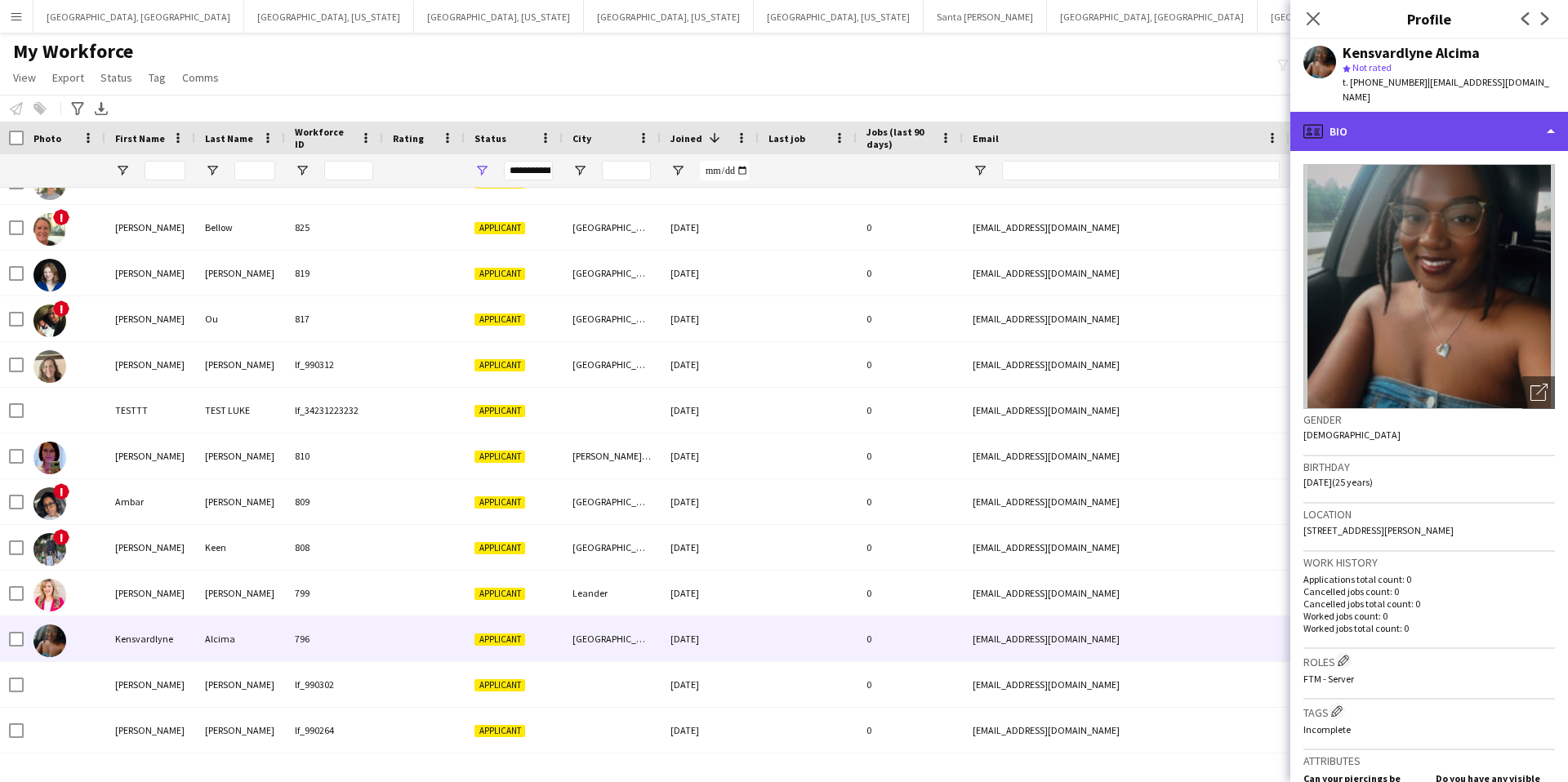
click at [1398, 115] on div "profile Bio" at bounding box center [1429, 131] width 277 height 39
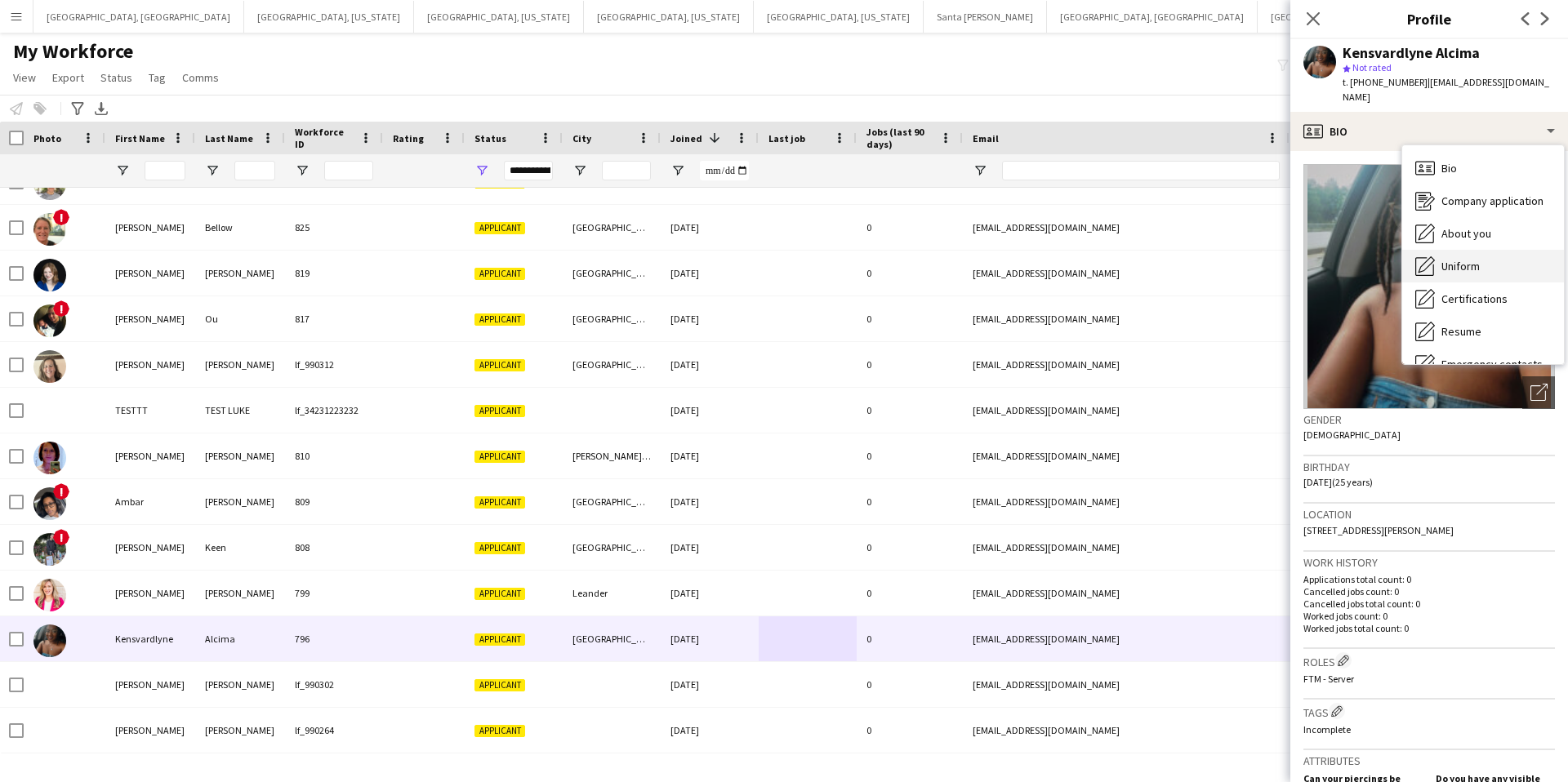
click at [1465, 259] on span "Uniform" at bounding box center [1461, 266] width 38 height 14
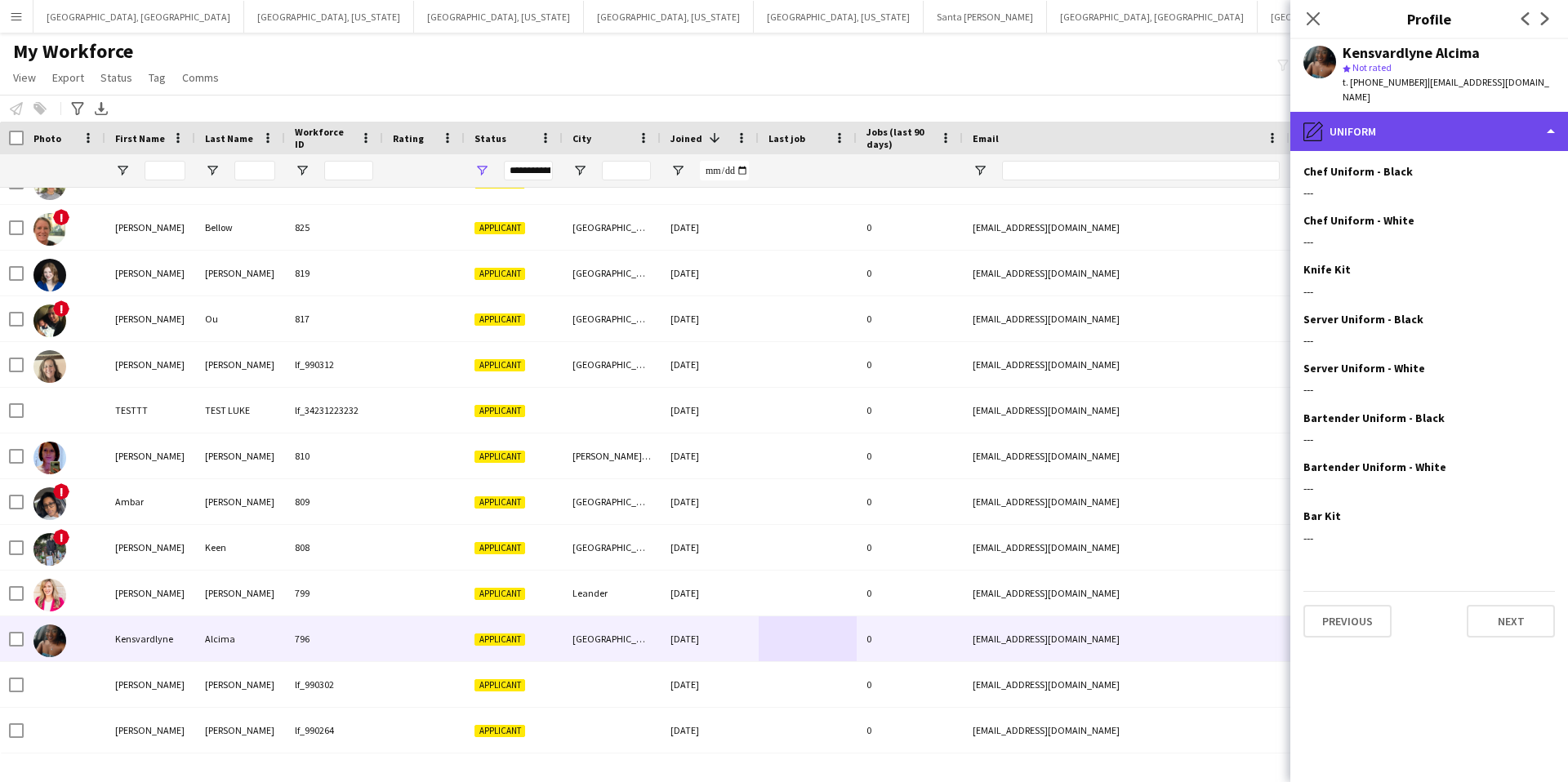
click at [1433, 119] on div "pencil4 Uniform" at bounding box center [1429, 131] width 277 height 39
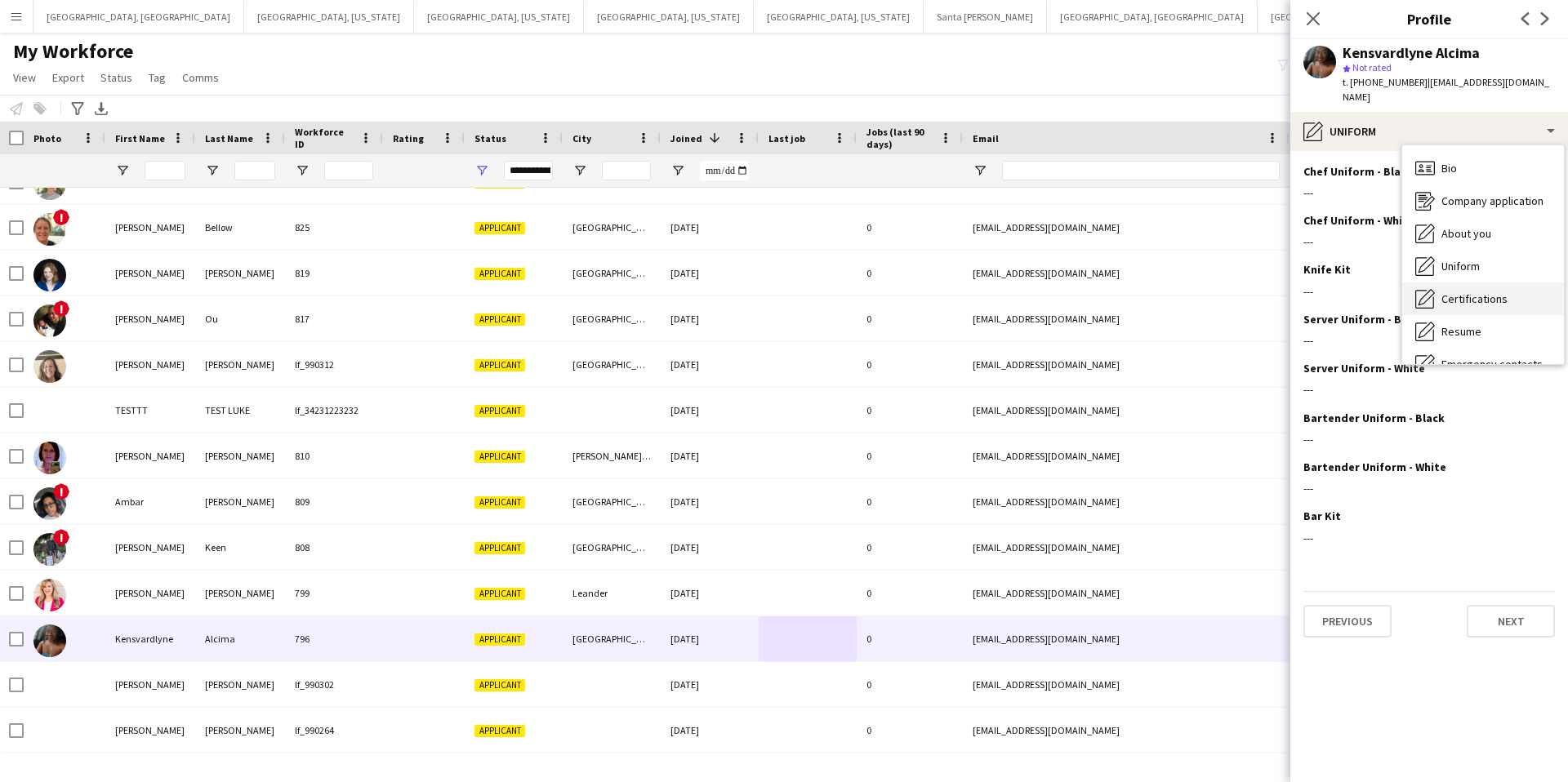
click at [1461, 293] on div "Certifications Certifications" at bounding box center [1482, 299] width 162 height 33
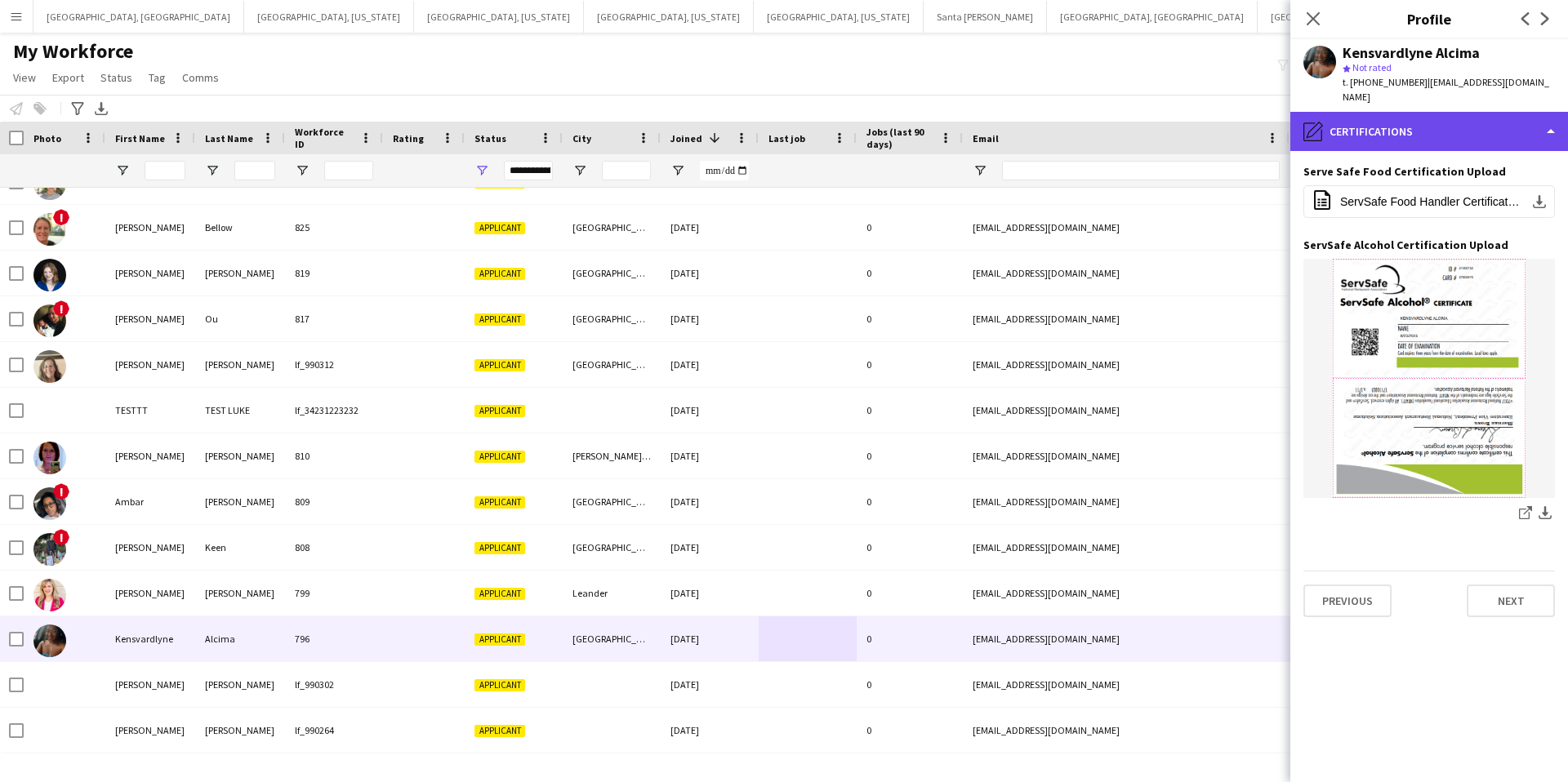
click at [1445, 112] on div "pencil4 Certifications" at bounding box center [1429, 131] width 277 height 39
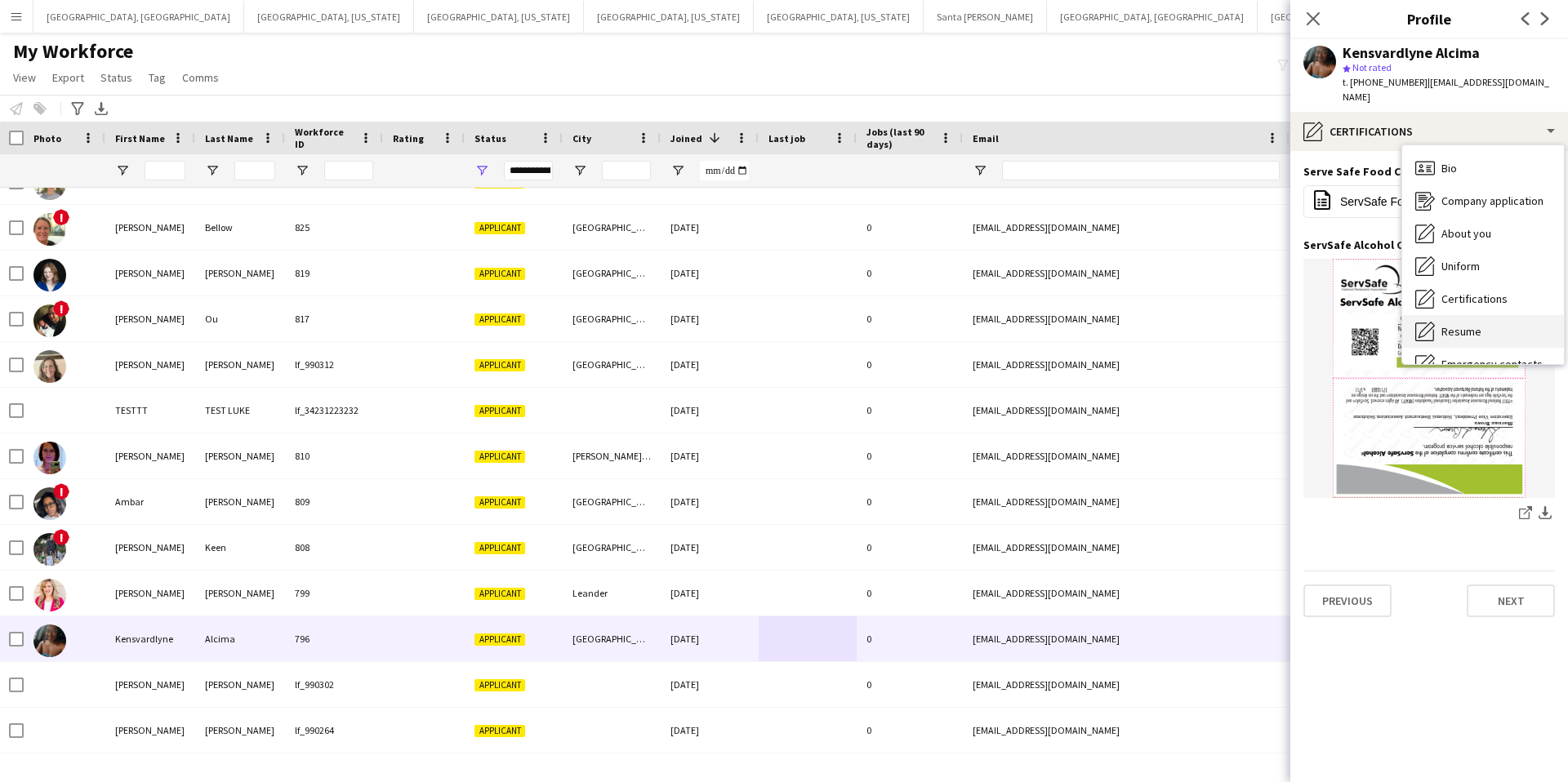
click at [1466, 324] on span "Resume" at bounding box center [1461, 331] width 40 height 14
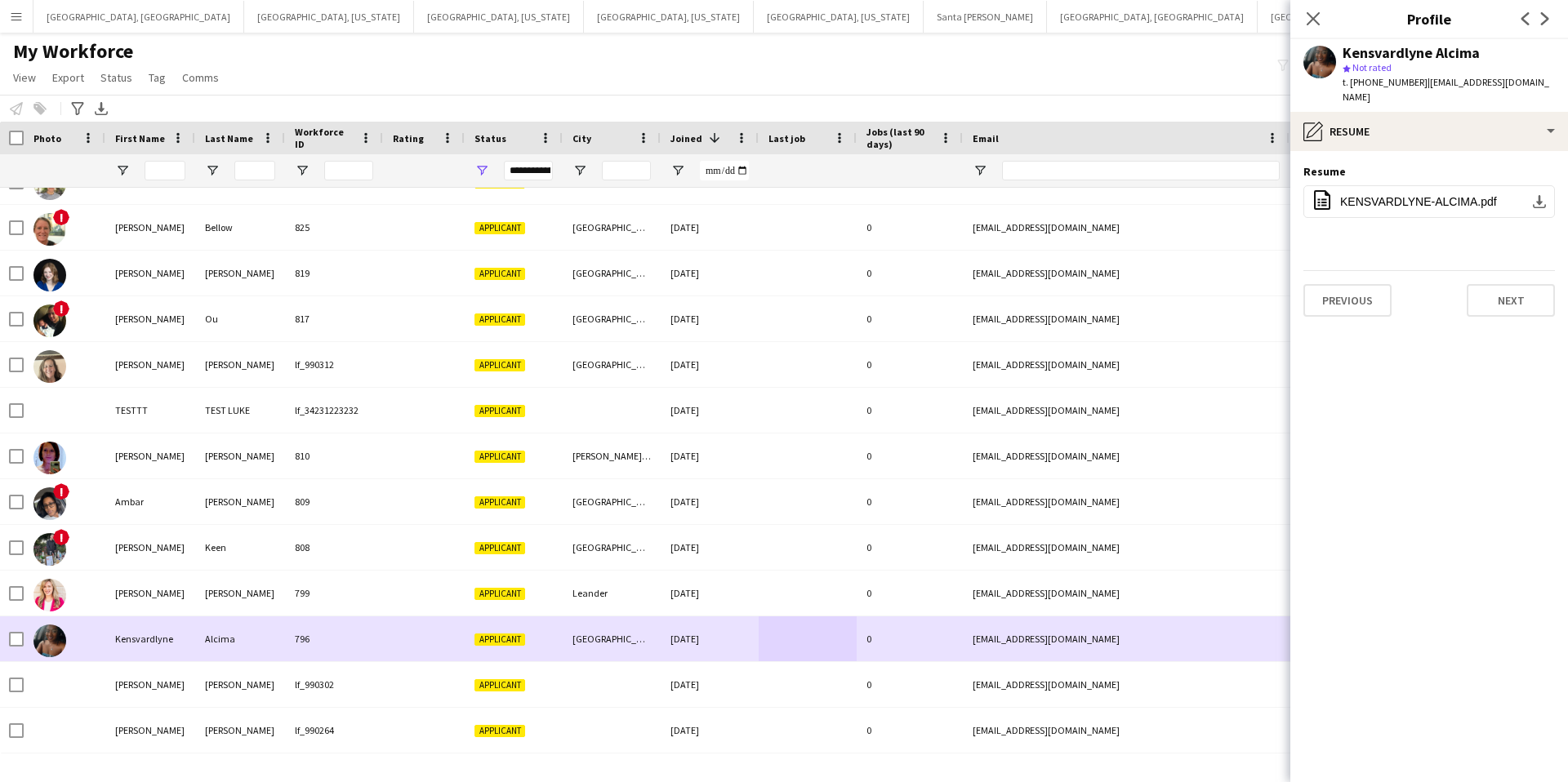
click at [1167, 634] on div "[EMAIL_ADDRESS][DOMAIN_NAME]" at bounding box center [1126, 639] width 327 height 45
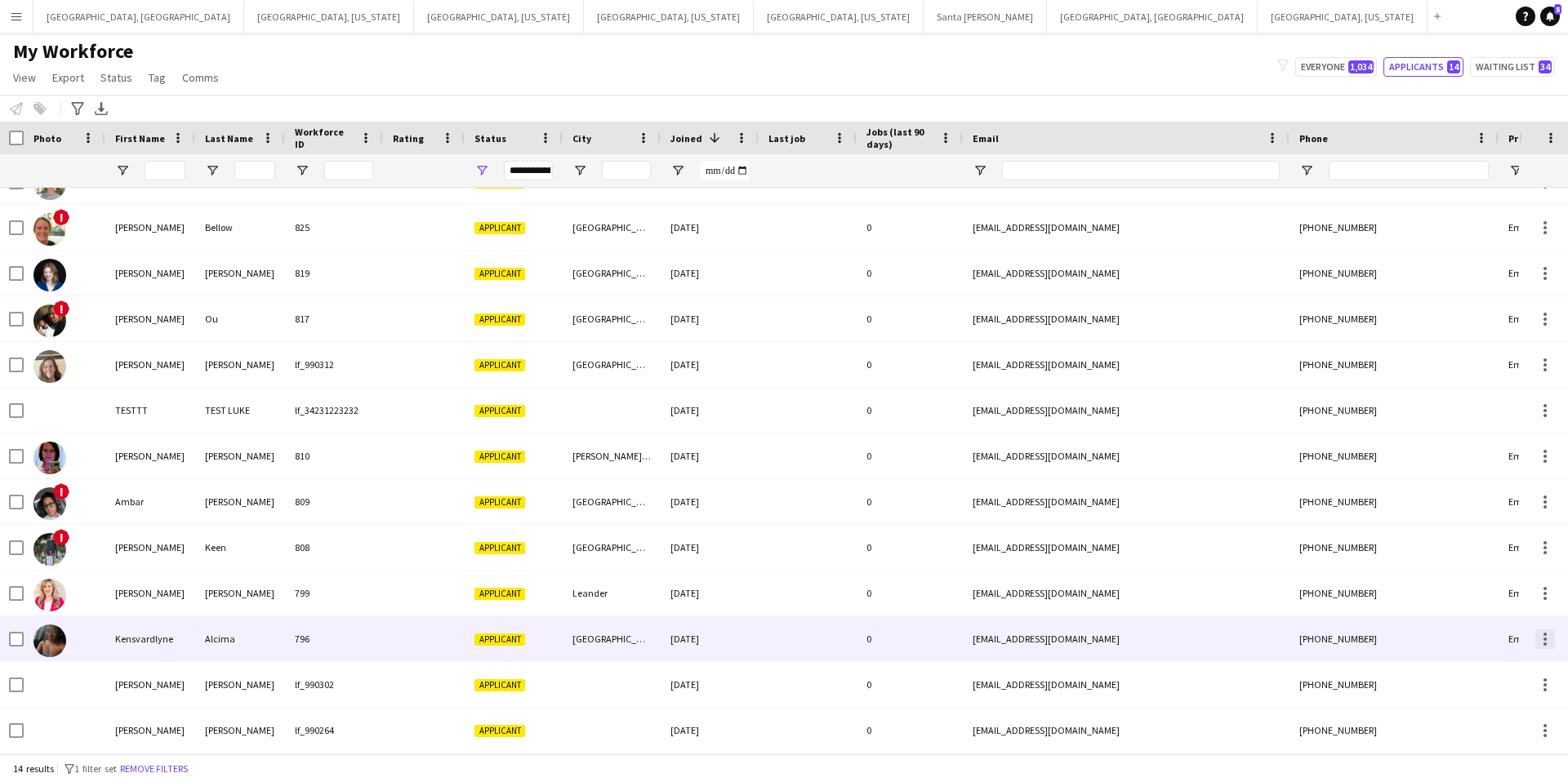
click at [1546, 638] on div at bounding box center [1545, 639] width 20 height 20
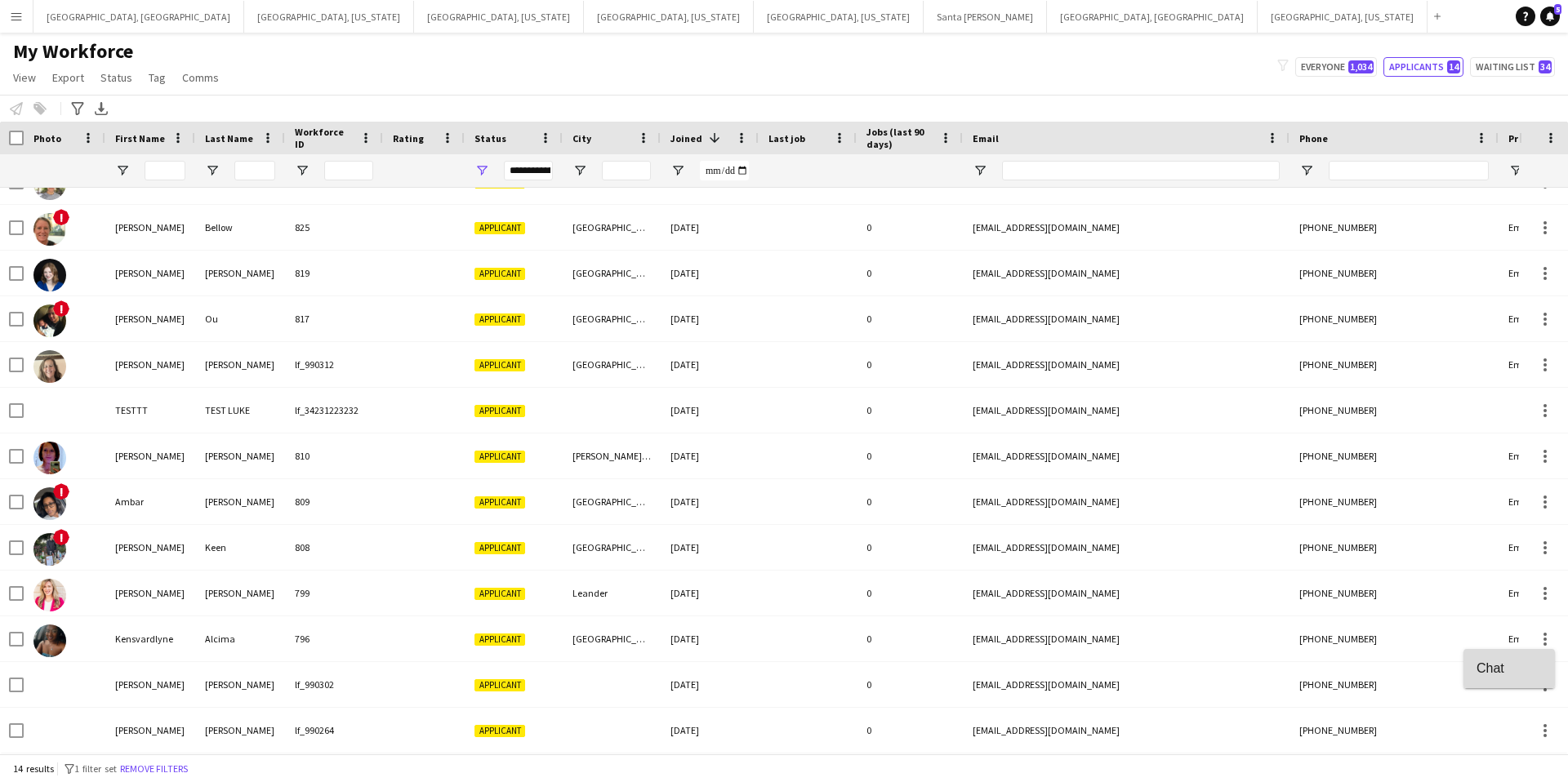
click at [1496, 671] on span "Chat" at bounding box center [1509, 667] width 65 height 14
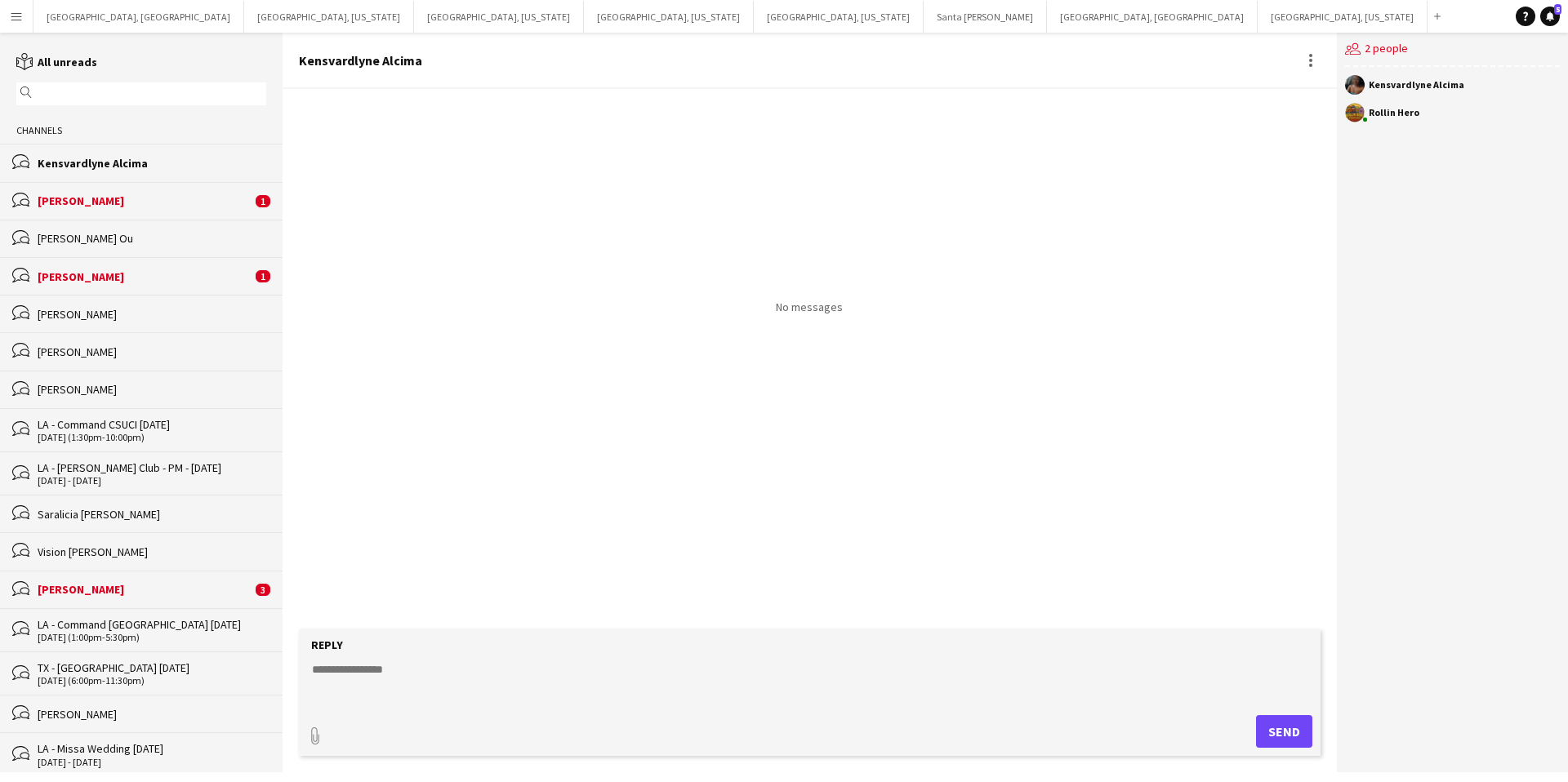
click at [395, 675] on textarea at bounding box center [813, 682] width 1005 height 42
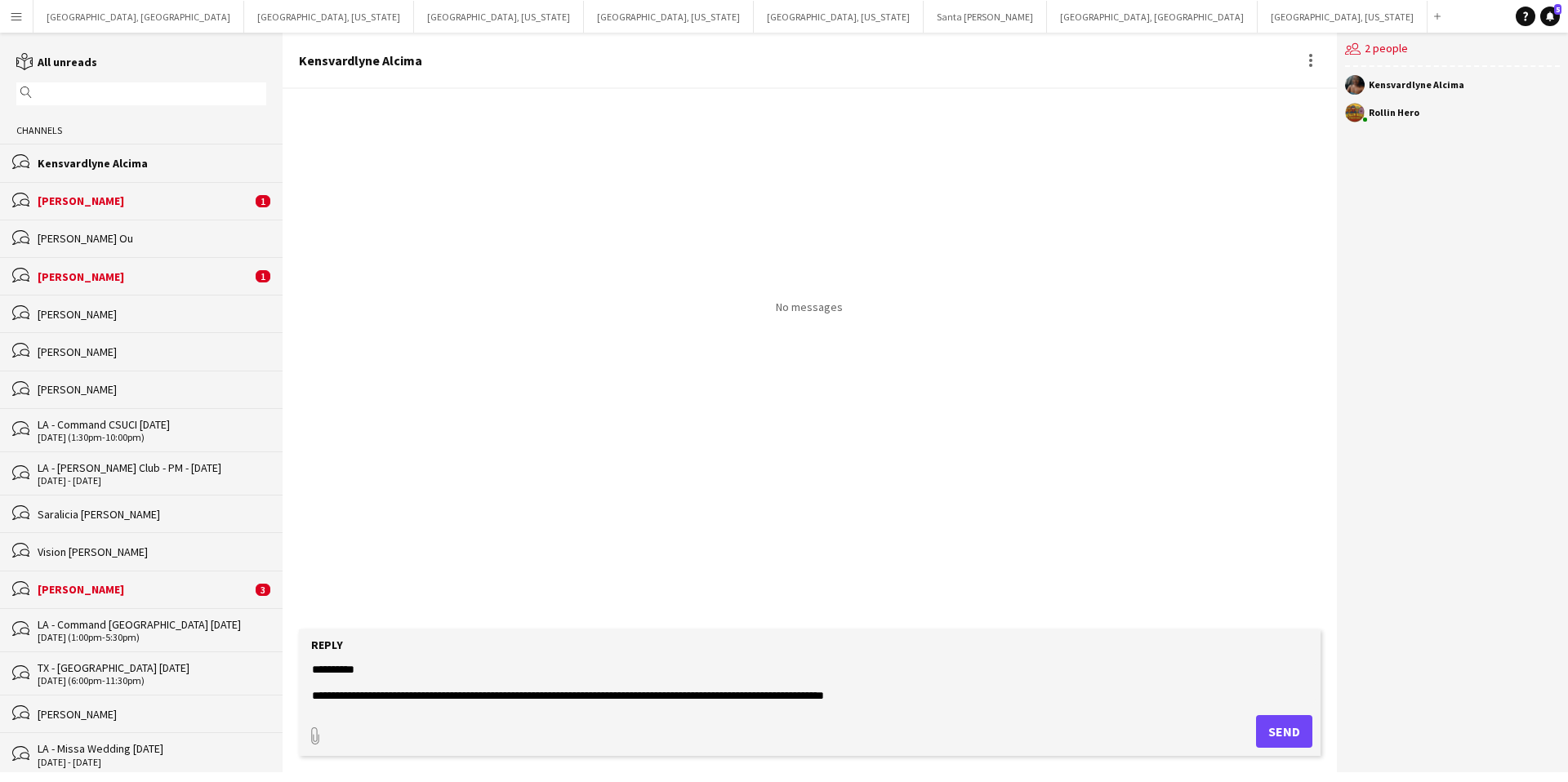
type textarea "**********"
click at [1290, 733] on button "Send" at bounding box center [1284, 731] width 56 height 33
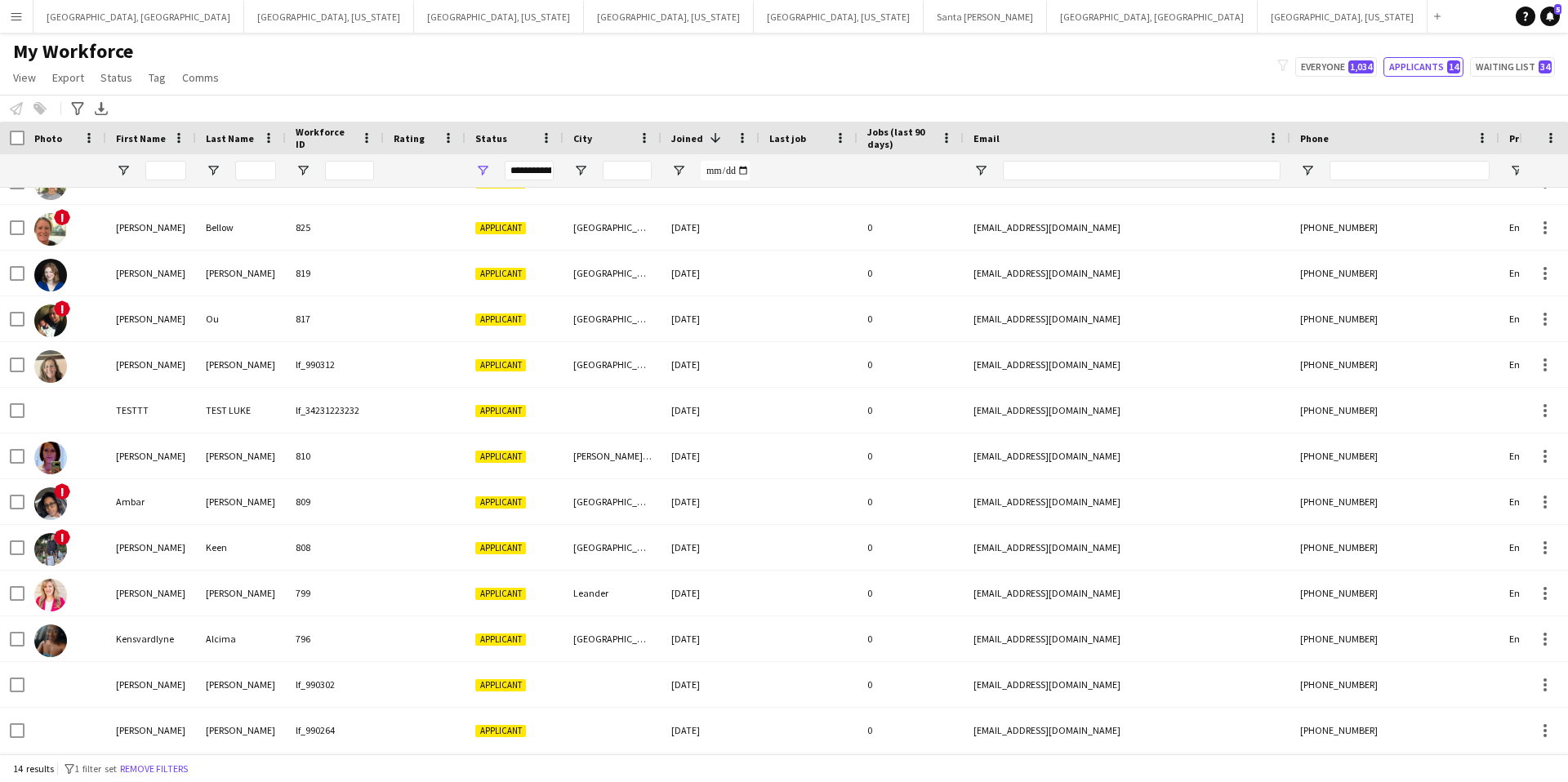
scroll to position [0, 1]
click at [814, 643] on div at bounding box center [807, 639] width 98 height 45
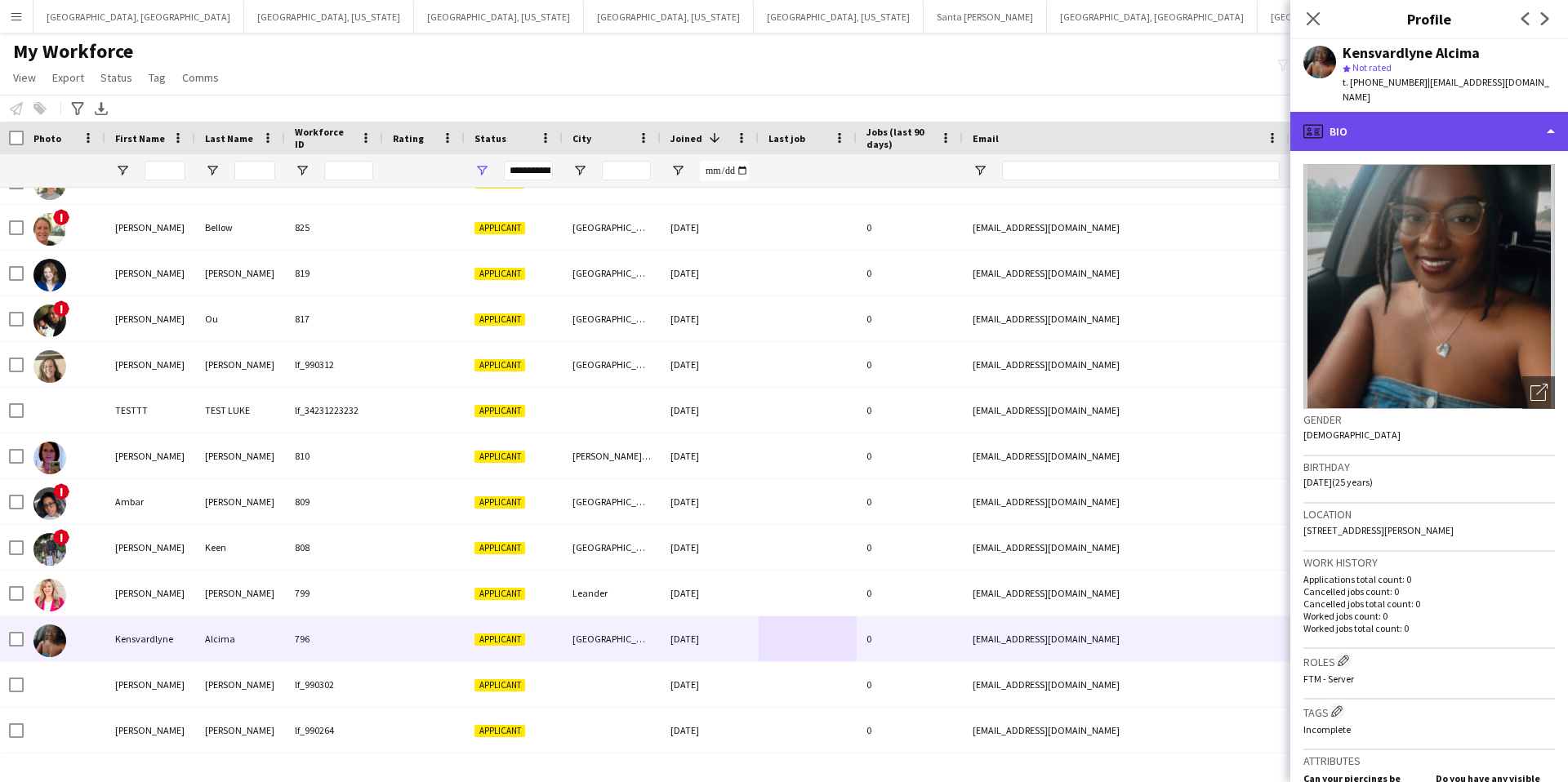
click at [1439, 123] on div "profile Bio" at bounding box center [1429, 131] width 277 height 39
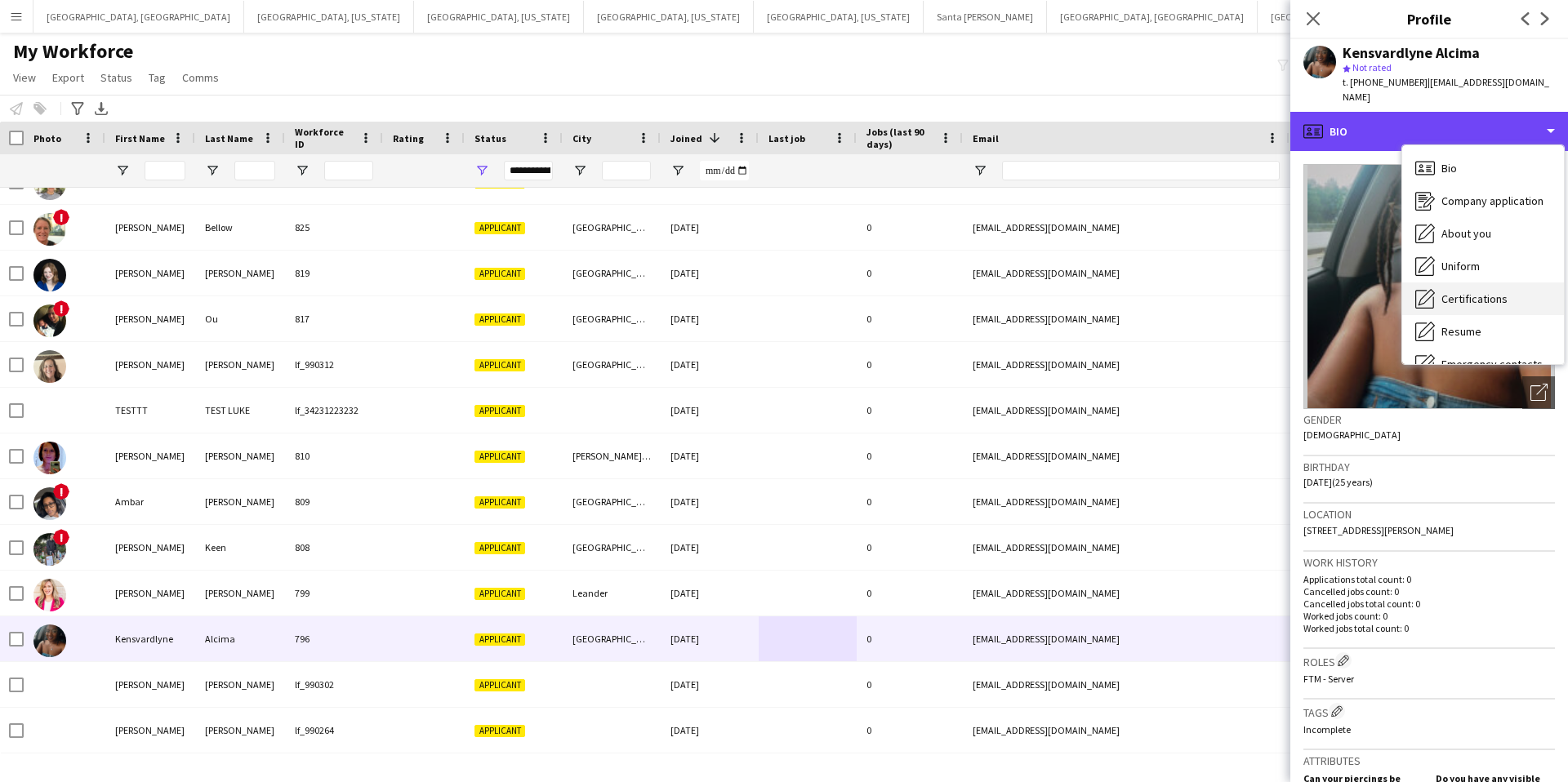
scroll to position [88, 0]
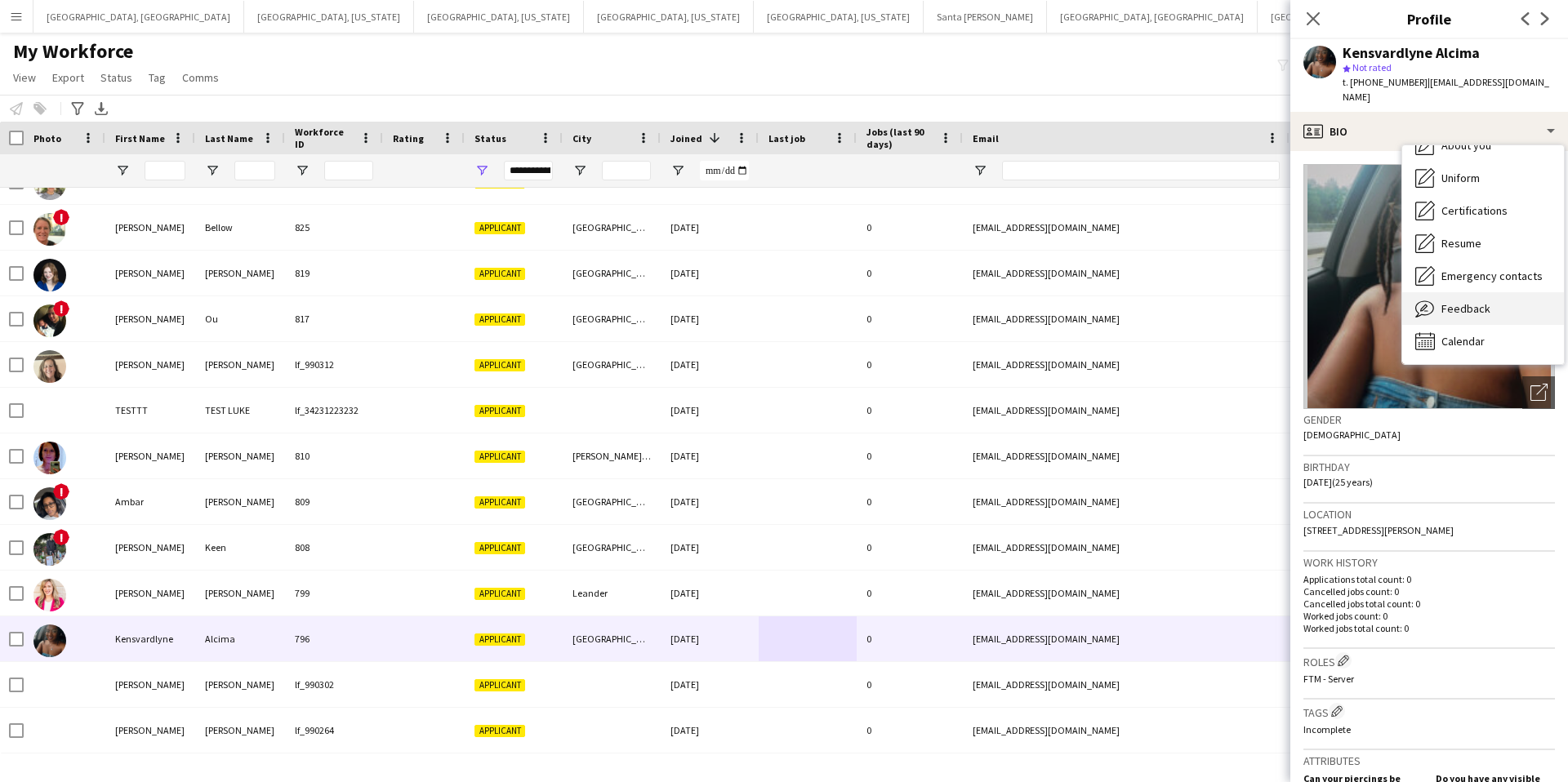
click at [1458, 302] on div "Feedback Feedback" at bounding box center [1482, 309] width 162 height 33
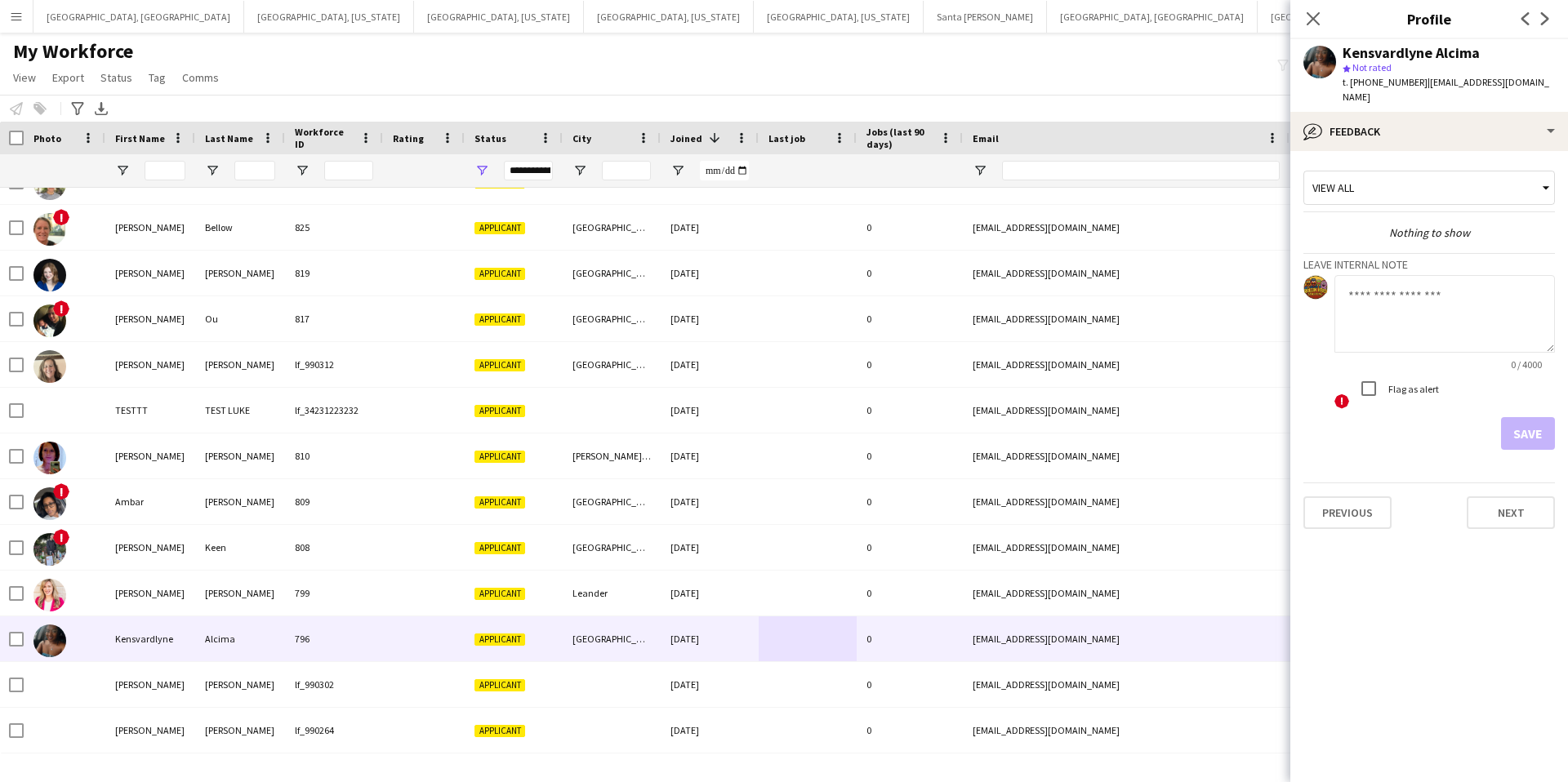
click at [1367, 298] on textarea at bounding box center [1444, 314] width 220 height 78
type textarea "**********"
click at [1531, 420] on button "Save" at bounding box center [1528, 433] width 54 height 33
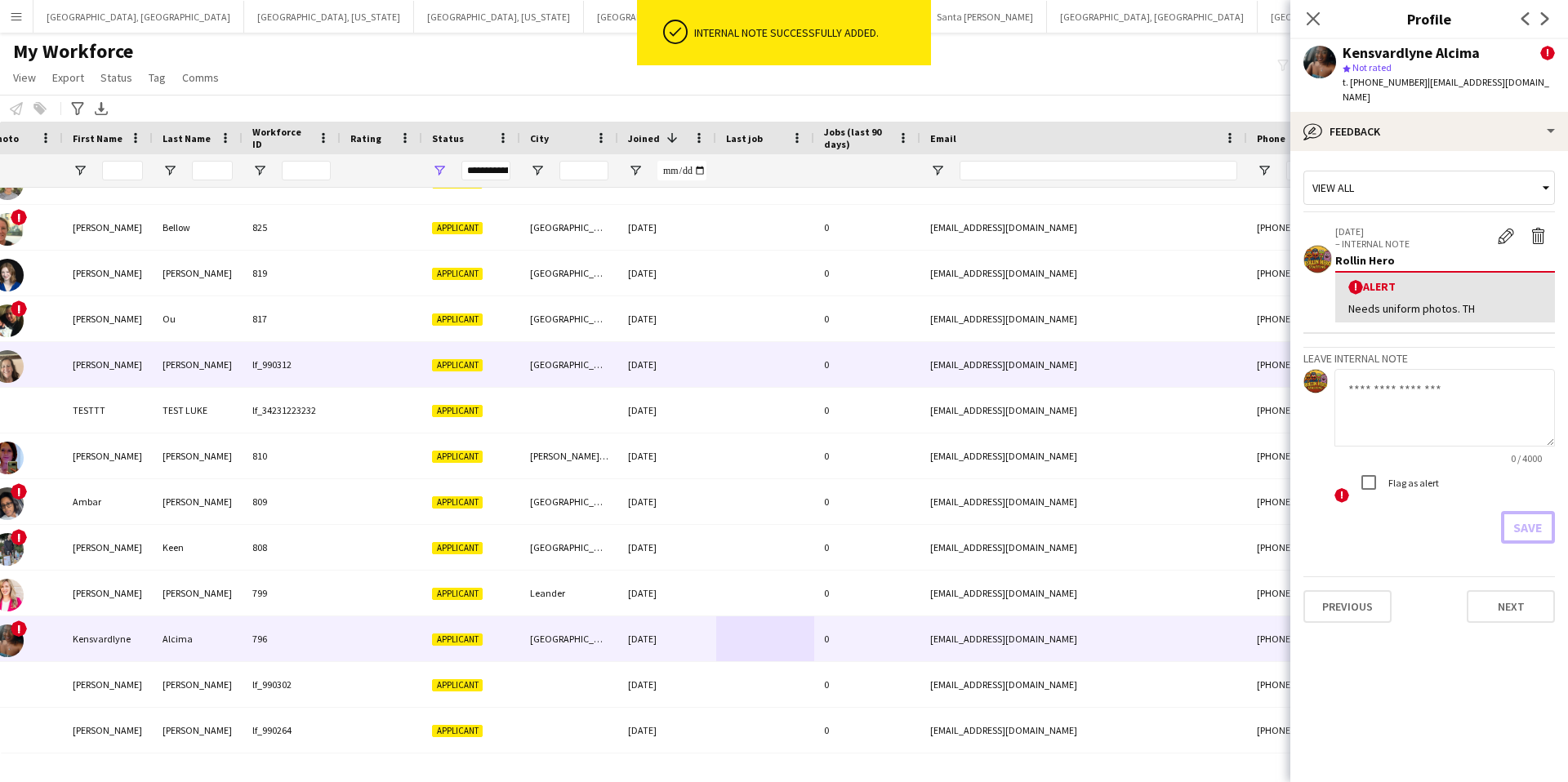
scroll to position [0, 0]
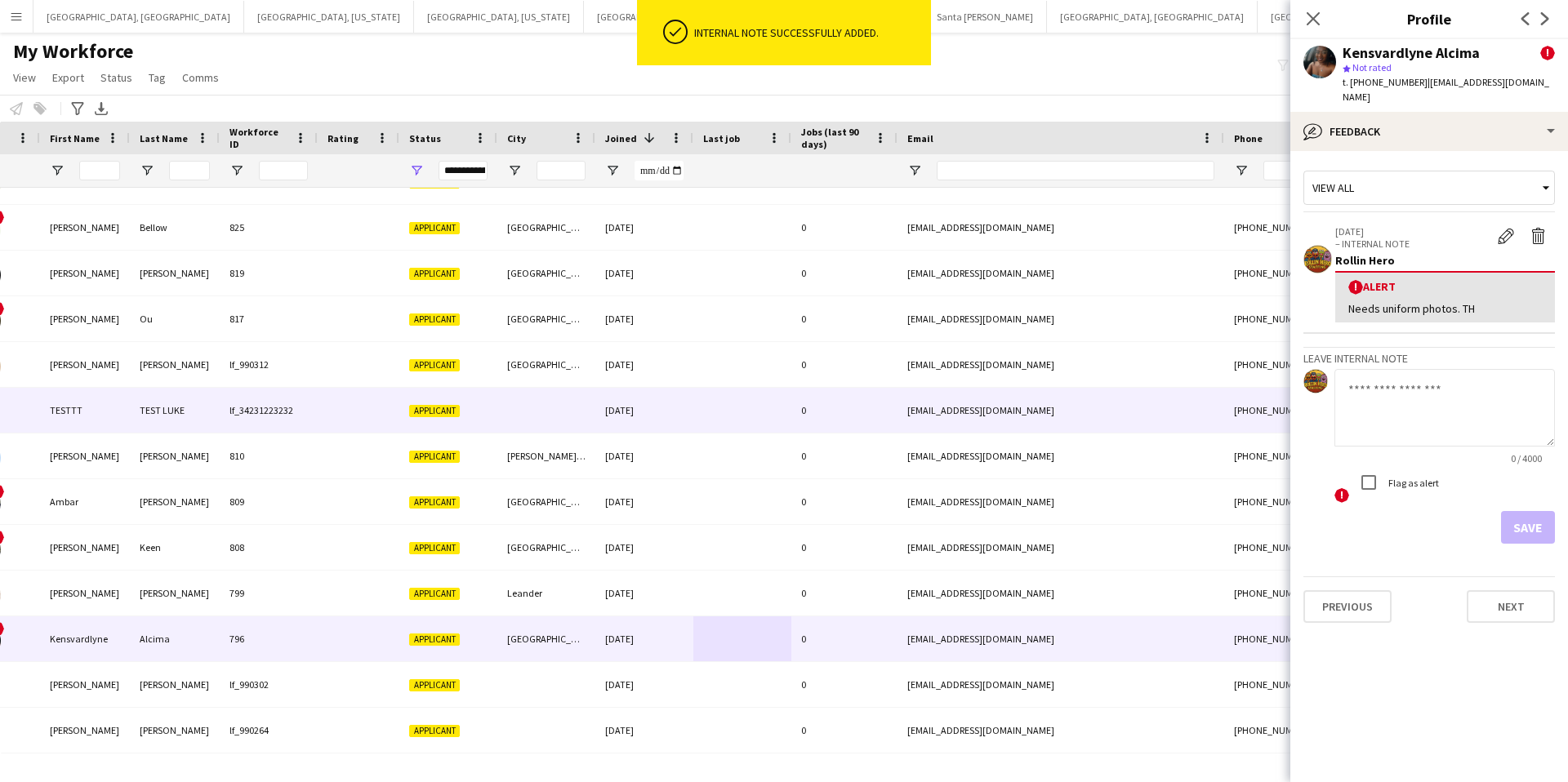
click at [800, 421] on div "0" at bounding box center [845, 410] width 107 height 45
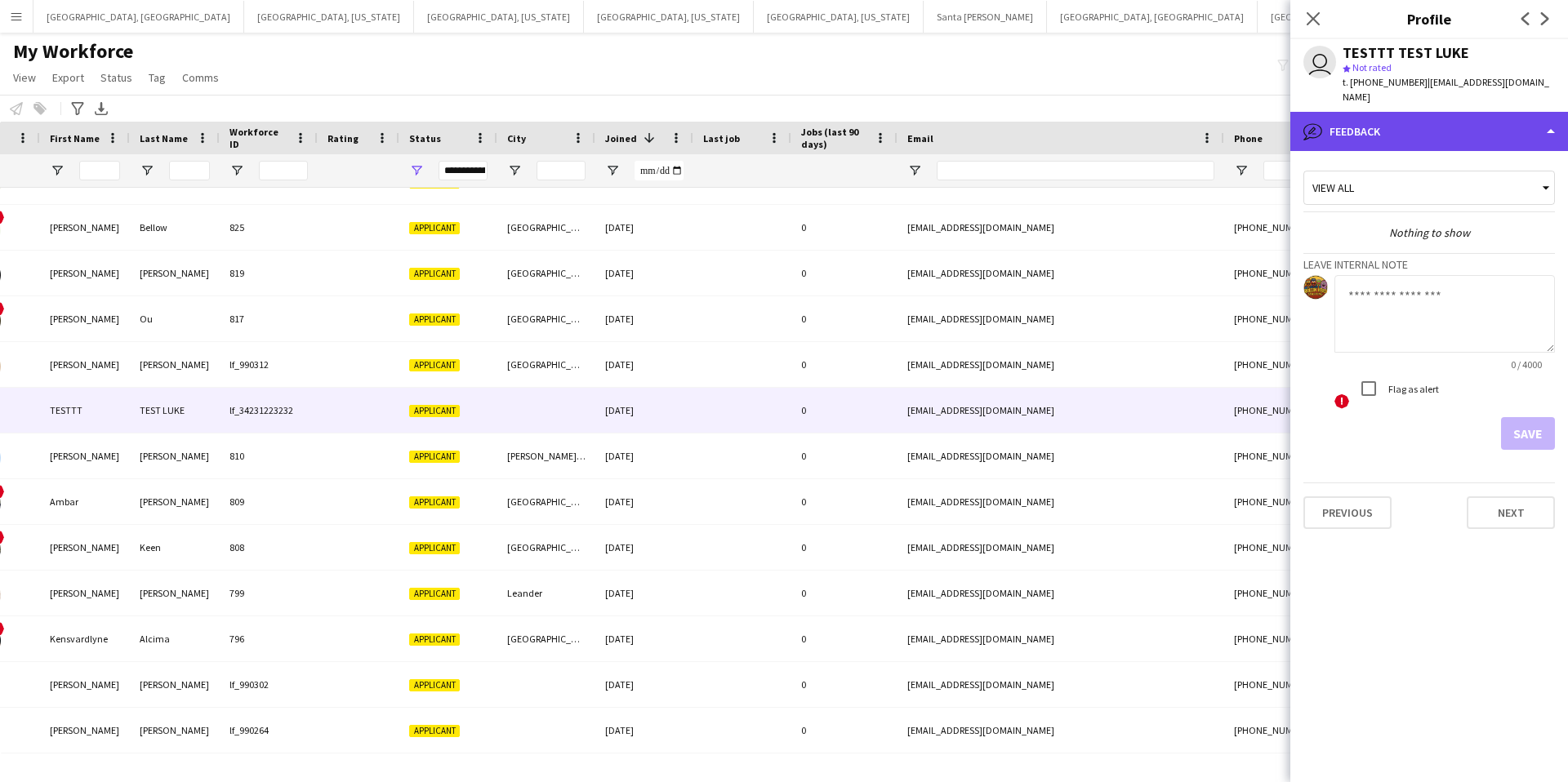
click at [1450, 126] on div "bubble-pencil Feedback" at bounding box center [1429, 131] width 277 height 39
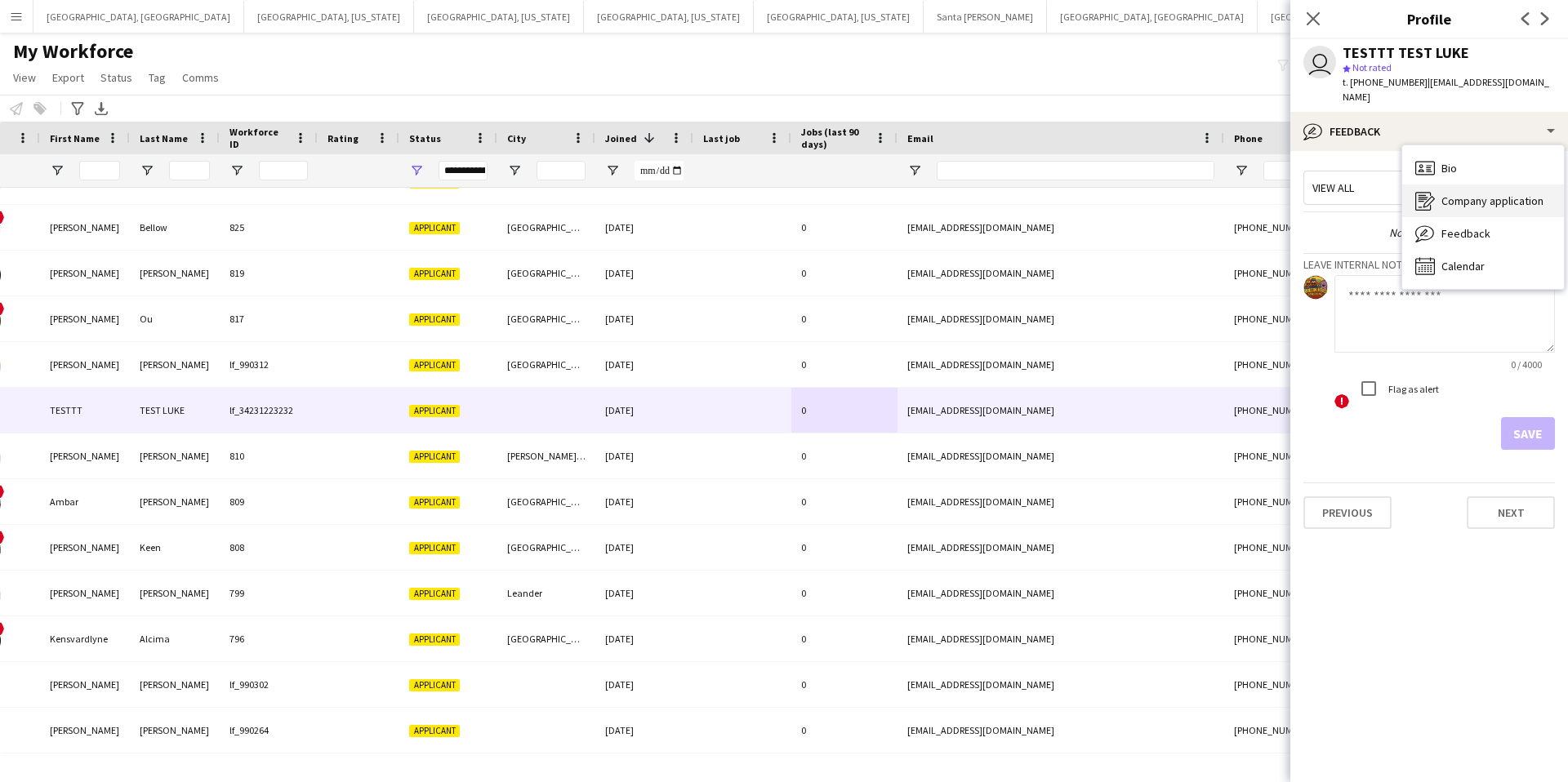
click at [1470, 192] on div "Company application Company application" at bounding box center [1482, 200] width 162 height 33
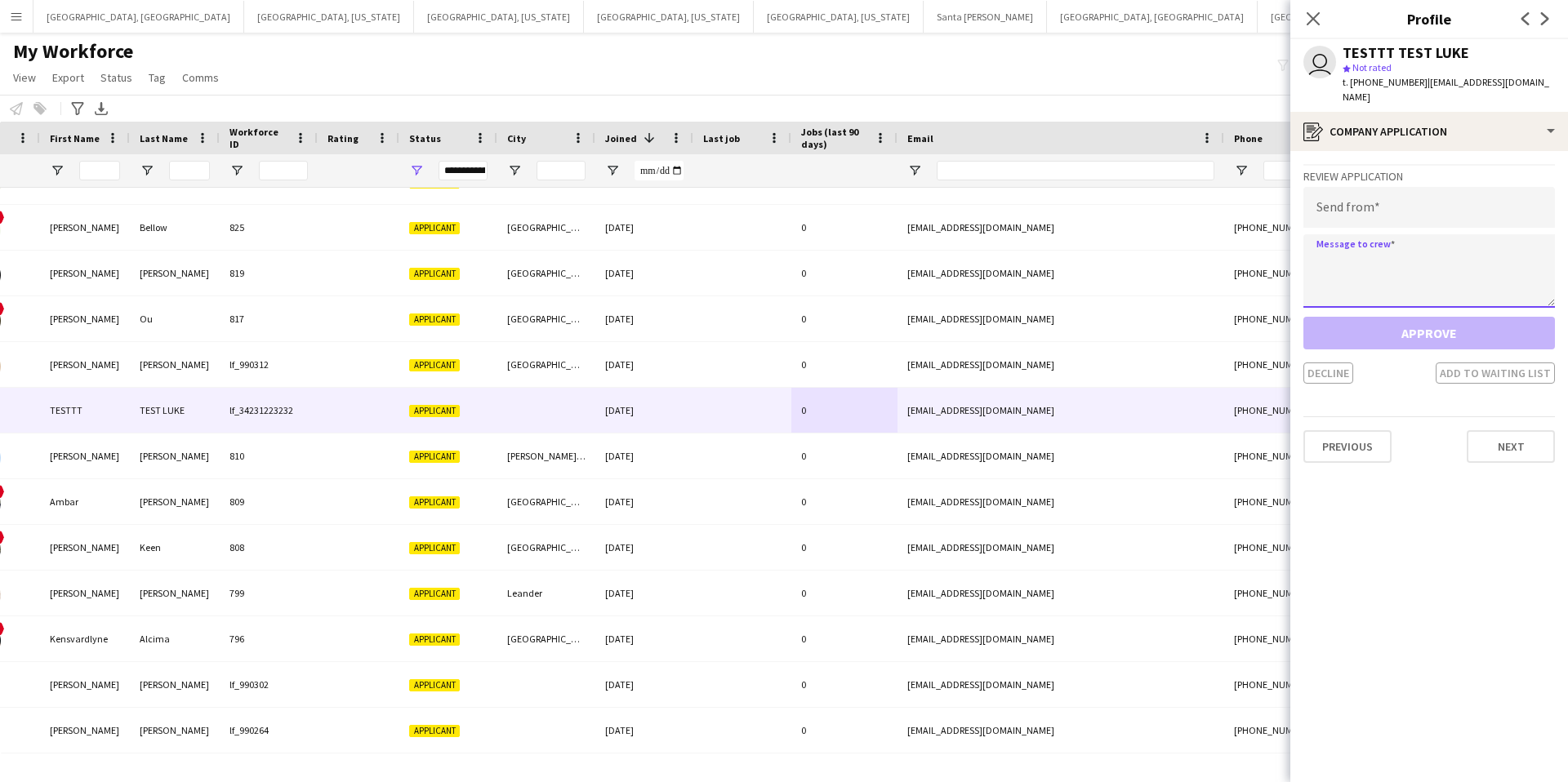
click at [1386, 256] on textarea at bounding box center [1429, 270] width 251 height 73
click at [1386, 191] on input "email" at bounding box center [1429, 207] width 251 height 41
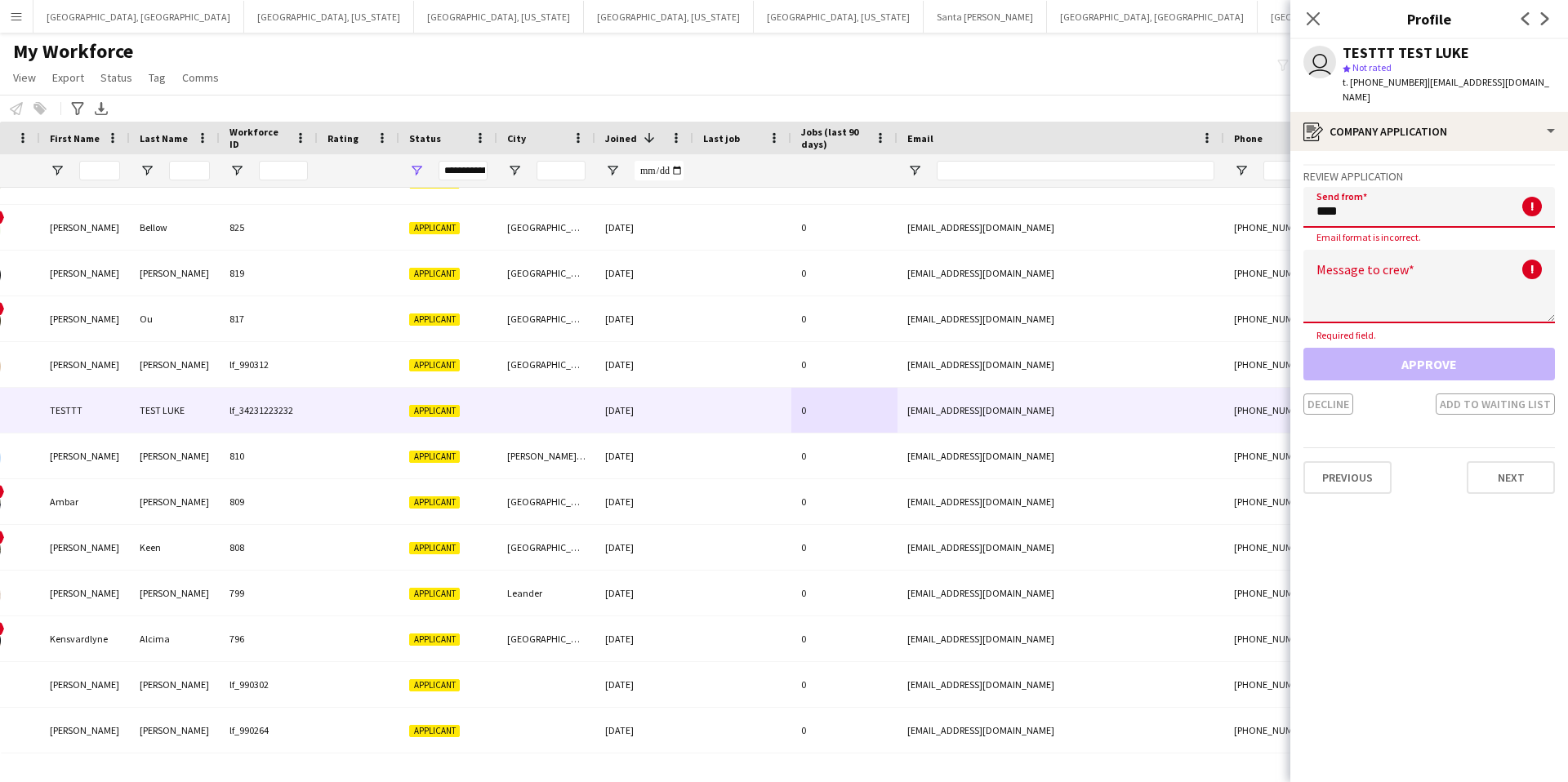
drag, startPoint x: 1434, startPoint y: 390, endPoint x: 1419, endPoint y: 390, distance: 15.0
click at [1432, 394] on div "Decline Add to waiting list" at bounding box center [1429, 405] width 251 height 22
click at [1382, 202] on input "****" at bounding box center [1429, 207] width 251 height 41
type input "*"
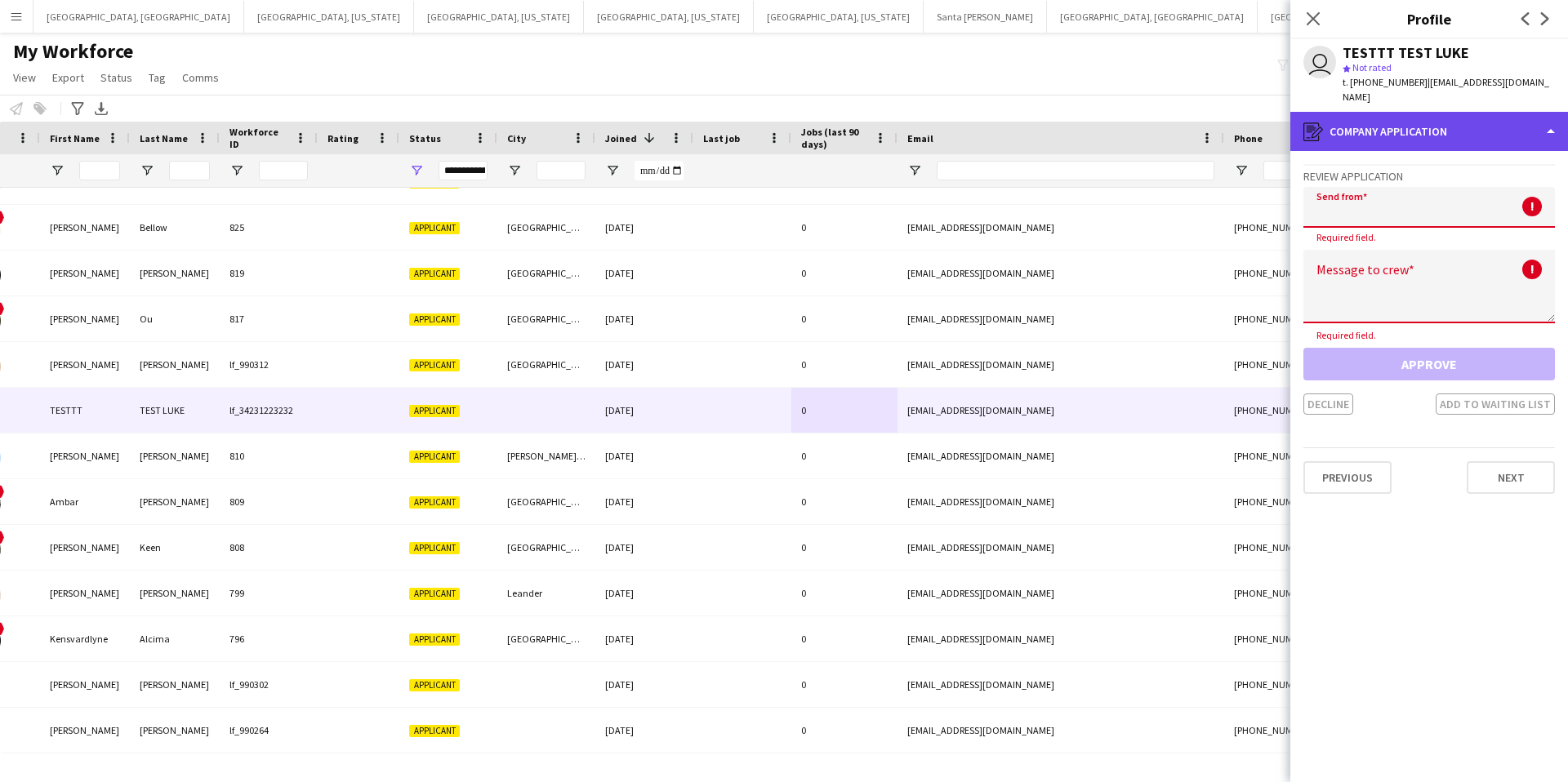
click at [1392, 119] on div "register Company application" at bounding box center [1429, 131] width 277 height 39
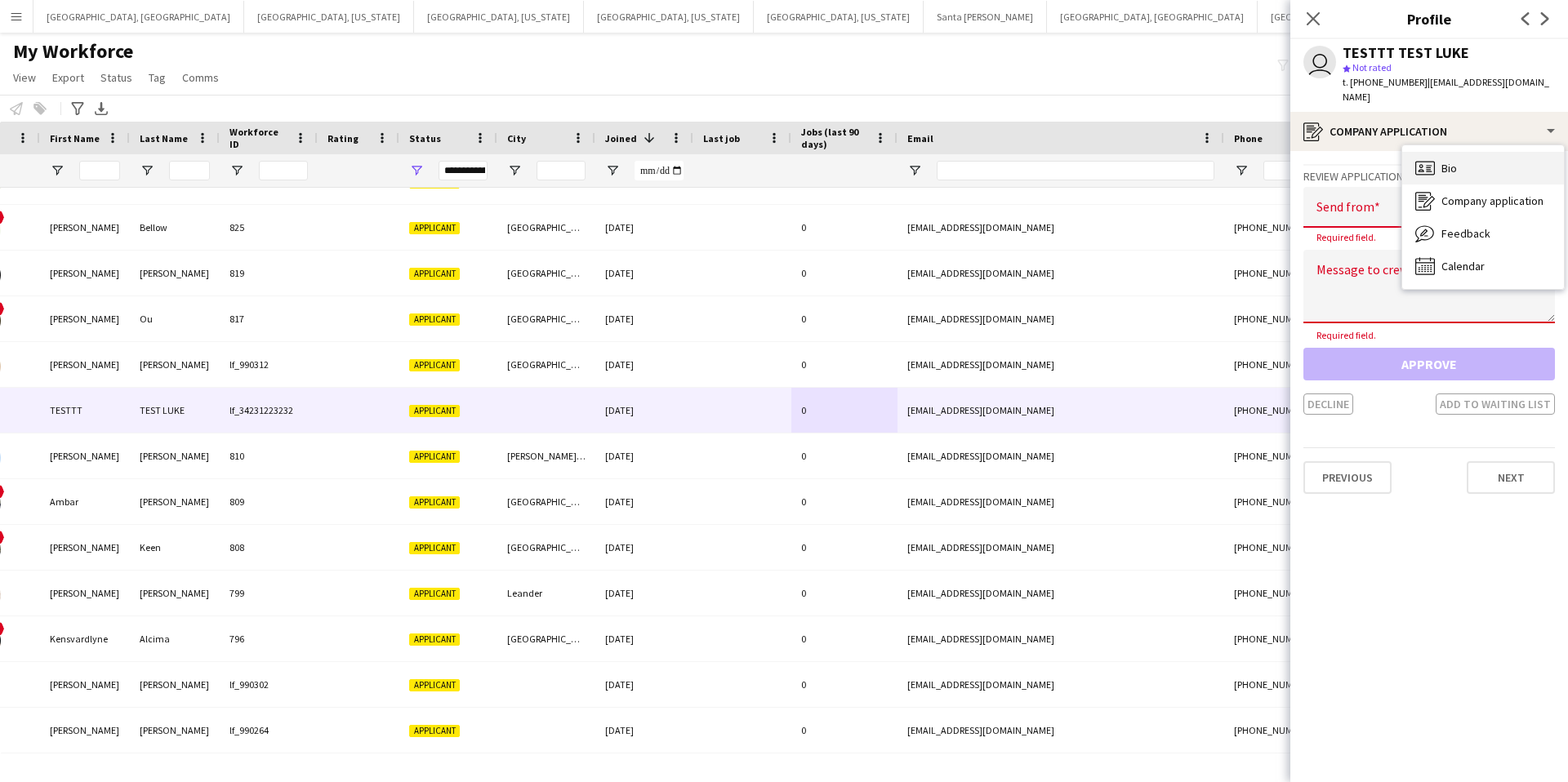
click at [1449, 161] on span "Bio" at bounding box center [1449, 168] width 15 height 14
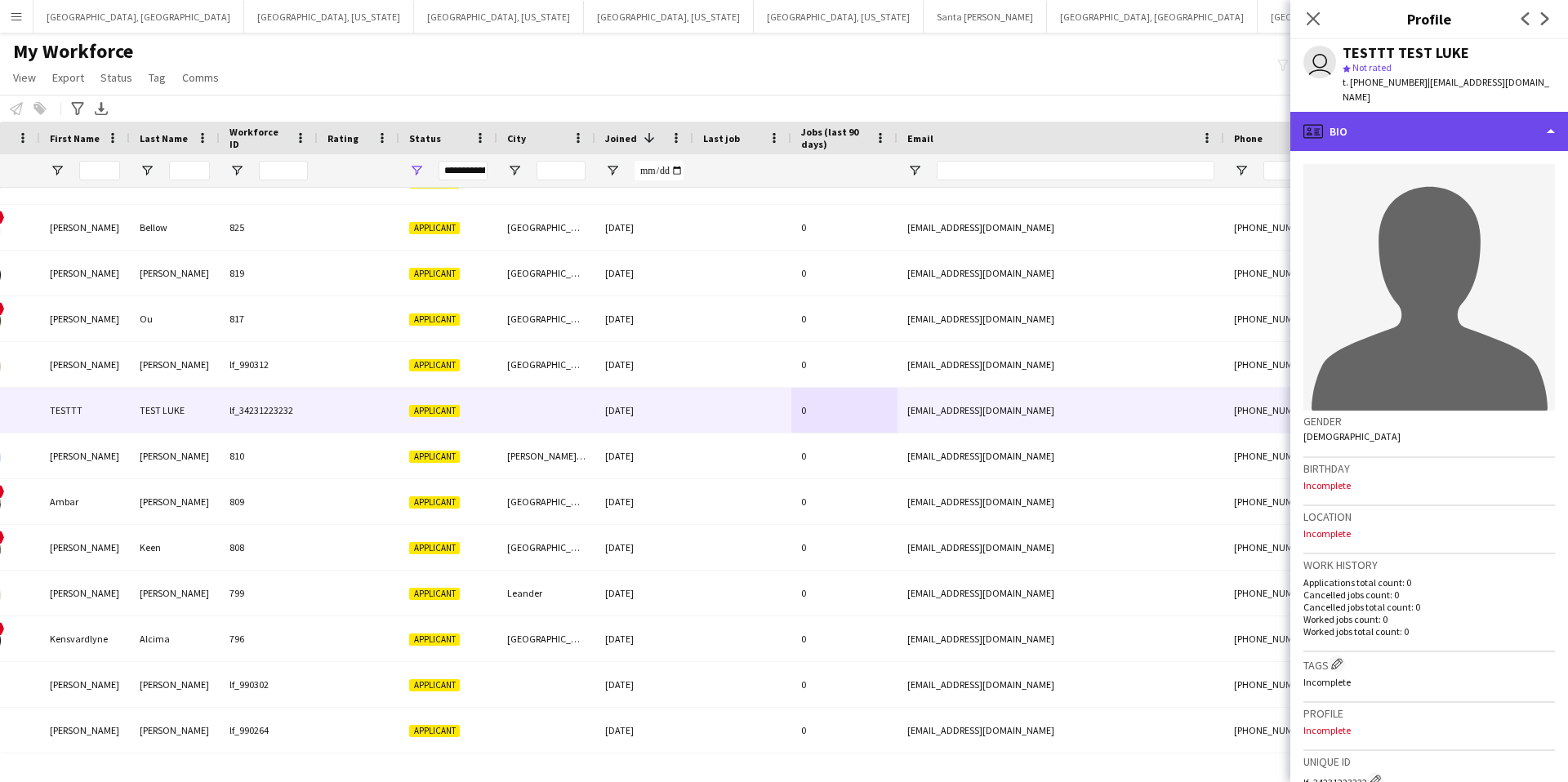
click at [1414, 126] on div "profile Bio" at bounding box center [1429, 131] width 277 height 39
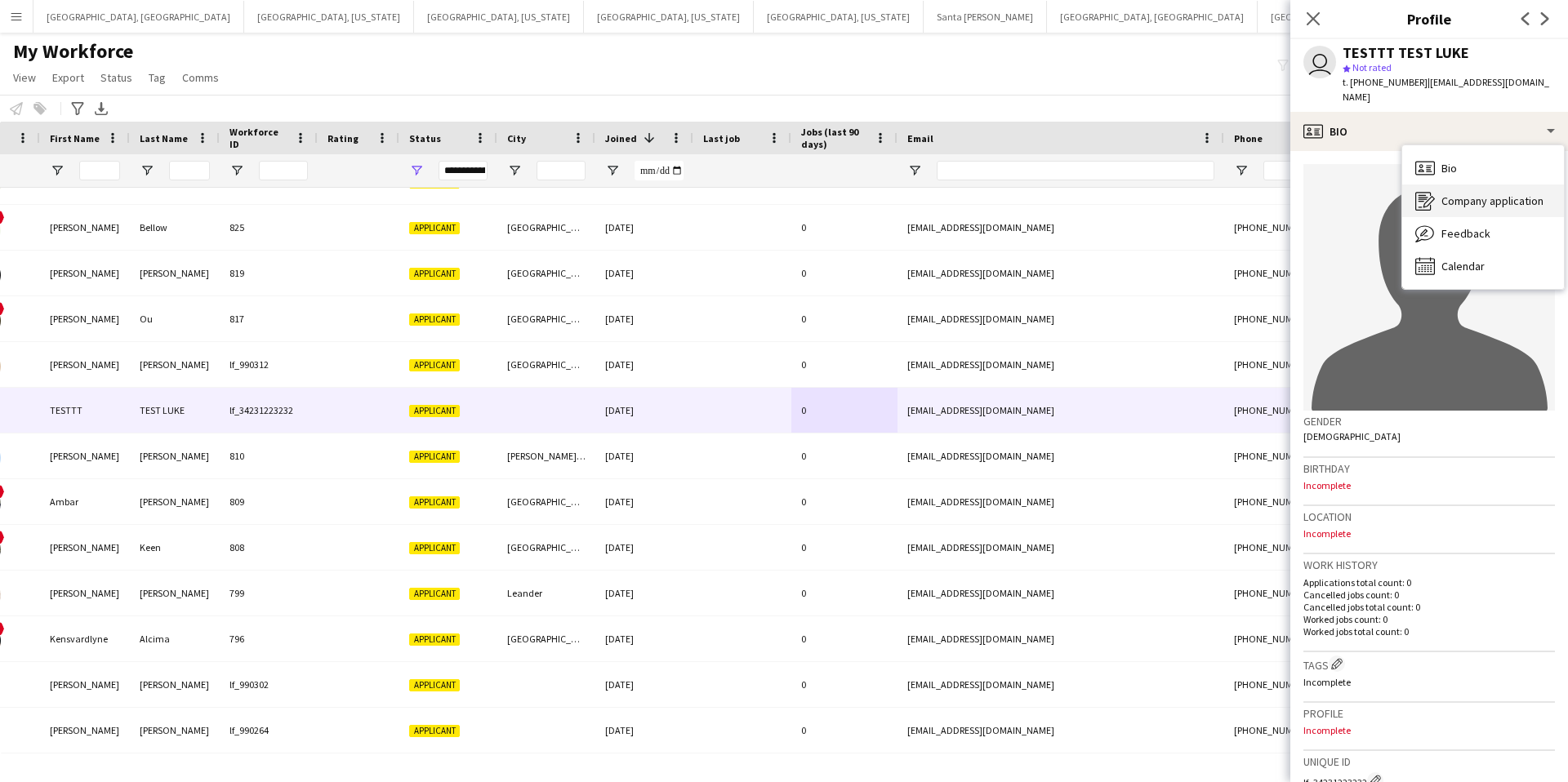
click at [1493, 193] on span "Company application" at bounding box center [1492, 200] width 102 height 14
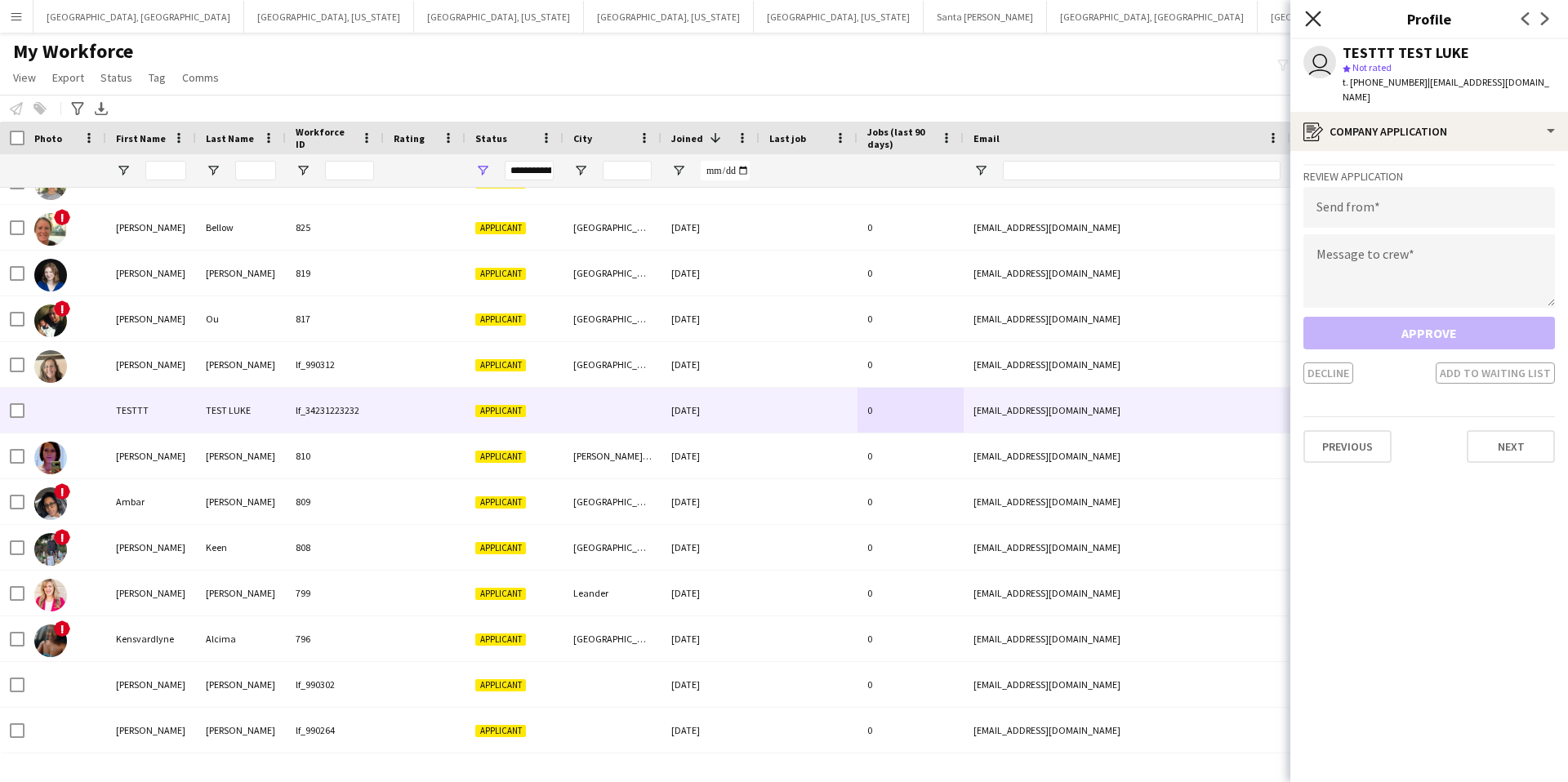
click at [1311, 16] on icon at bounding box center [1312, 18] width 15 height 15
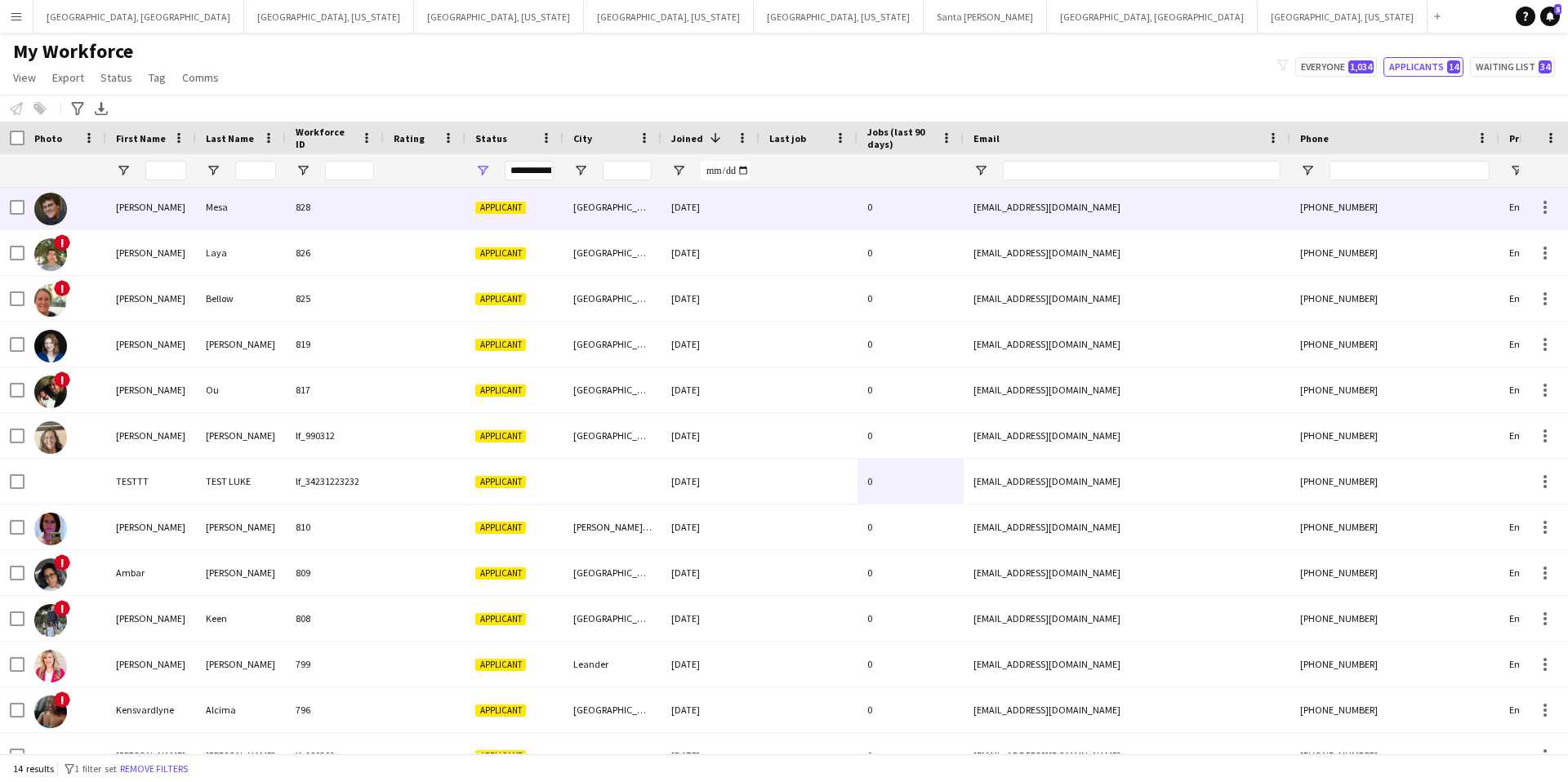
click at [451, 221] on div at bounding box center [425, 207] width 81 height 45
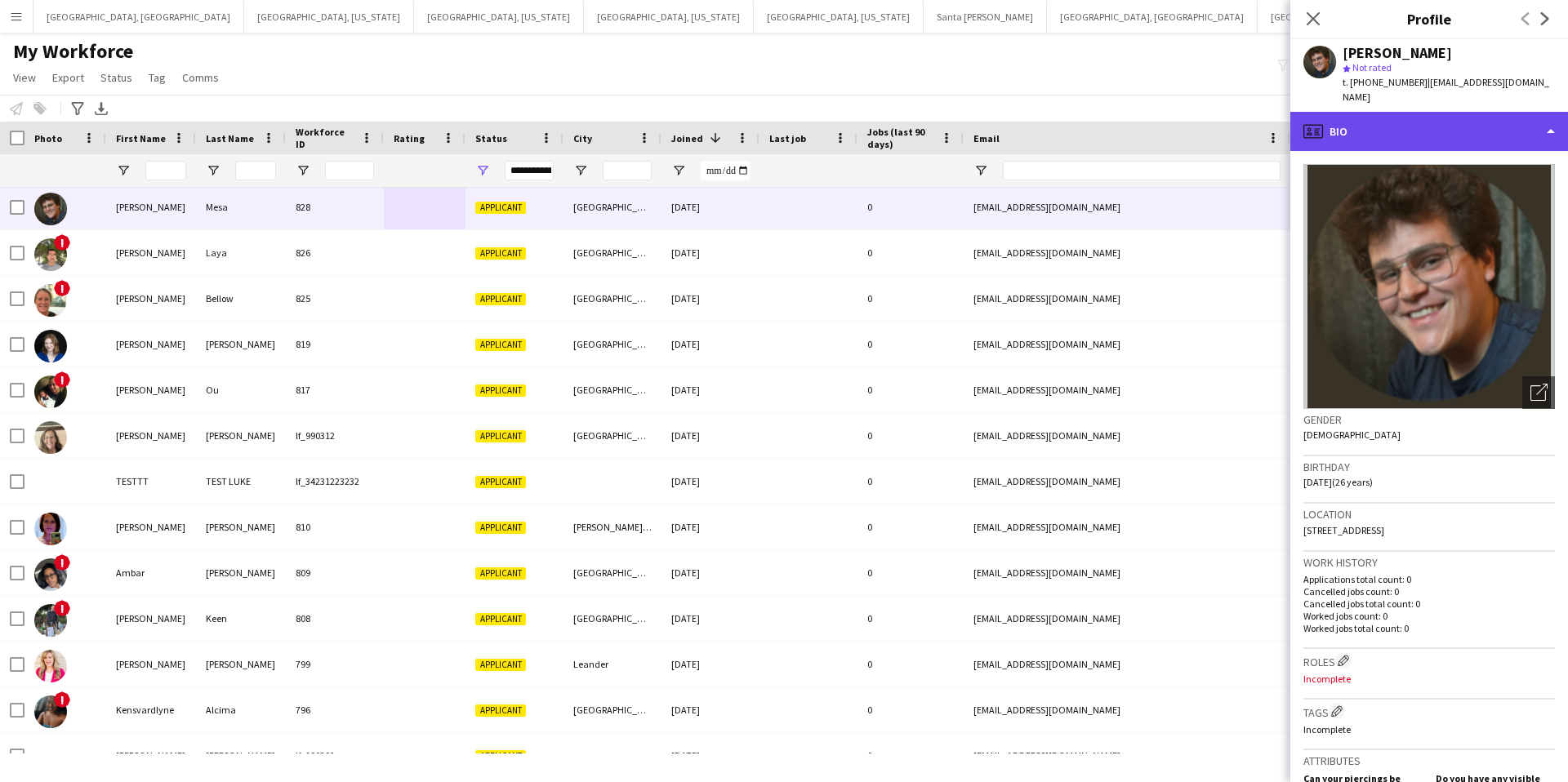
click at [1409, 117] on div "profile Bio" at bounding box center [1429, 131] width 277 height 39
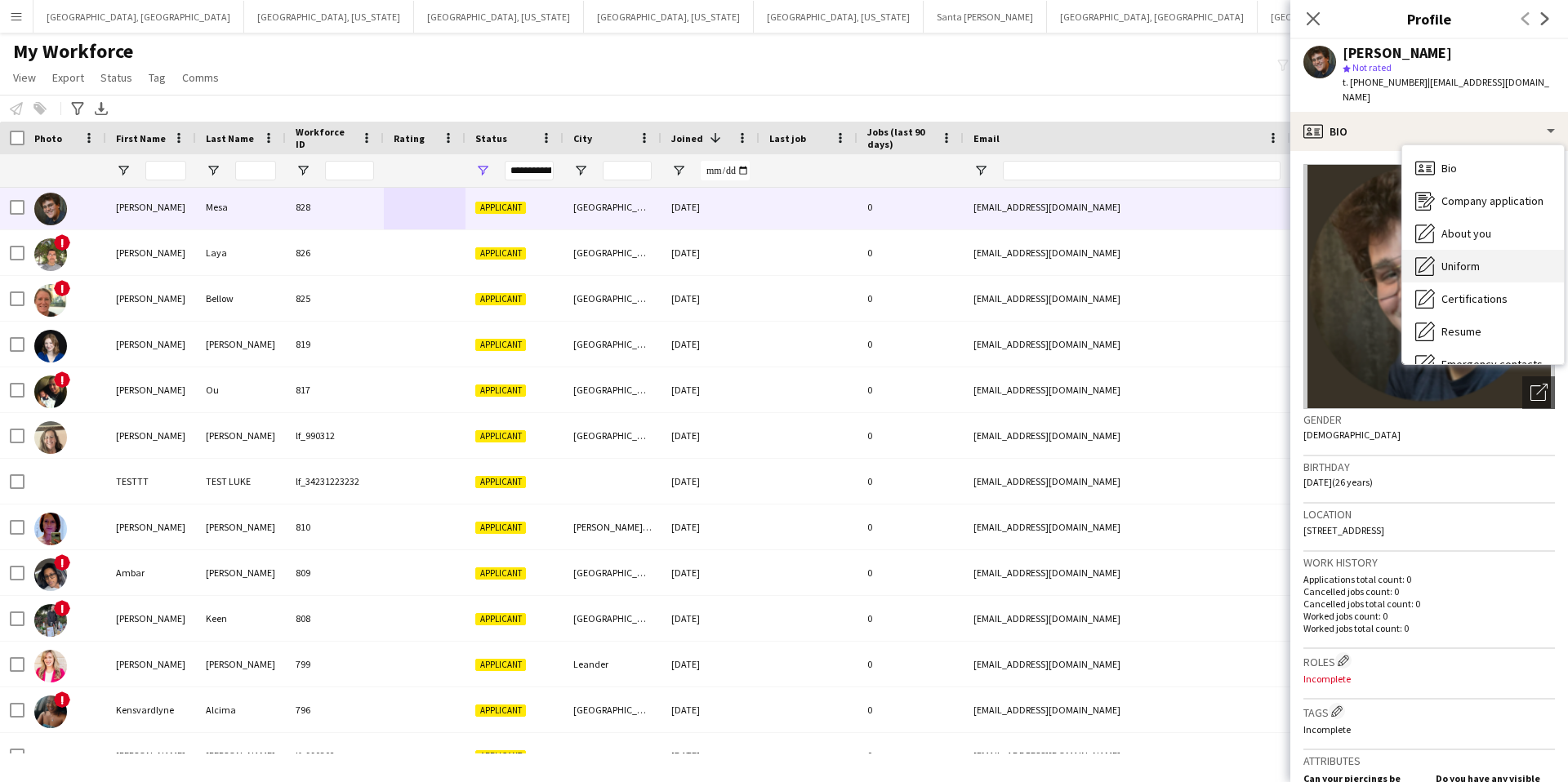
click at [1460, 259] on span "Uniform" at bounding box center [1461, 266] width 38 height 14
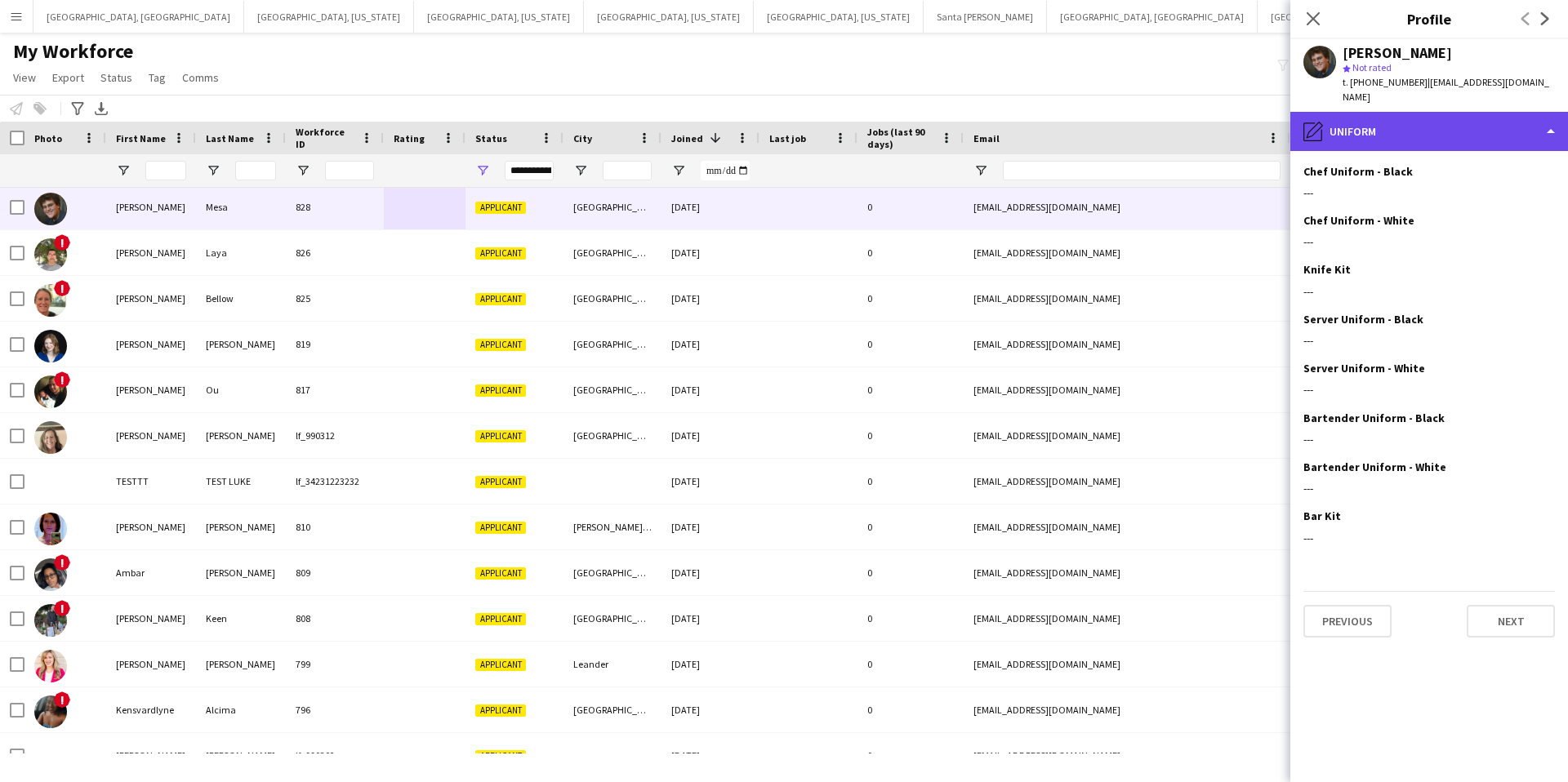
click at [1372, 115] on div "pencil4 Uniform" at bounding box center [1429, 131] width 277 height 39
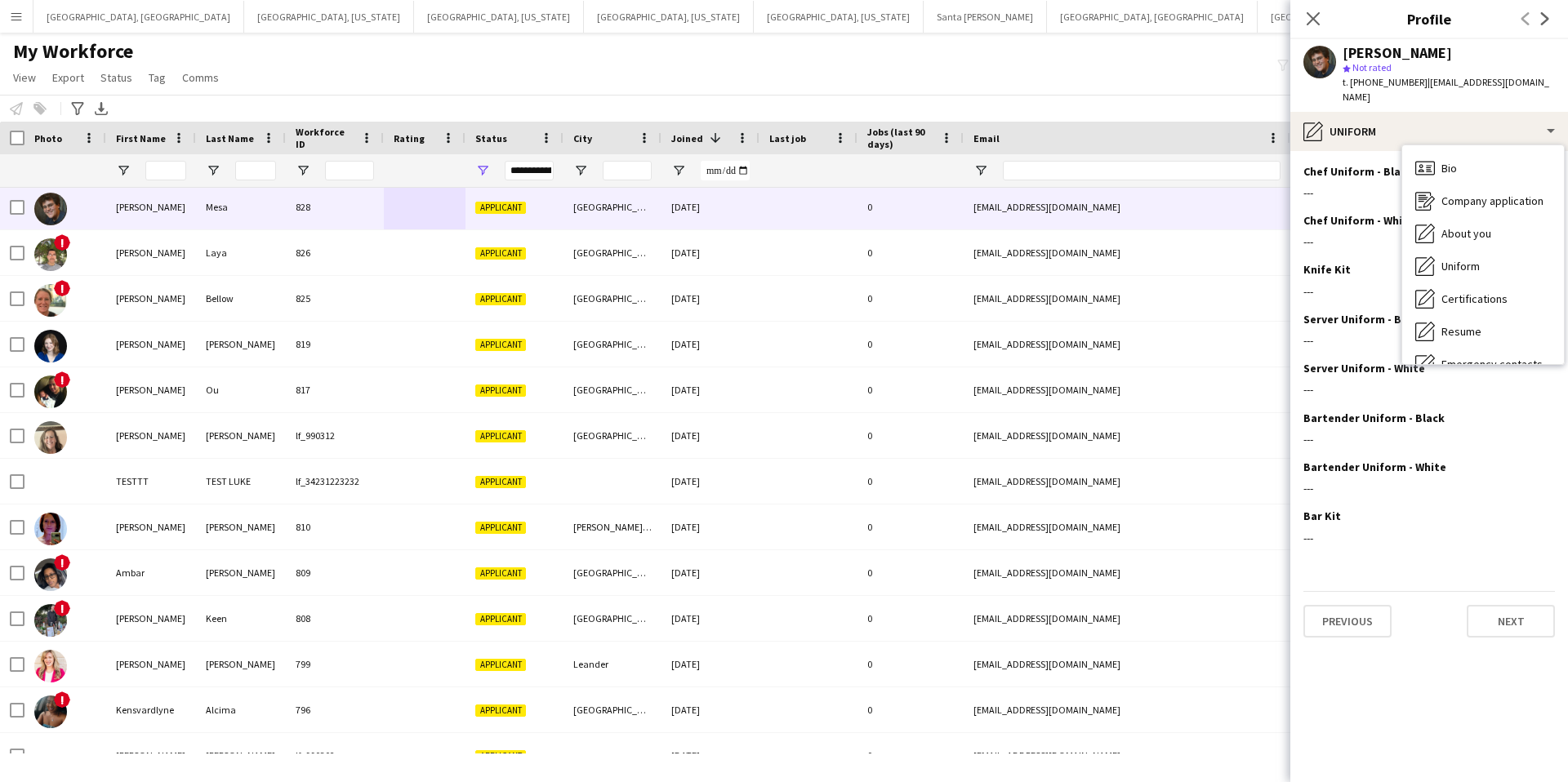
drag, startPoint x: 1453, startPoint y: 284, endPoint x: 1461, endPoint y: 256, distance: 29.1
click at [1454, 292] on span "Certifications" at bounding box center [1474, 299] width 66 height 14
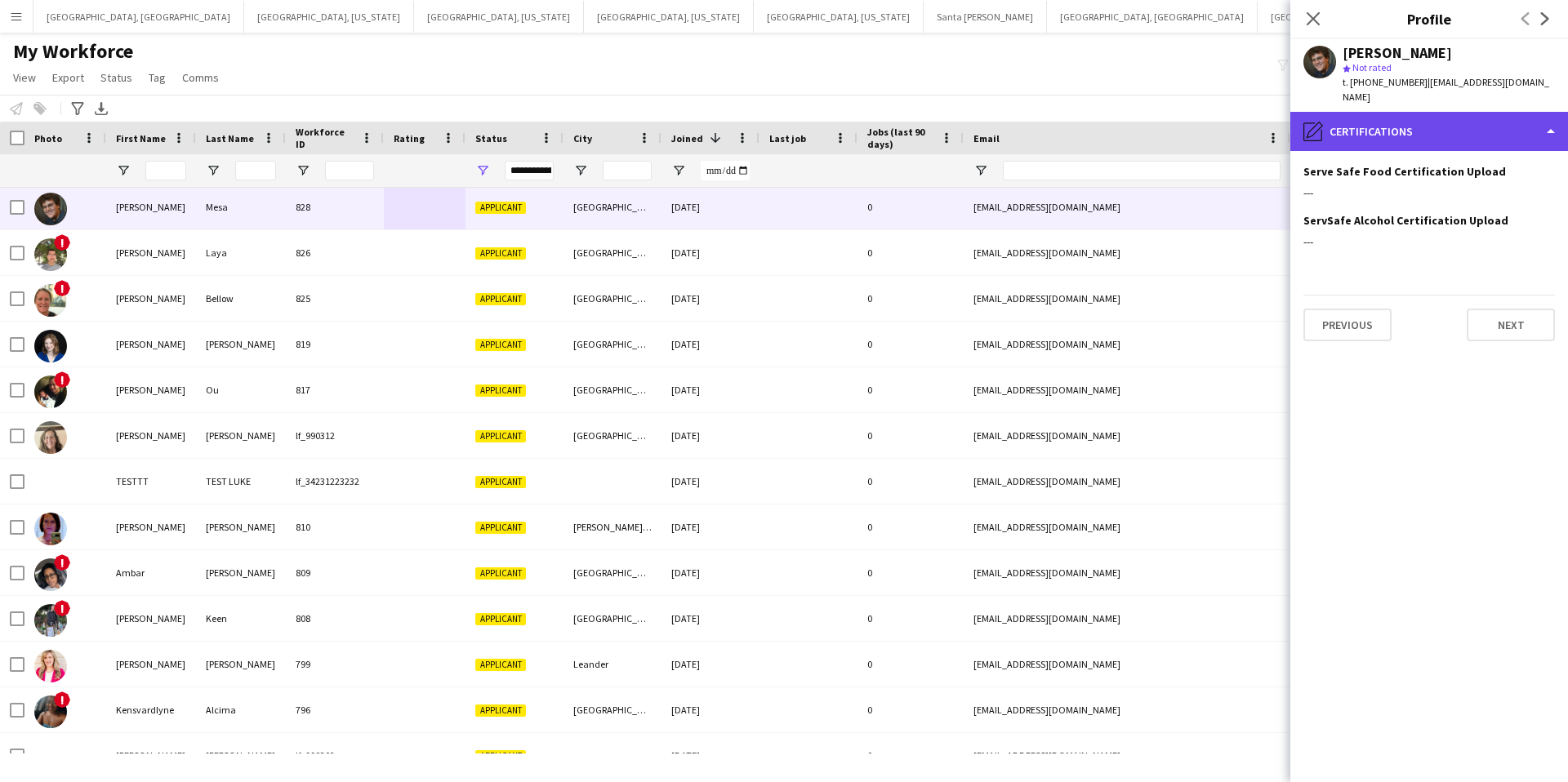
drag, startPoint x: 1416, startPoint y: 109, endPoint x: 1412, endPoint y: 116, distance: 8.1
click at [1416, 112] on div "pencil4 Certifications" at bounding box center [1429, 131] width 277 height 39
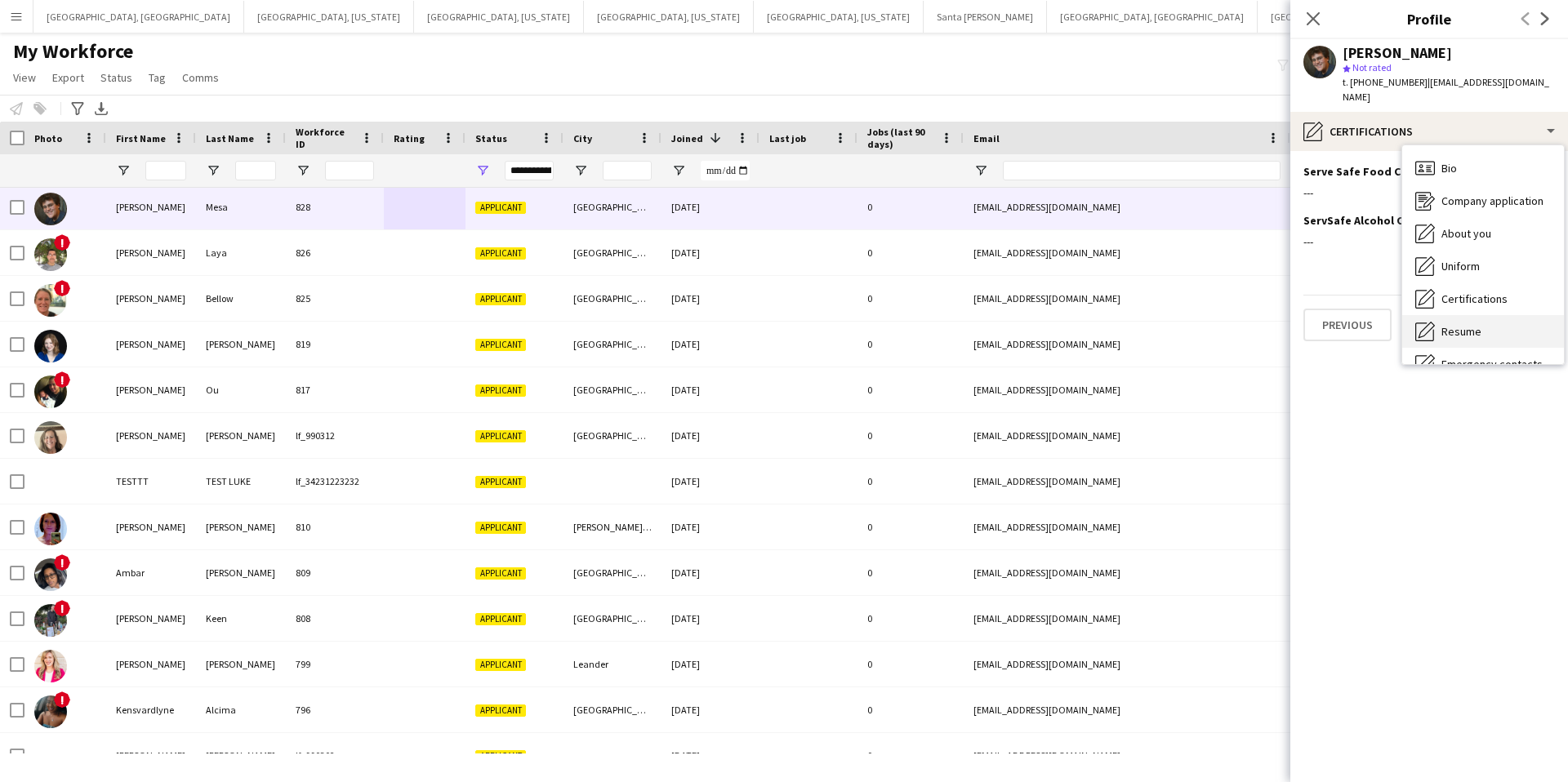
click at [1480, 315] on div "Resume Resume" at bounding box center [1482, 331] width 162 height 33
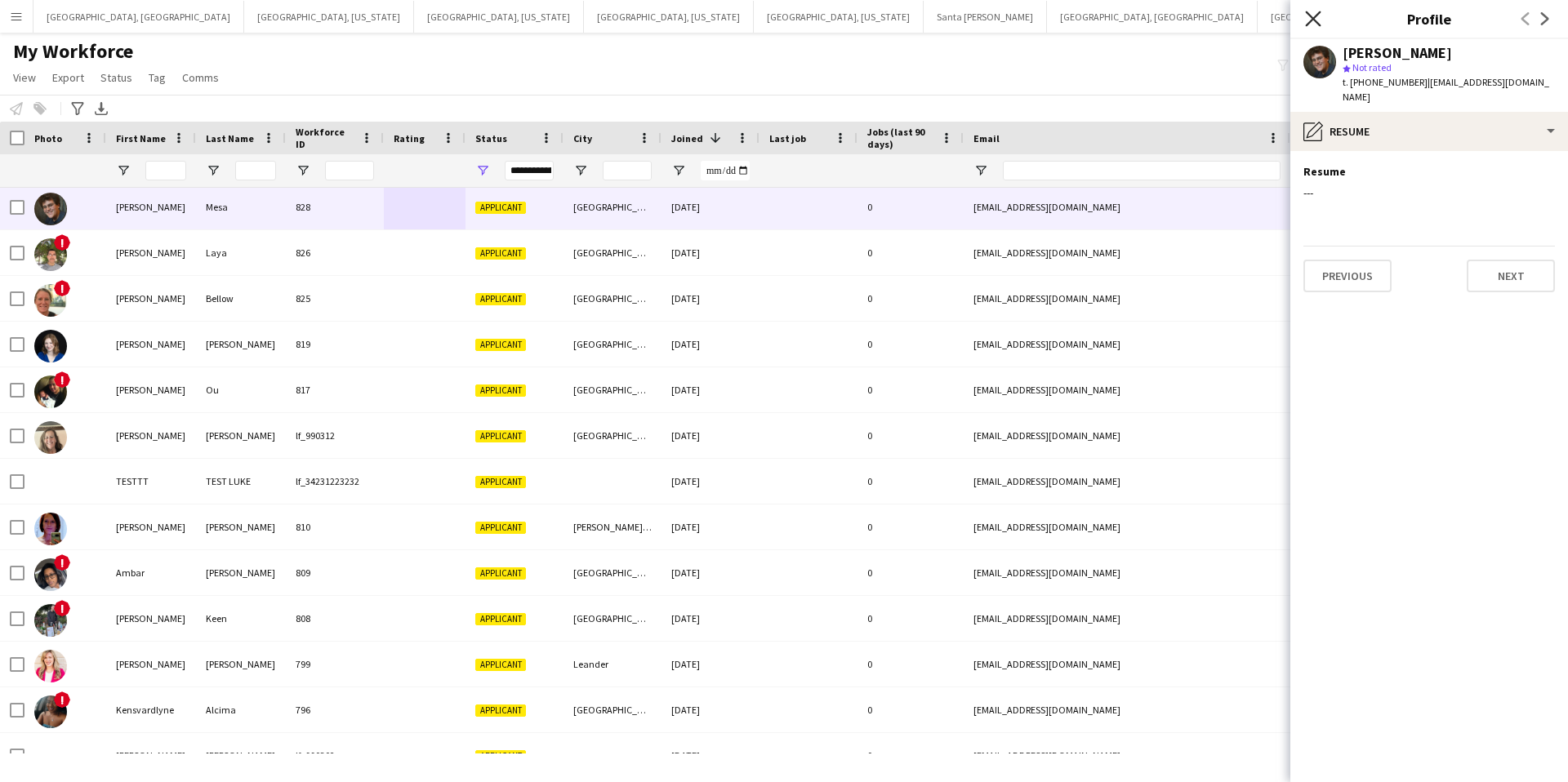
click at [1308, 15] on icon "Close pop-in" at bounding box center [1312, 18] width 15 height 15
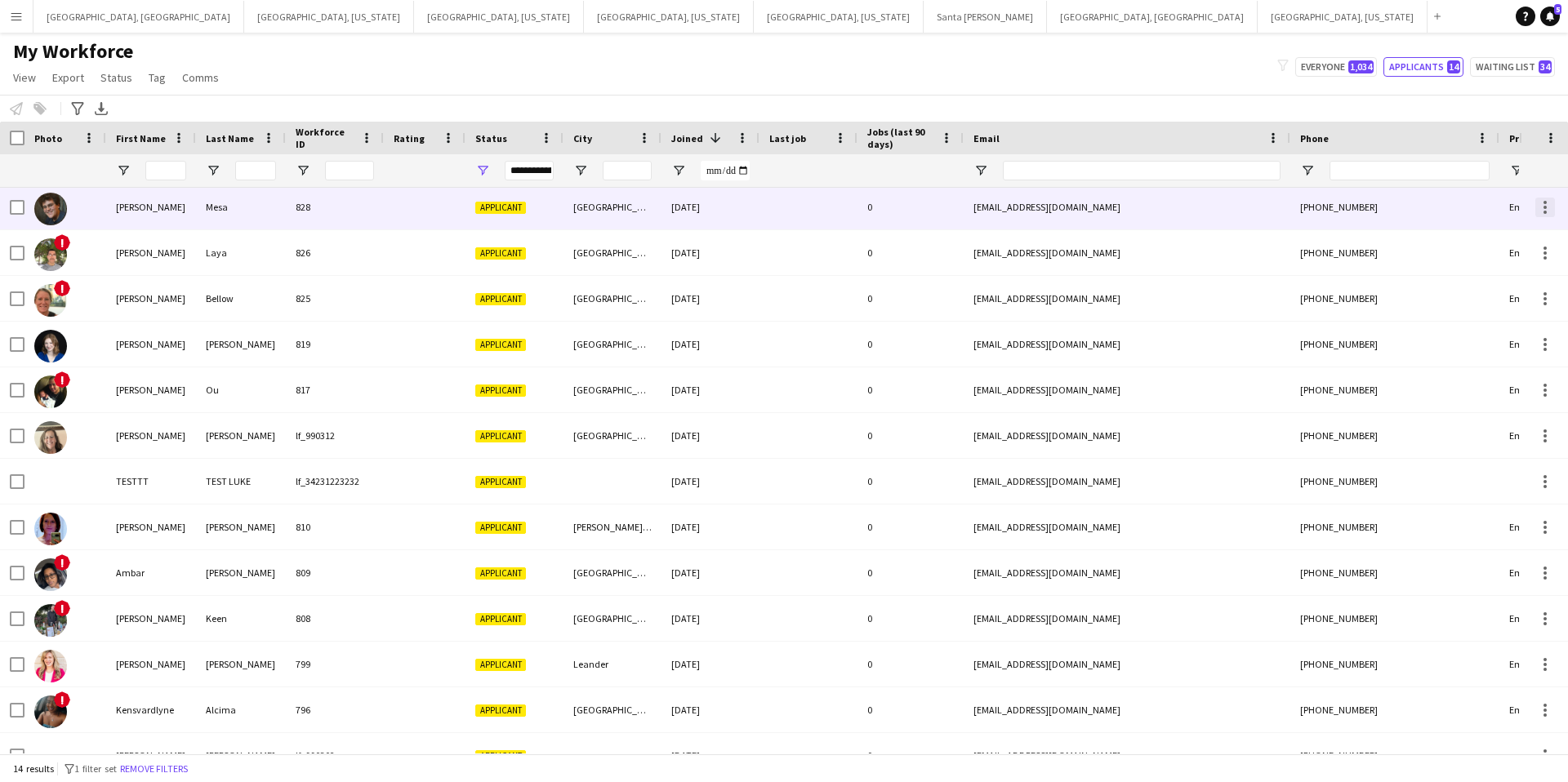
click at [1545, 211] on div at bounding box center [1545, 212] width 4 height 4
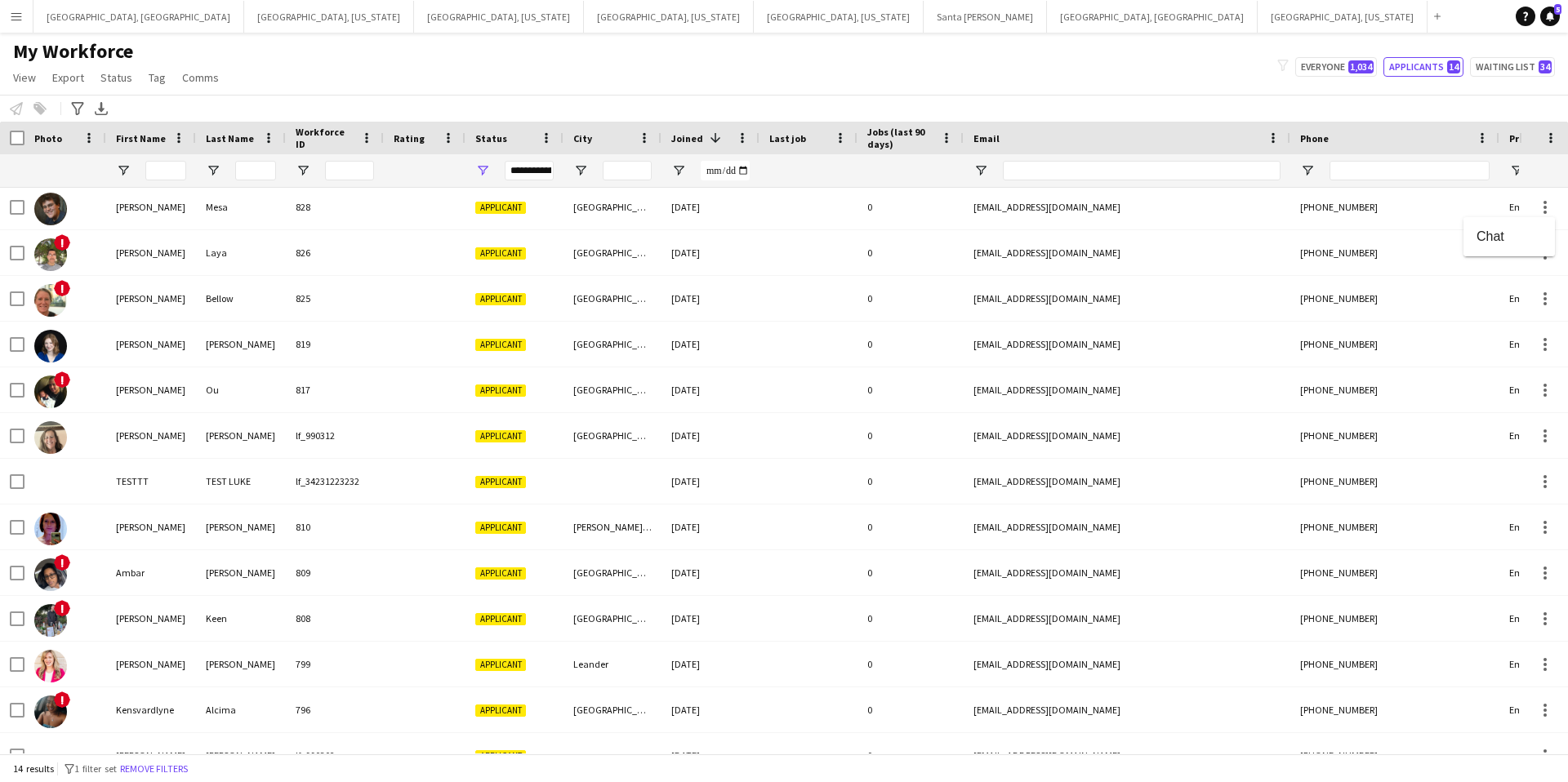
drag, startPoint x: 1470, startPoint y: 236, endPoint x: 1489, endPoint y: 240, distance: 19.4
click at [1470, 236] on button "Chat" at bounding box center [1508, 237] width 91 height 39
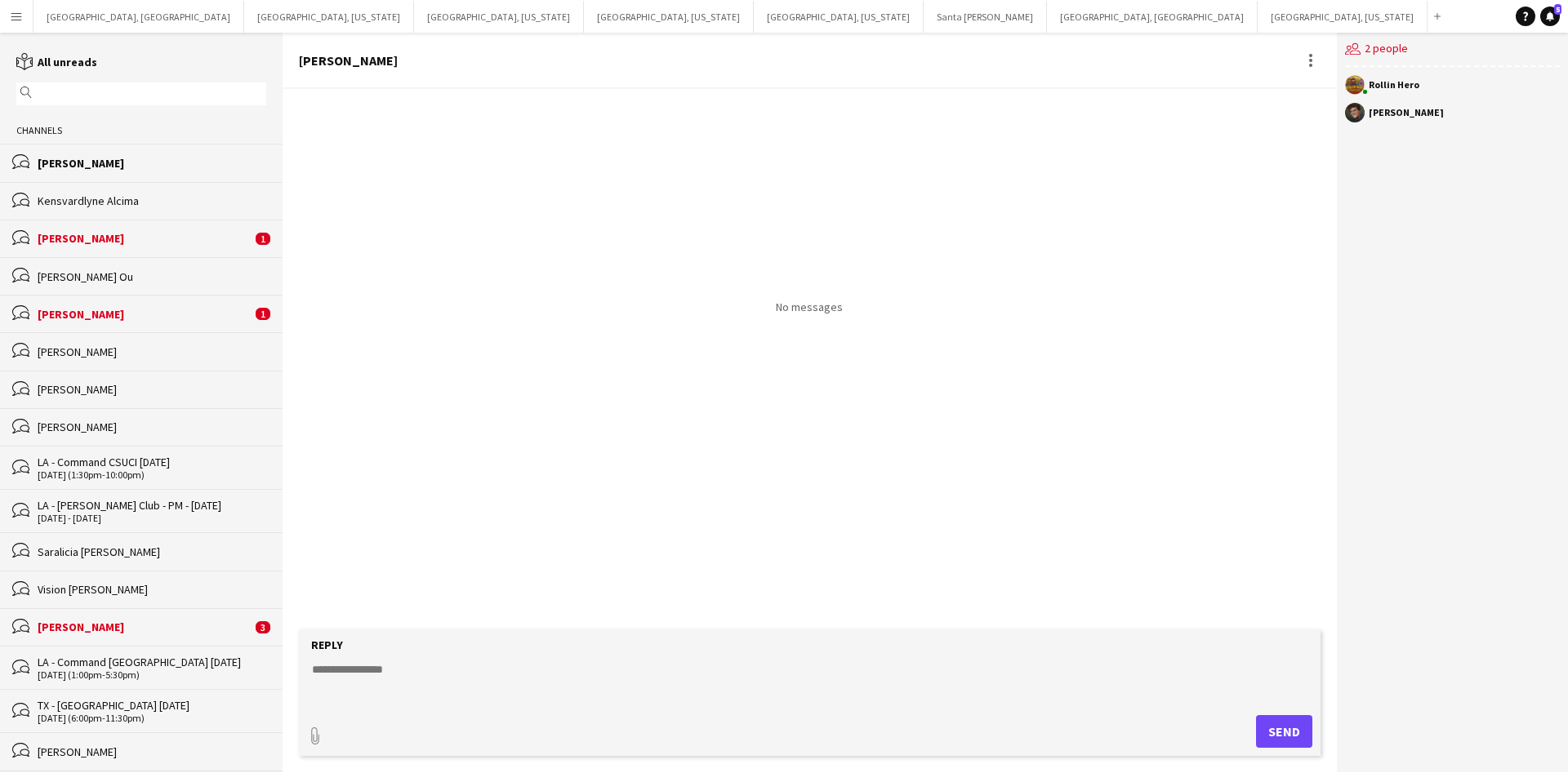
click at [391, 666] on textarea at bounding box center [813, 682] width 1005 height 42
type textarea "**********"
